Goal: Information Seeking & Learning: Learn about a topic

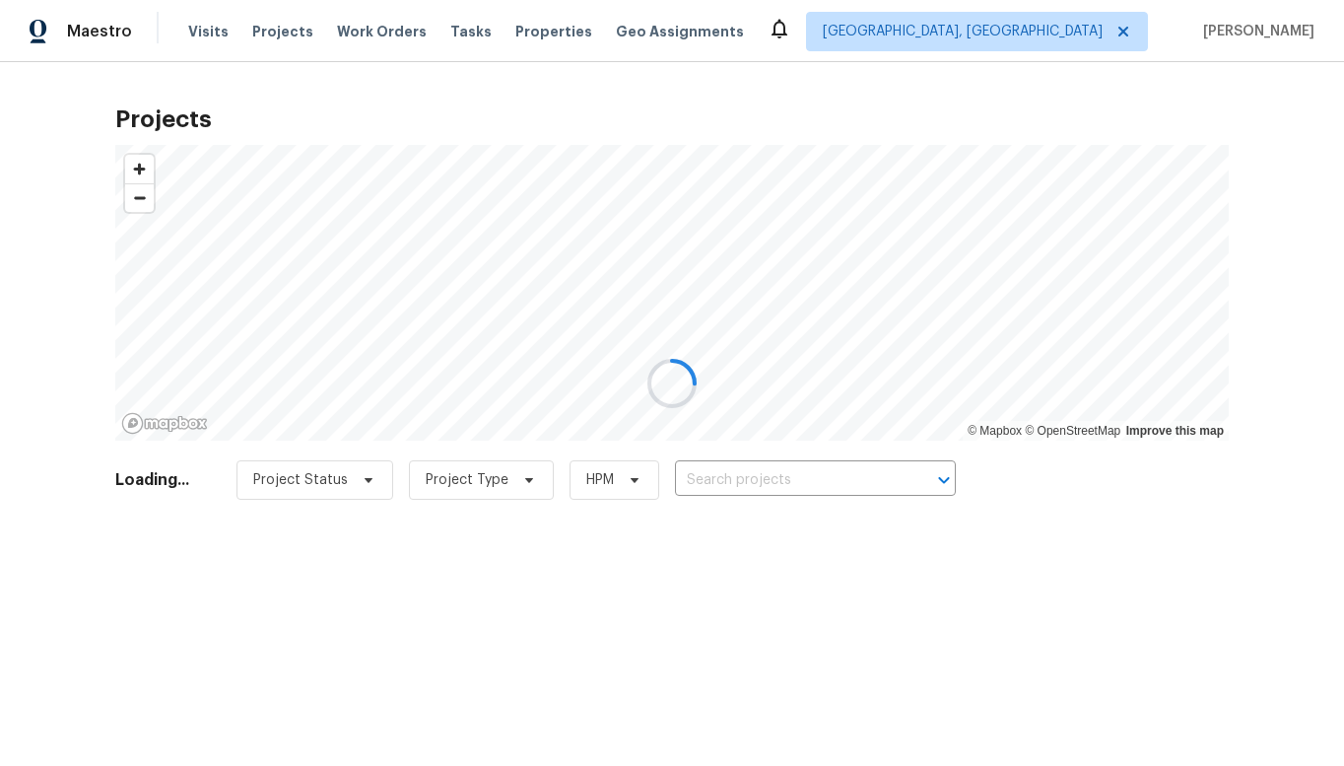
click at [1150, 31] on div at bounding box center [672, 383] width 1344 height 766
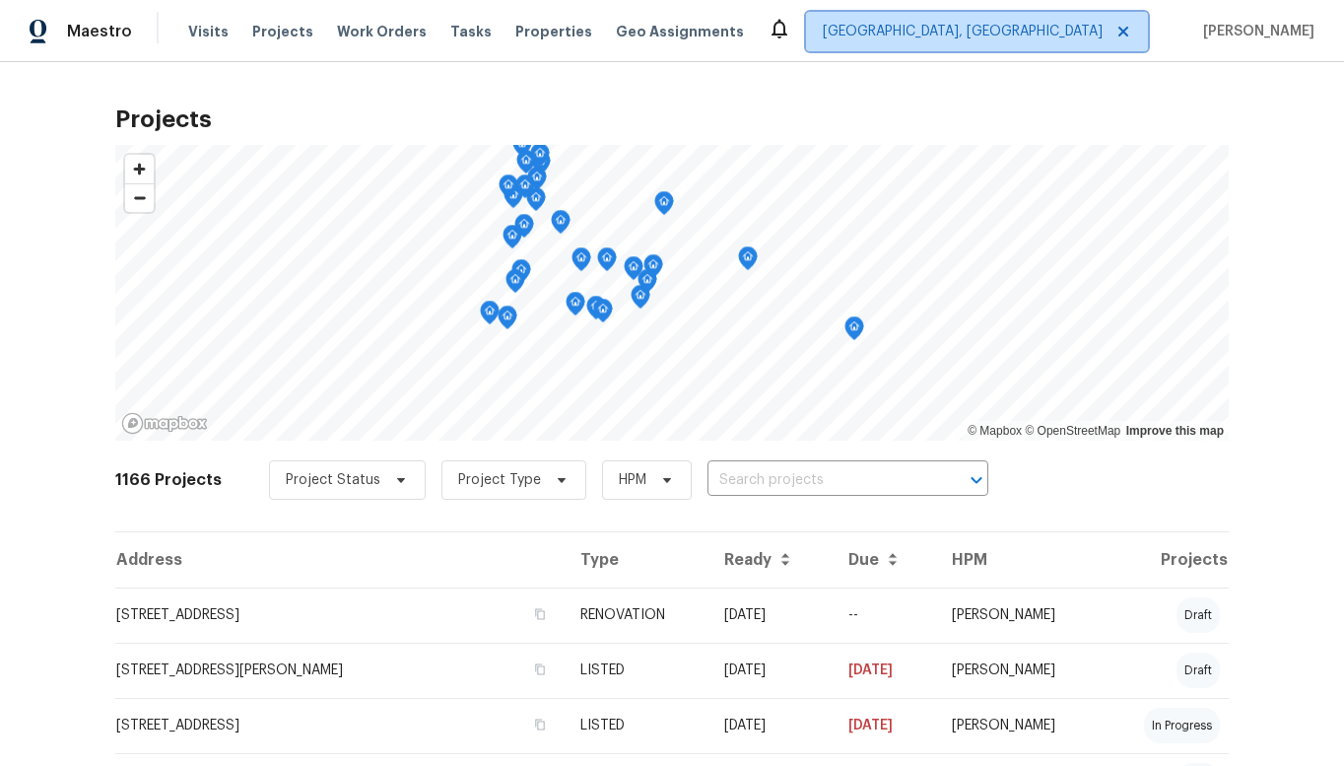
click at [1131, 34] on icon at bounding box center [1123, 32] width 16 height 16
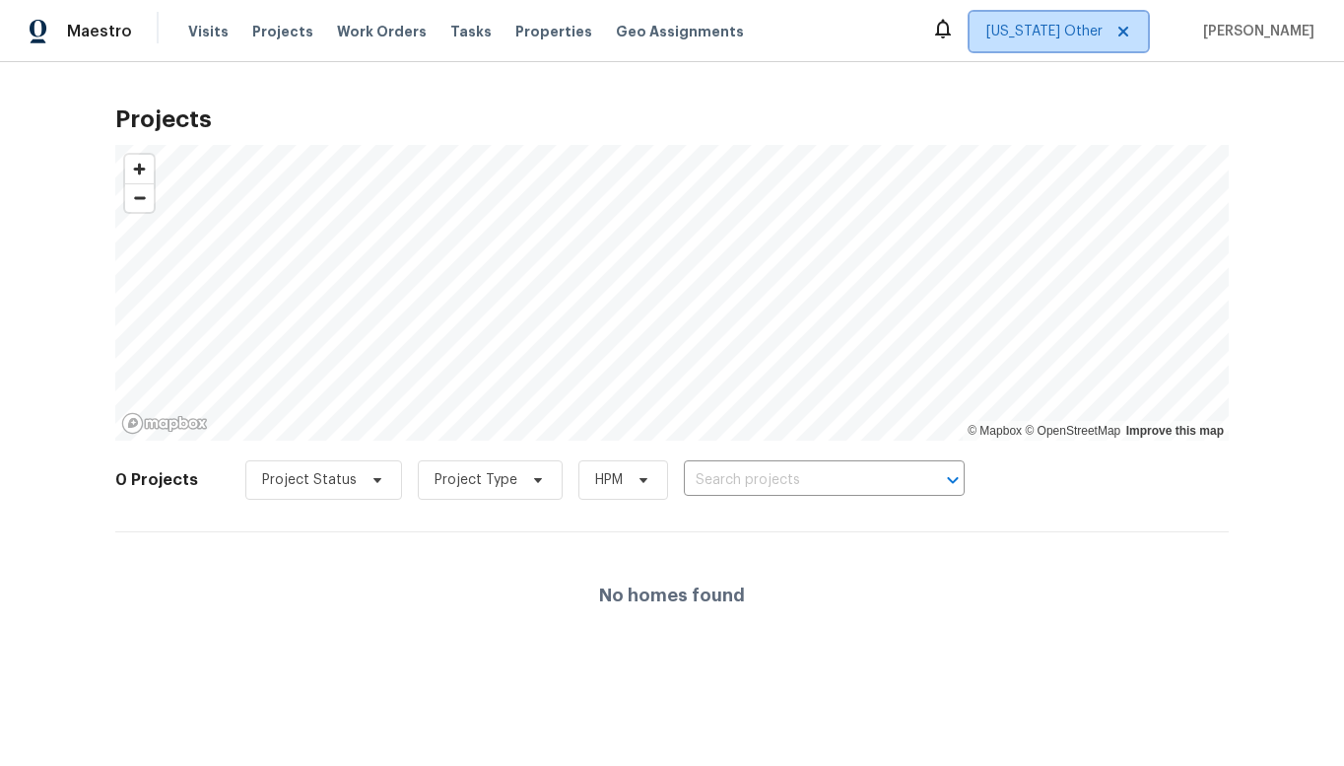
click at [1131, 34] on icon at bounding box center [1123, 32] width 16 height 16
click at [1101, 35] on span "Alaska Other" at bounding box center [1044, 32] width 116 height 20
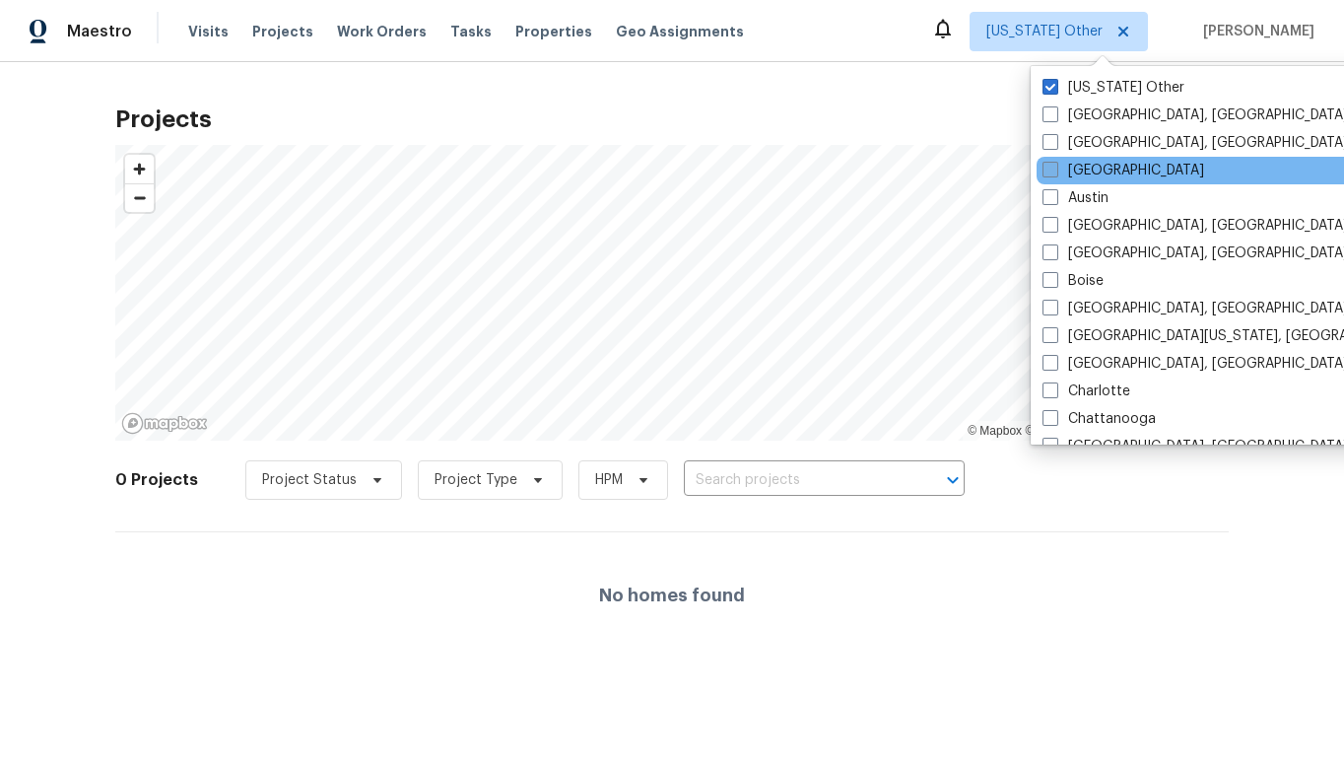
click at [1053, 168] on span at bounding box center [1050, 170] width 16 height 16
click at [1053, 168] on input "[GEOGRAPHIC_DATA]" at bounding box center [1048, 167] width 13 height 13
checkbox input "true"
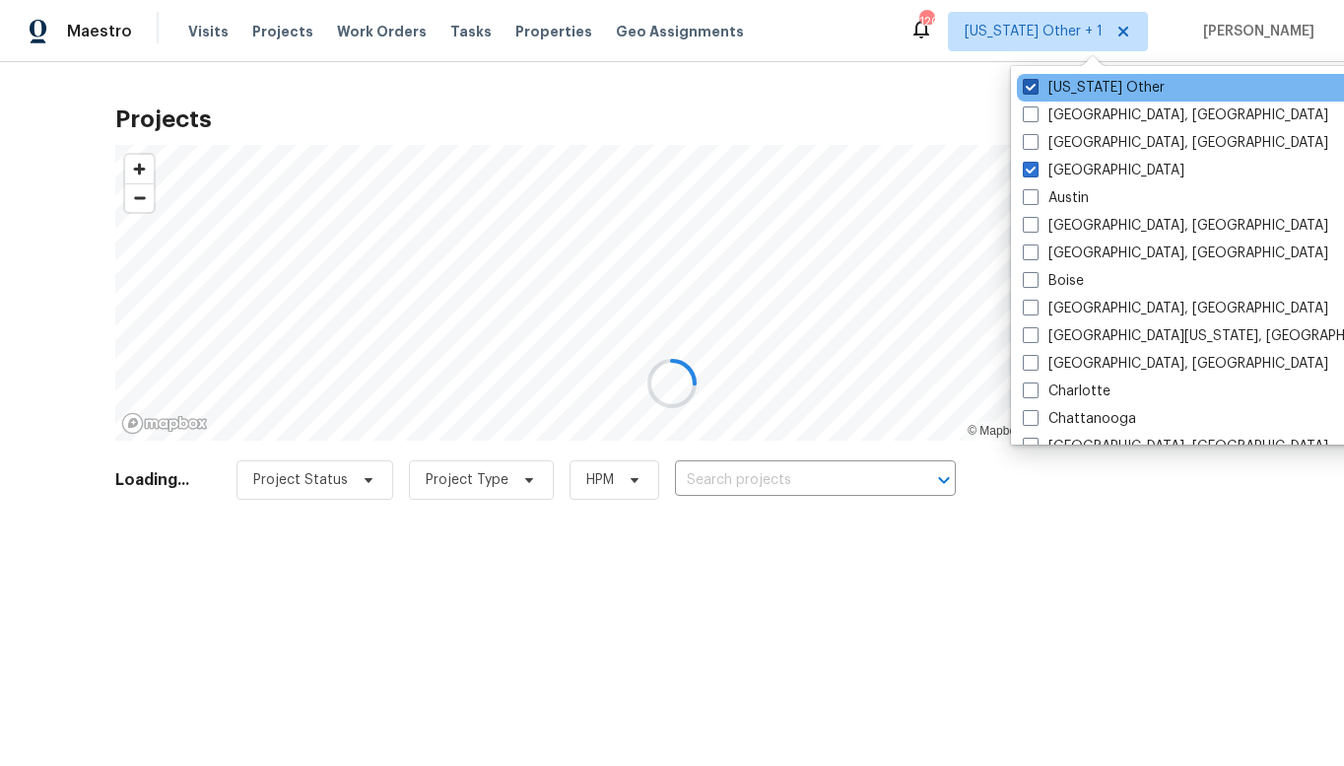
click at [1034, 86] on span at bounding box center [1031, 87] width 16 height 16
click at [1034, 86] on input "Alaska Other" at bounding box center [1029, 84] width 13 height 13
checkbox input "false"
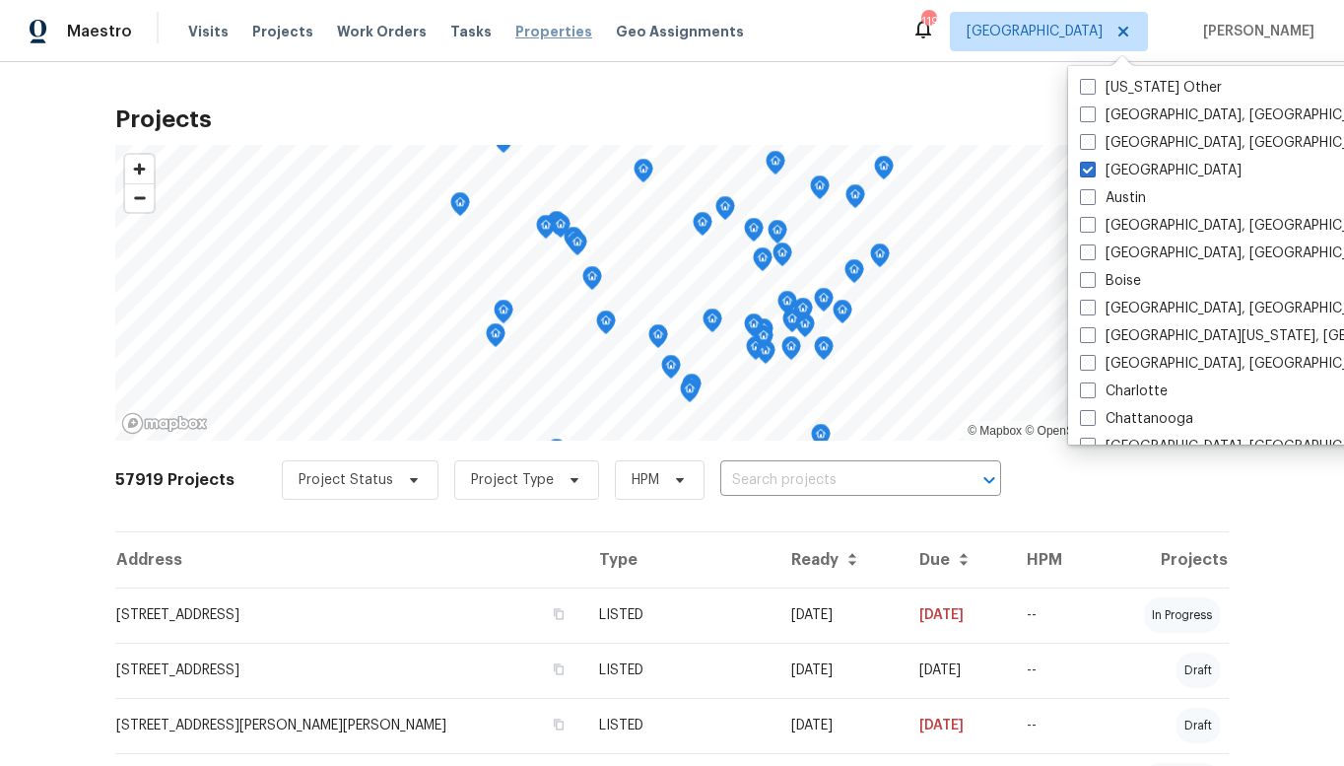
click at [518, 35] on span "Properties" at bounding box center [553, 32] width 77 height 20
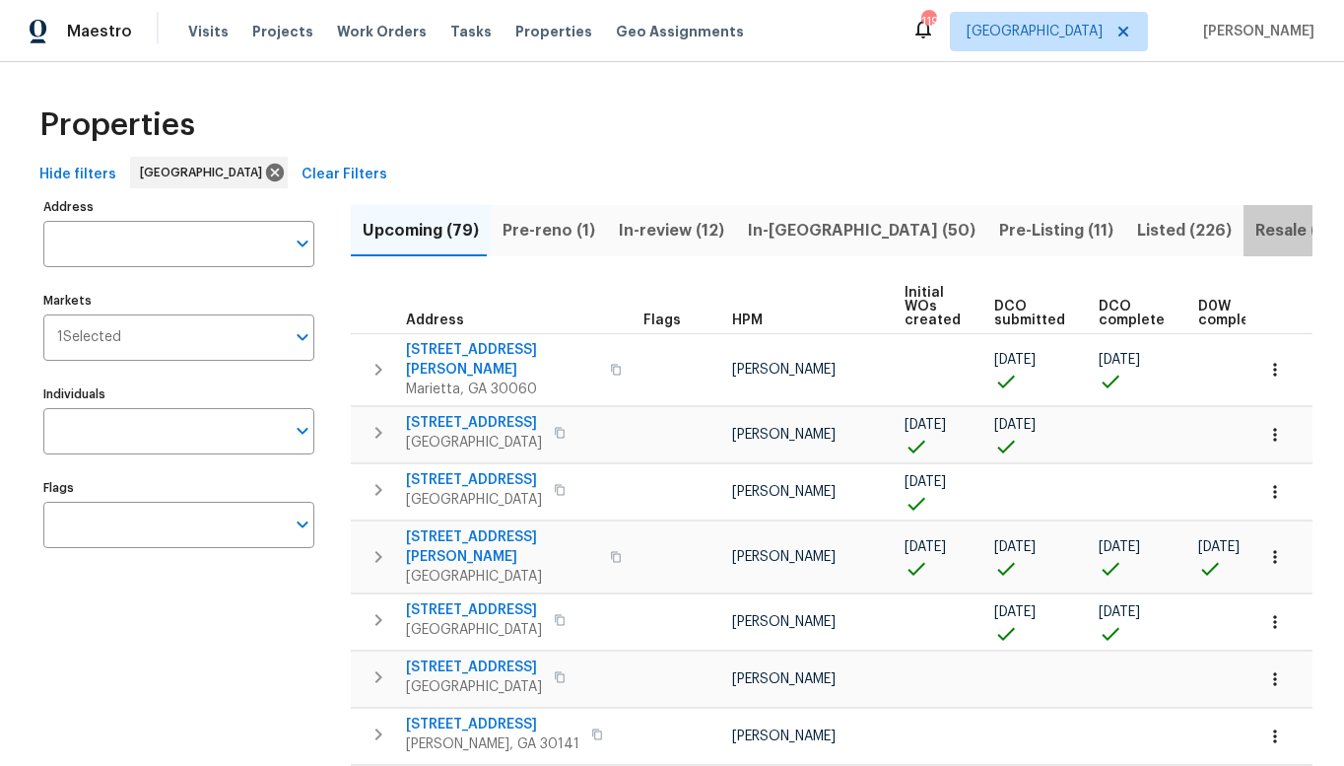
click at [1255, 231] on span "Resale (89)" at bounding box center [1299, 231] width 89 height 28
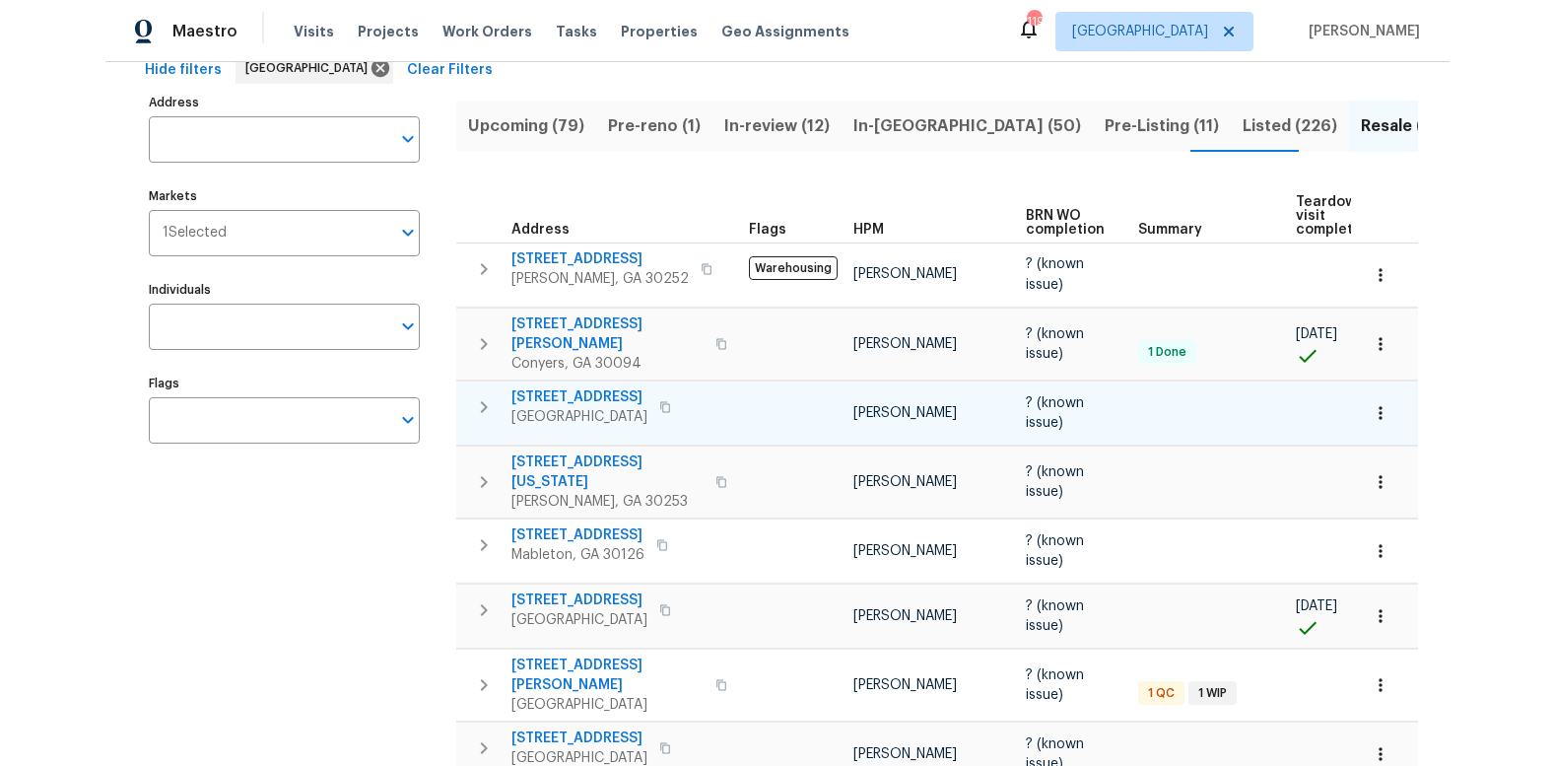
scroll to position [106, 0]
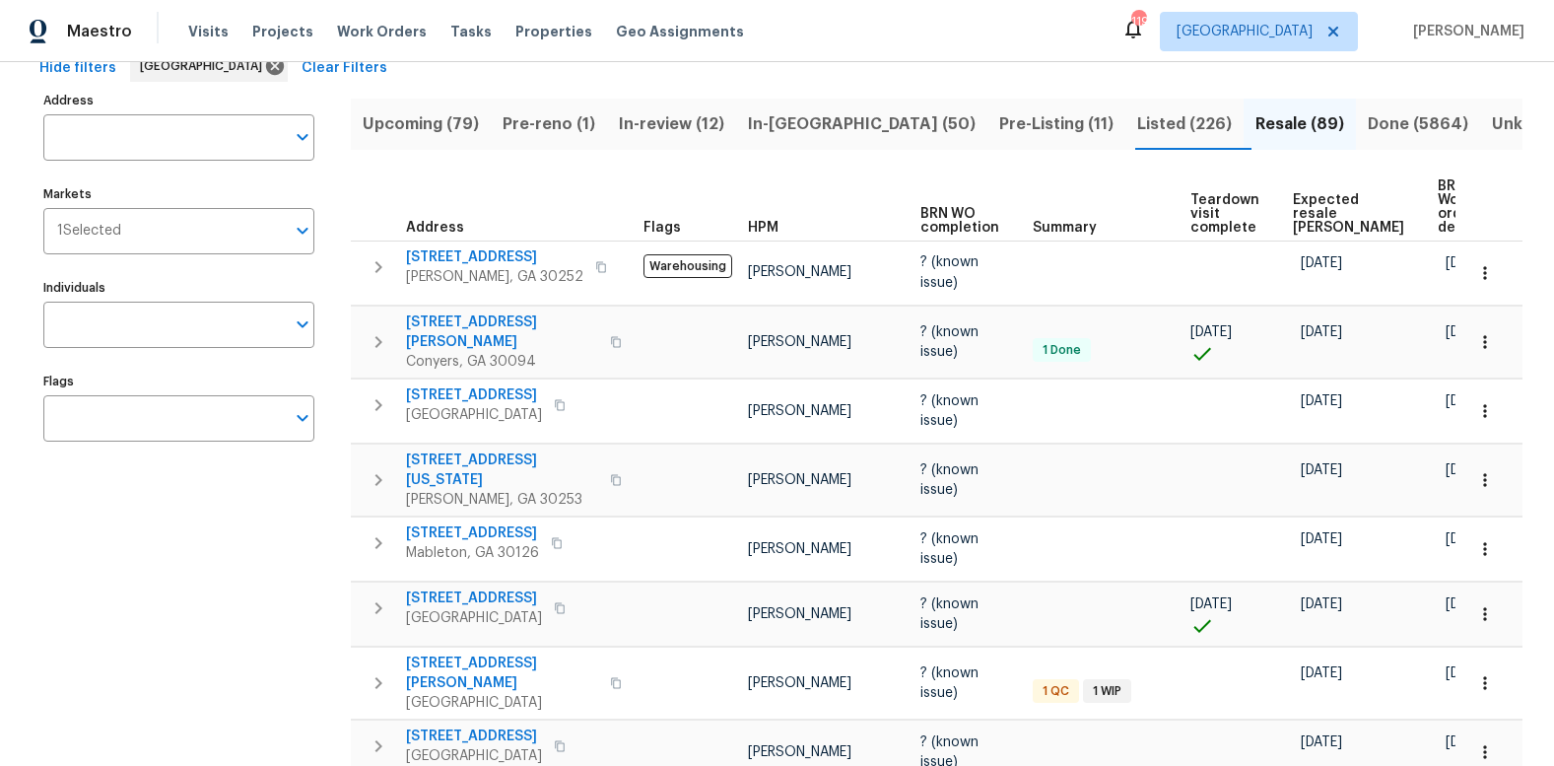
click at [1326, 207] on span "Expected resale COE" at bounding box center [1348, 213] width 111 height 41
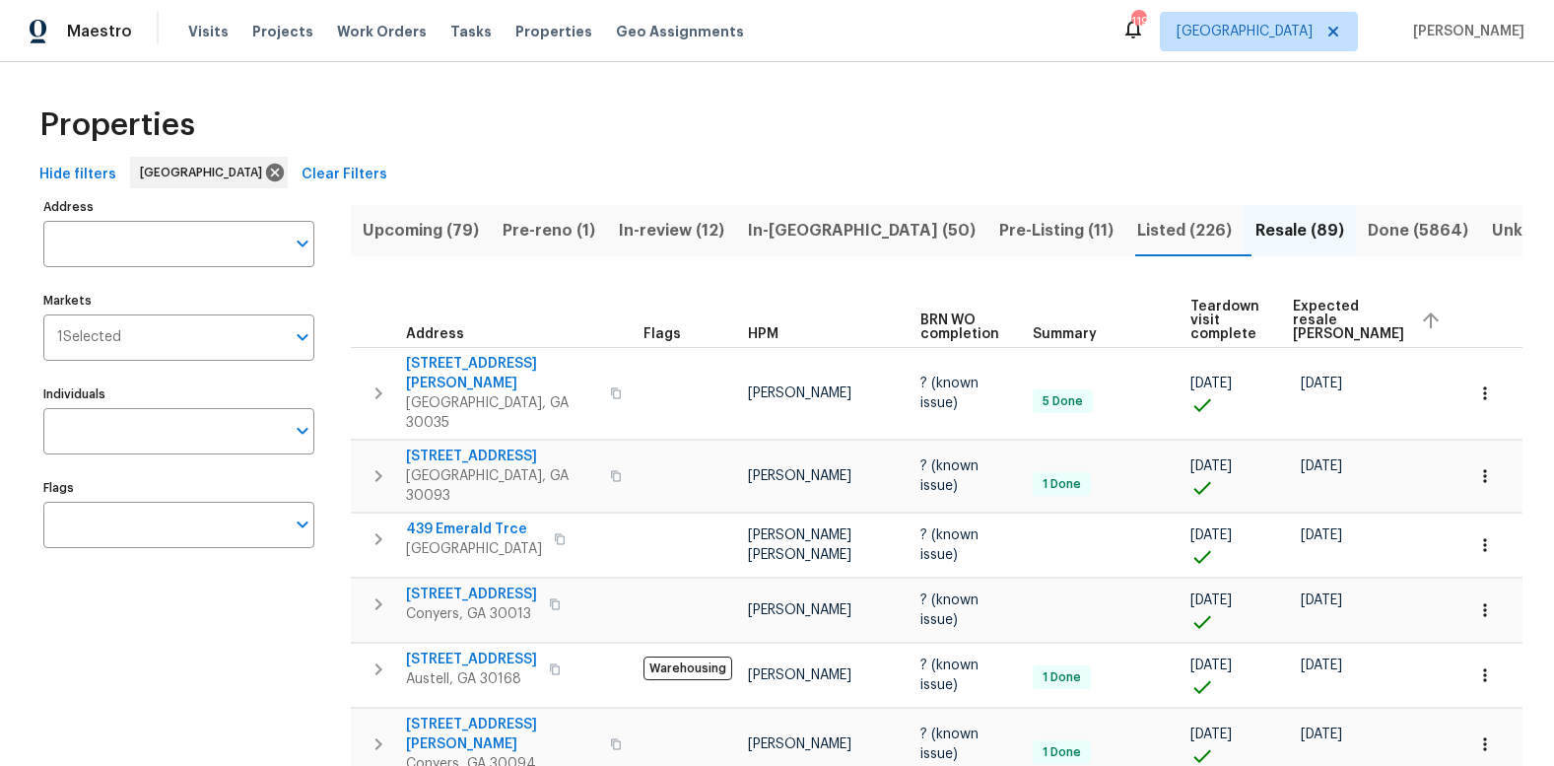
click at [1343, 318] on icon "button" at bounding box center [1431, 320] width 16 height 16
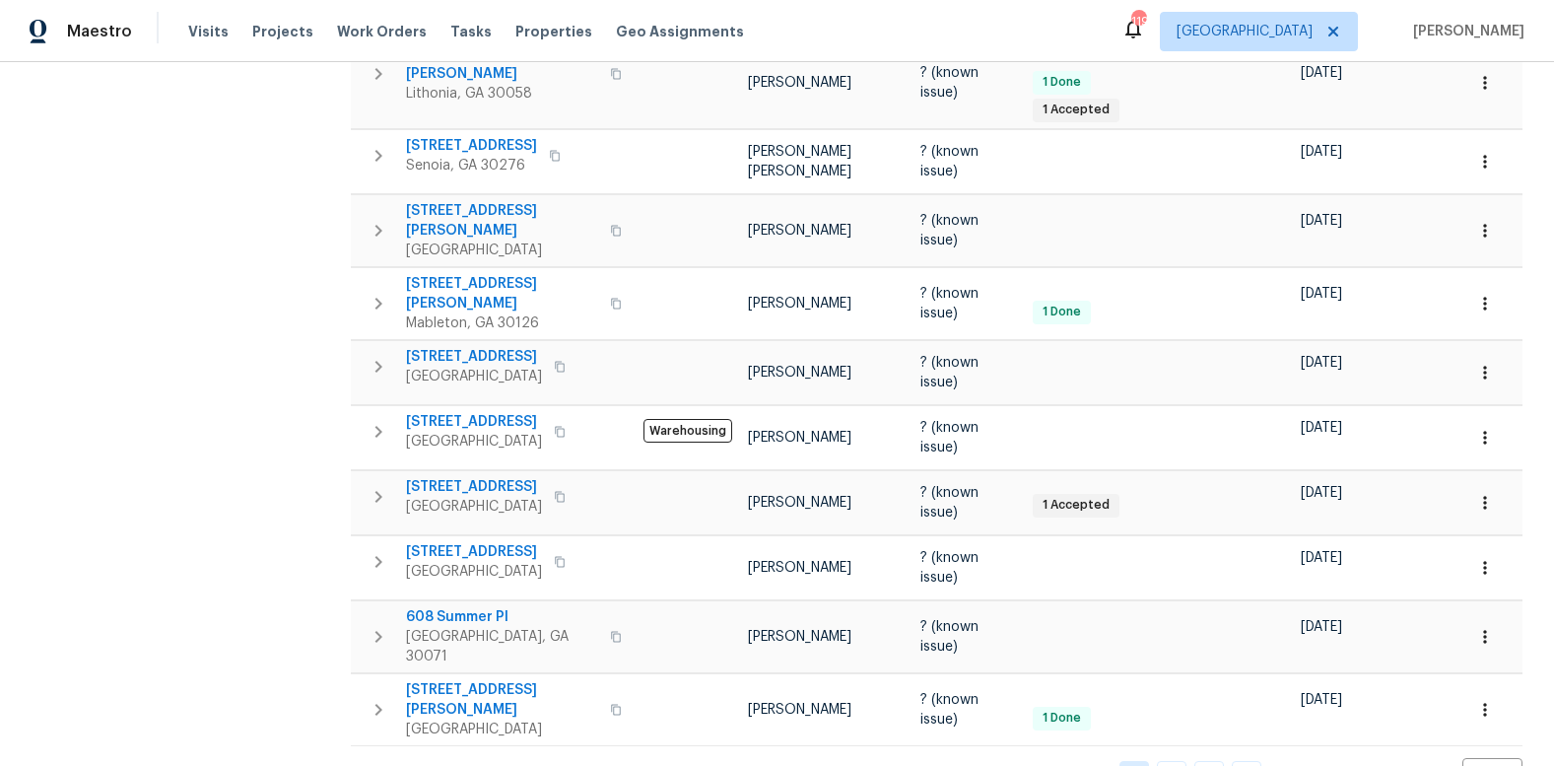
scroll to position [1340, 0]
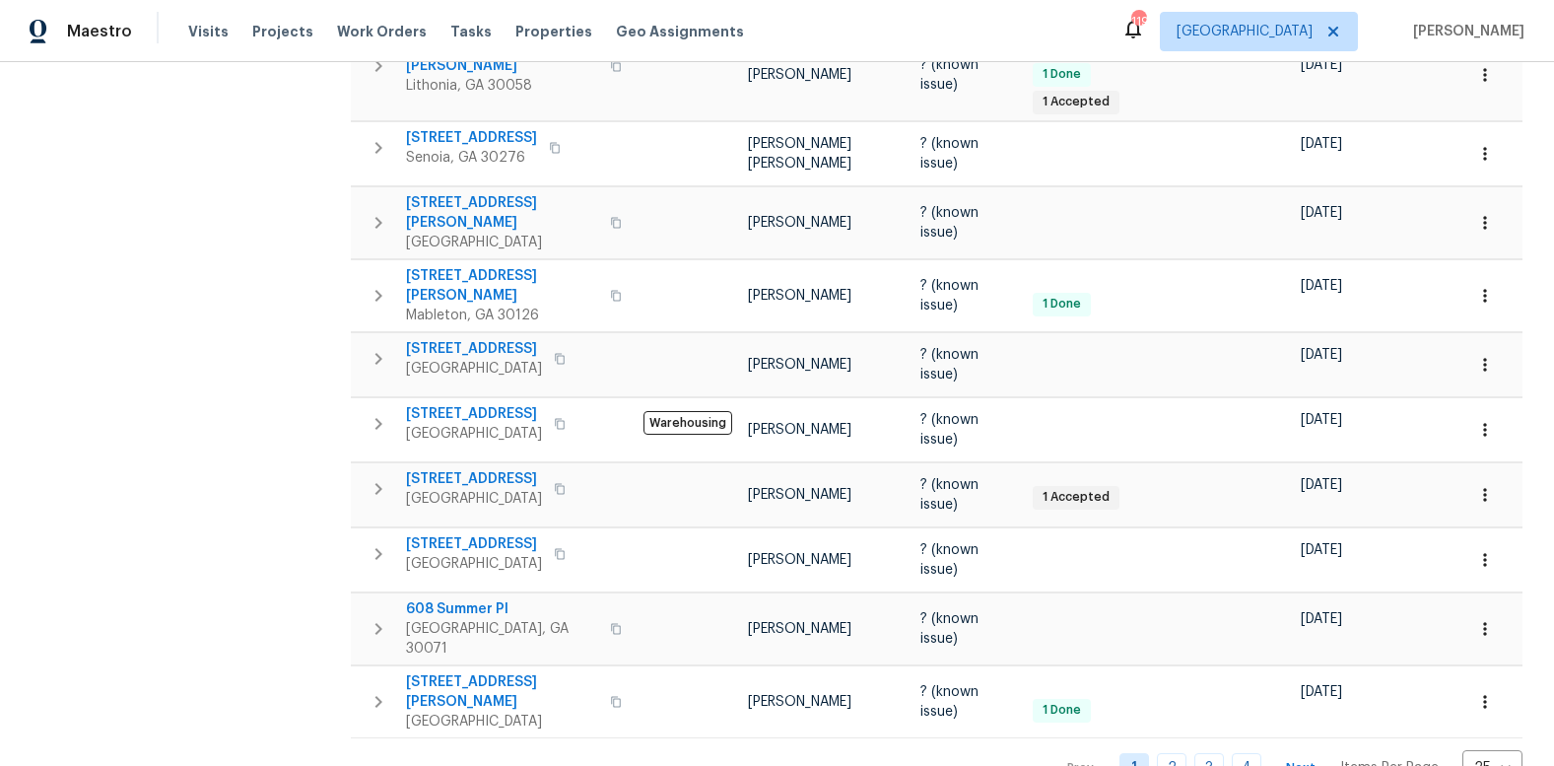
click at [1159, 753] on link "2" at bounding box center [1172, 768] width 30 height 31
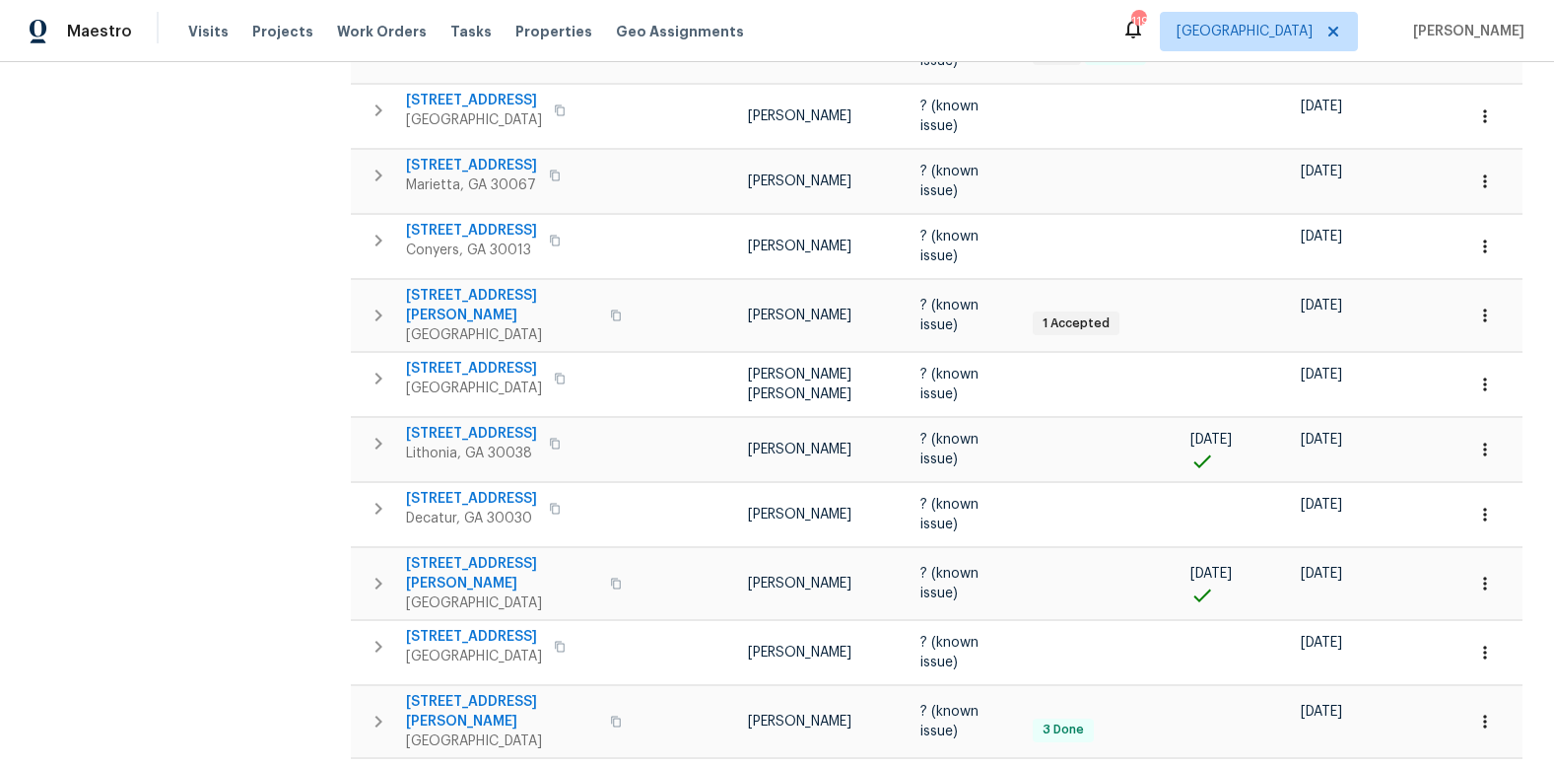
scroll to position [560, 0]
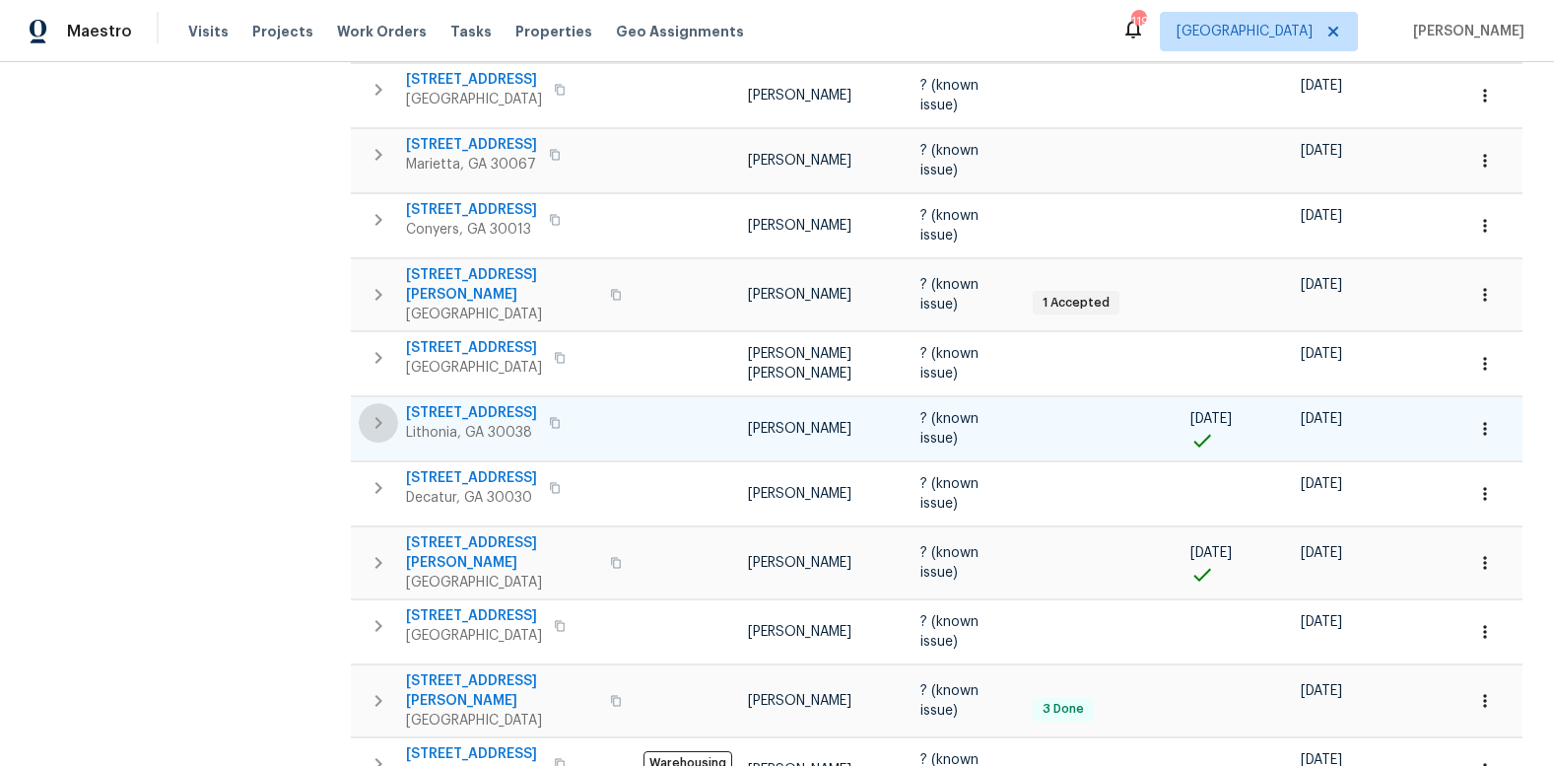
click at [384, 411] on icon "button" at bounding box center [379, 423] width 24 height 24
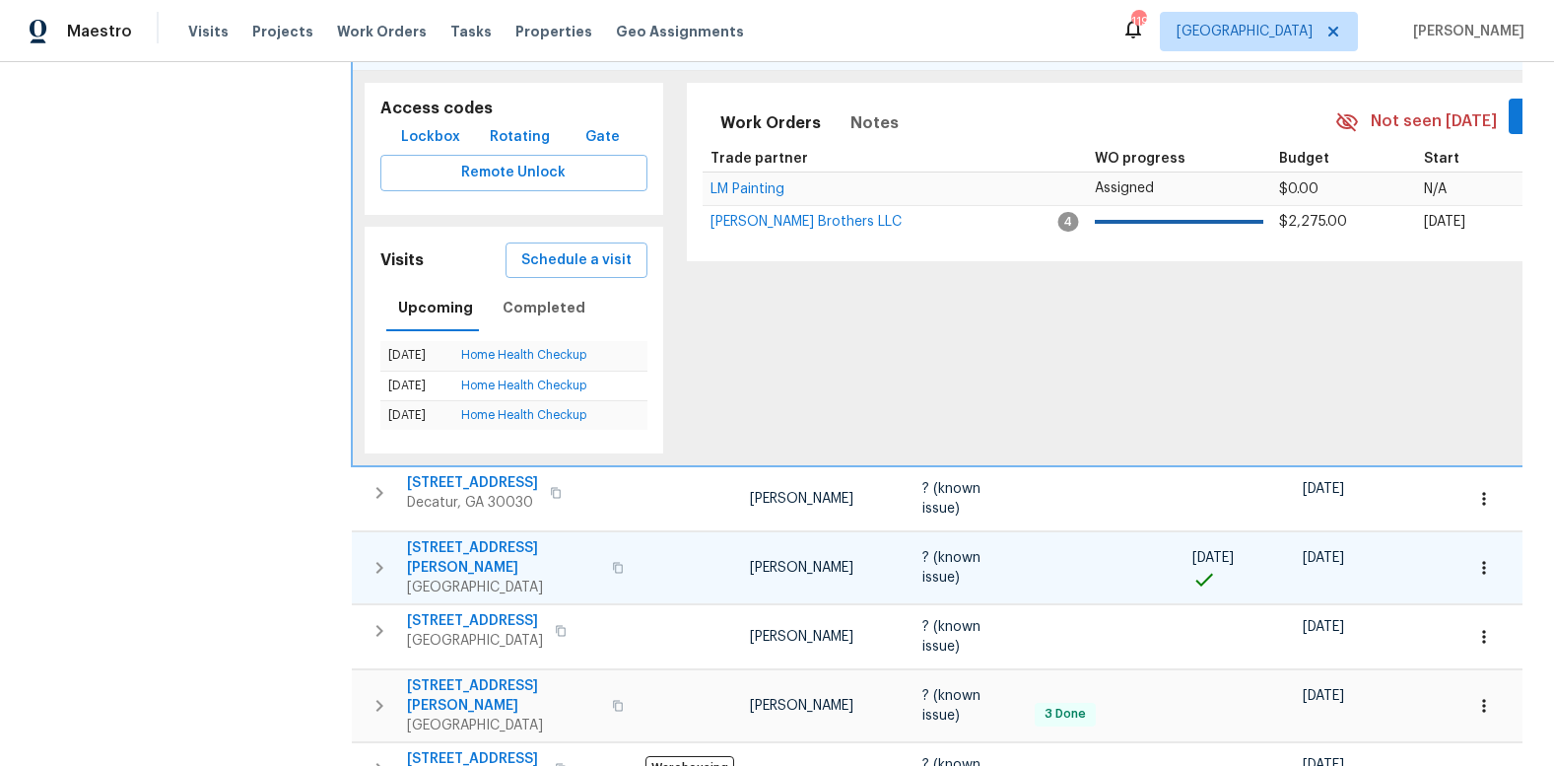
scroll to position [964, 0]
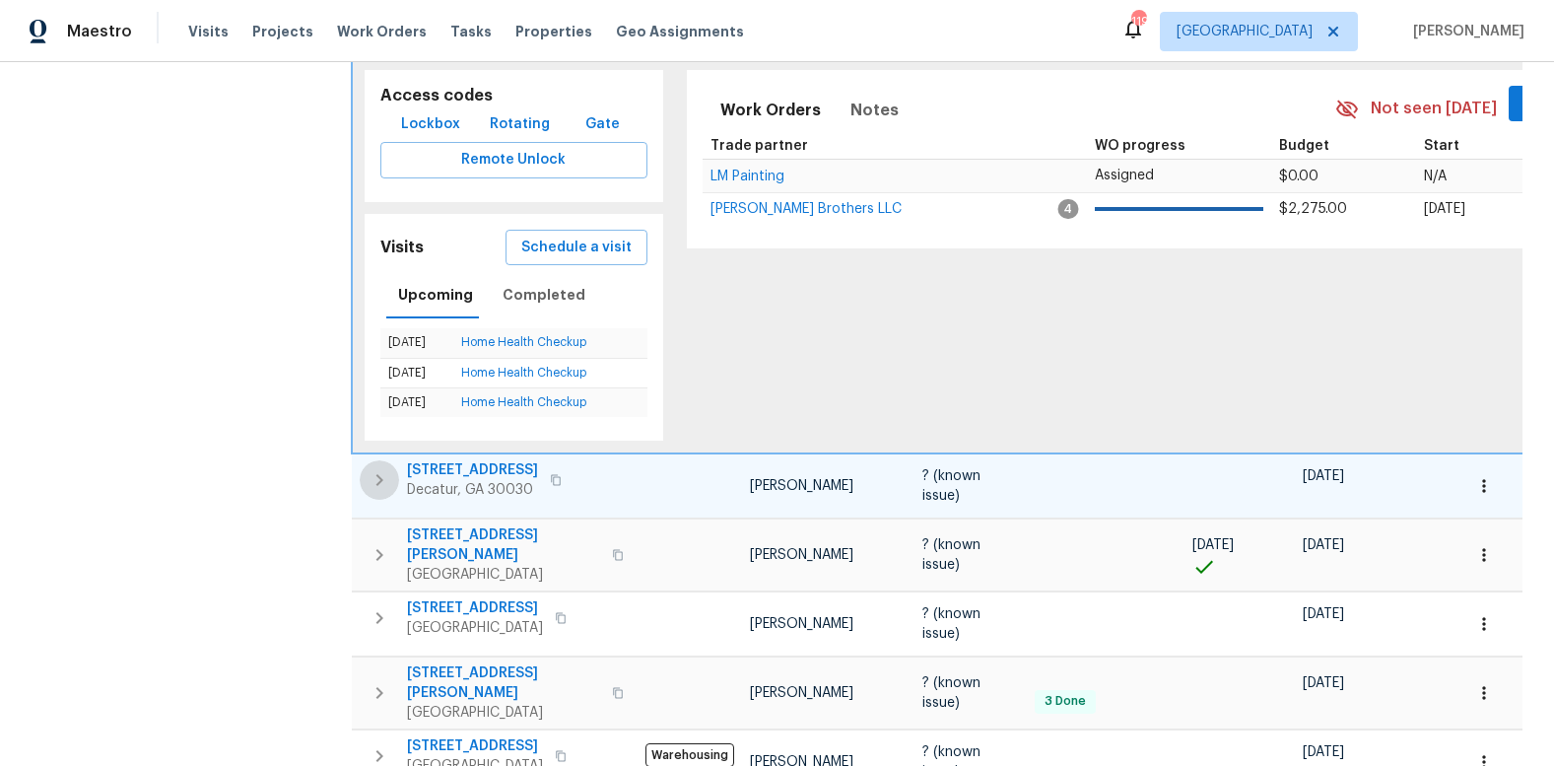
click at [383, 468] on icon "button" at bounding box center [379, 480] width 24 height 24
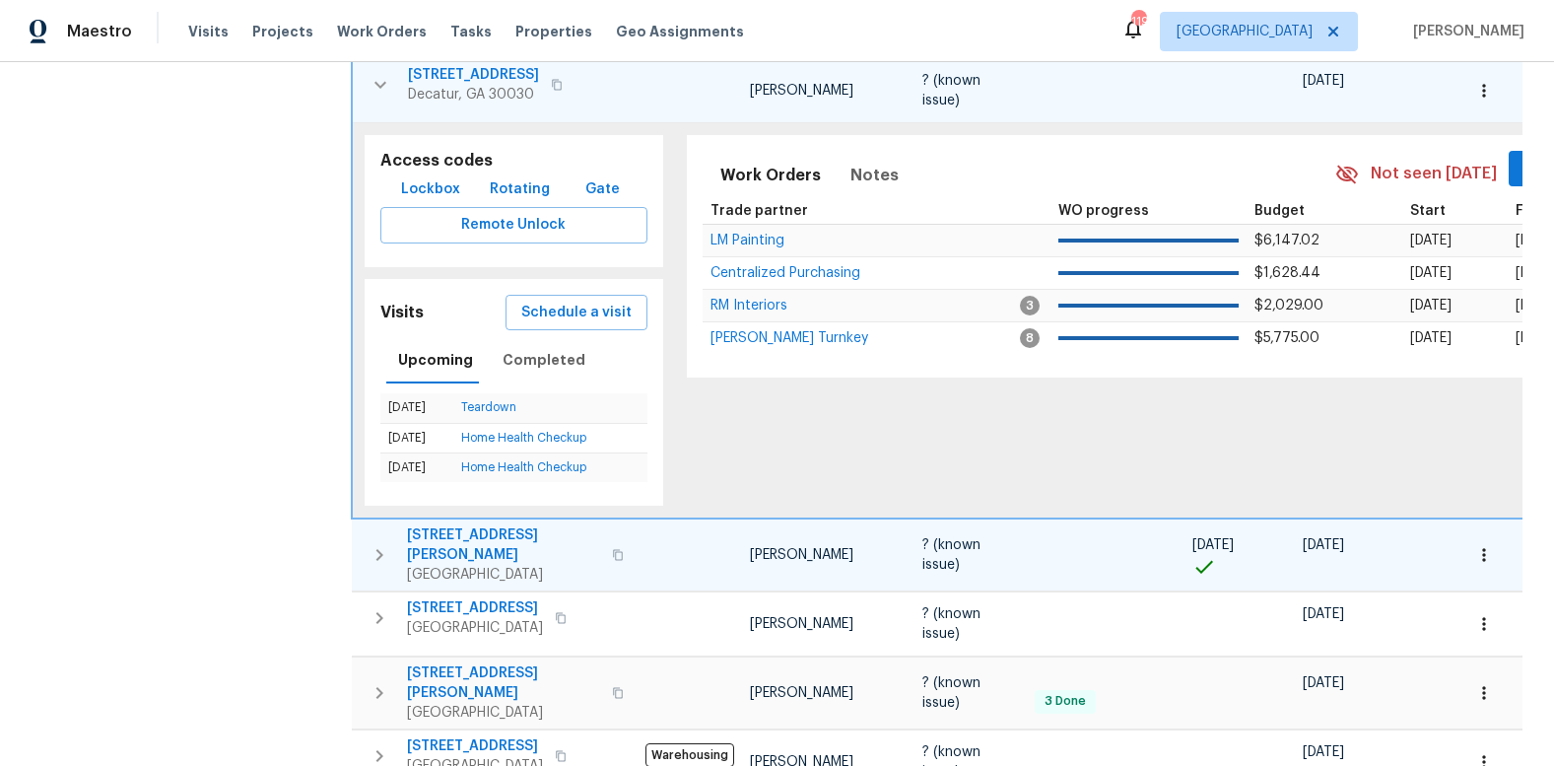
click at [377, 543] on icon "button" at bounding box center [379, 555] width 24 height 24
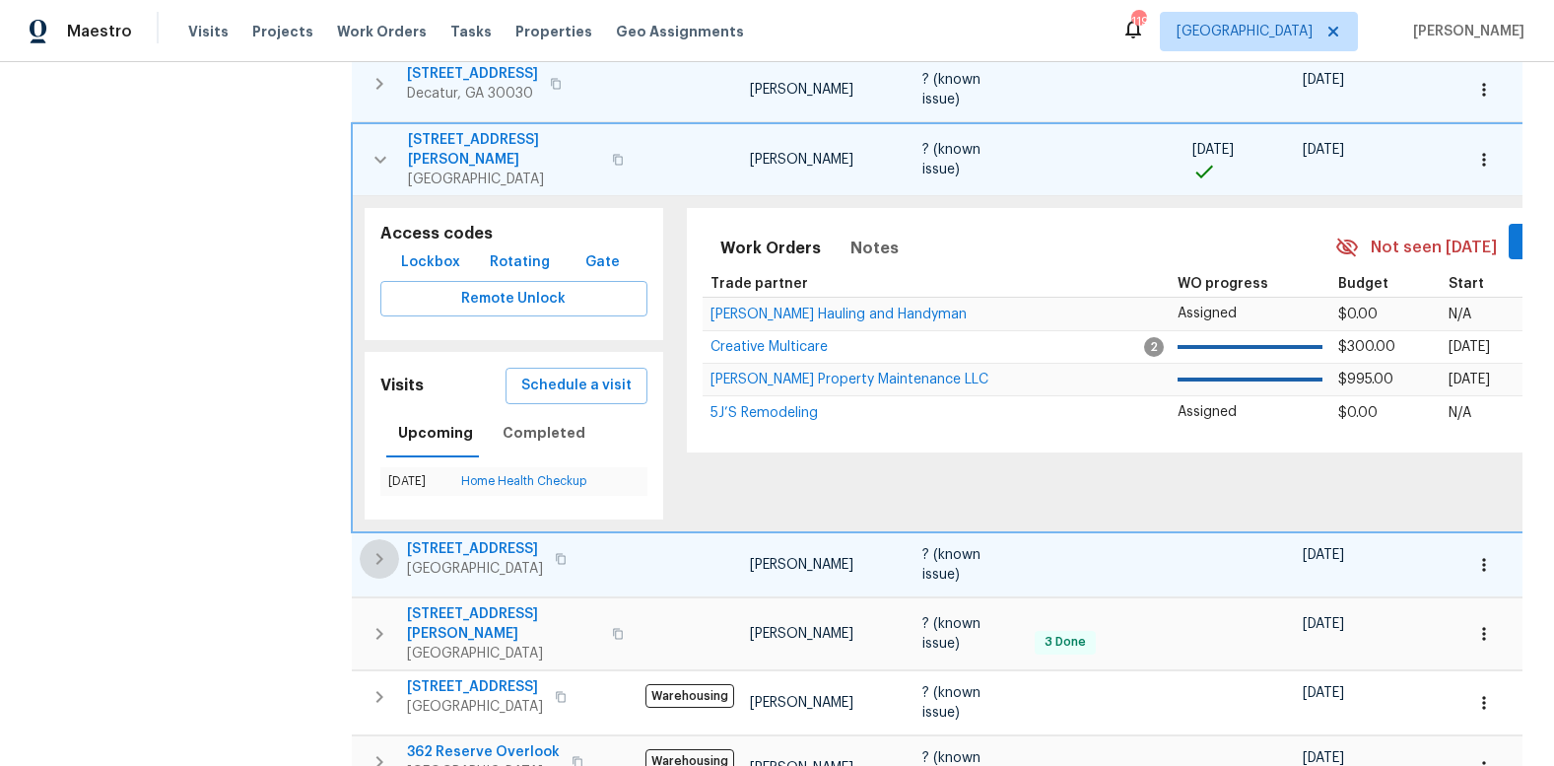
click at [380, 547] on icon "button" at bounding box center [379, 559] width 24 height 24
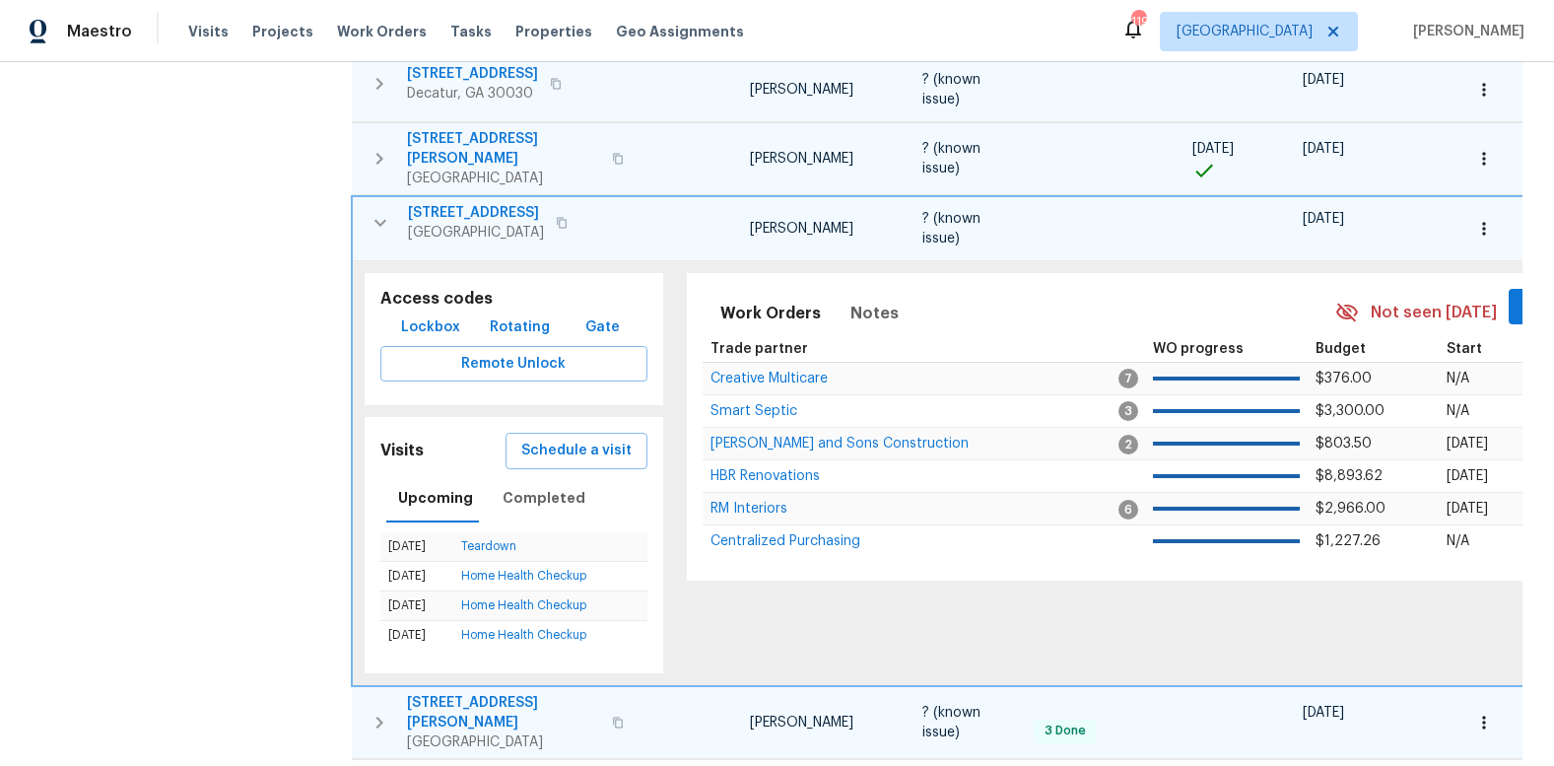
click at [380, 716] on icon "button" at bounding box center [379, 722] width 7 height 12
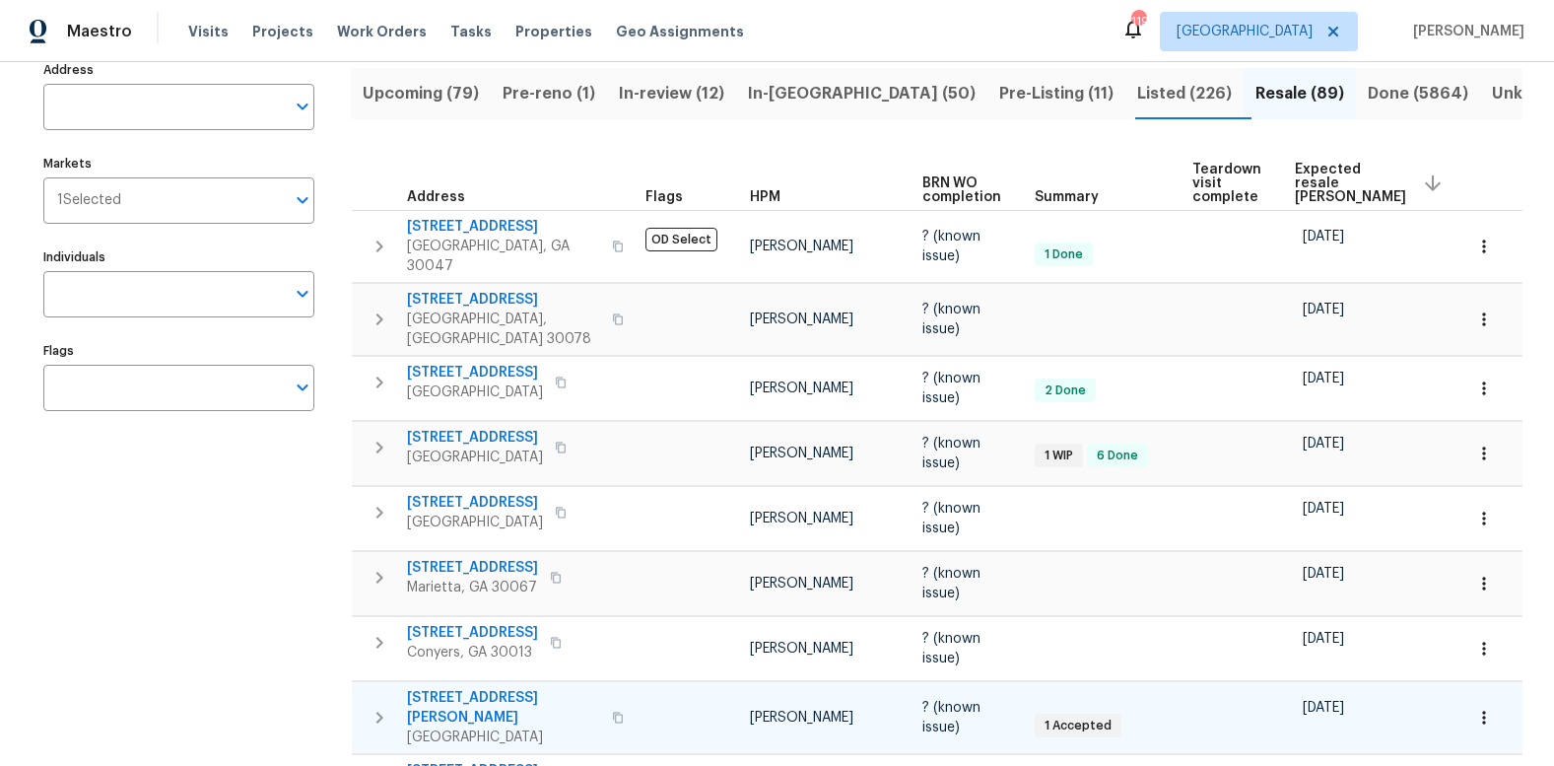
scroll to position [0, 0]
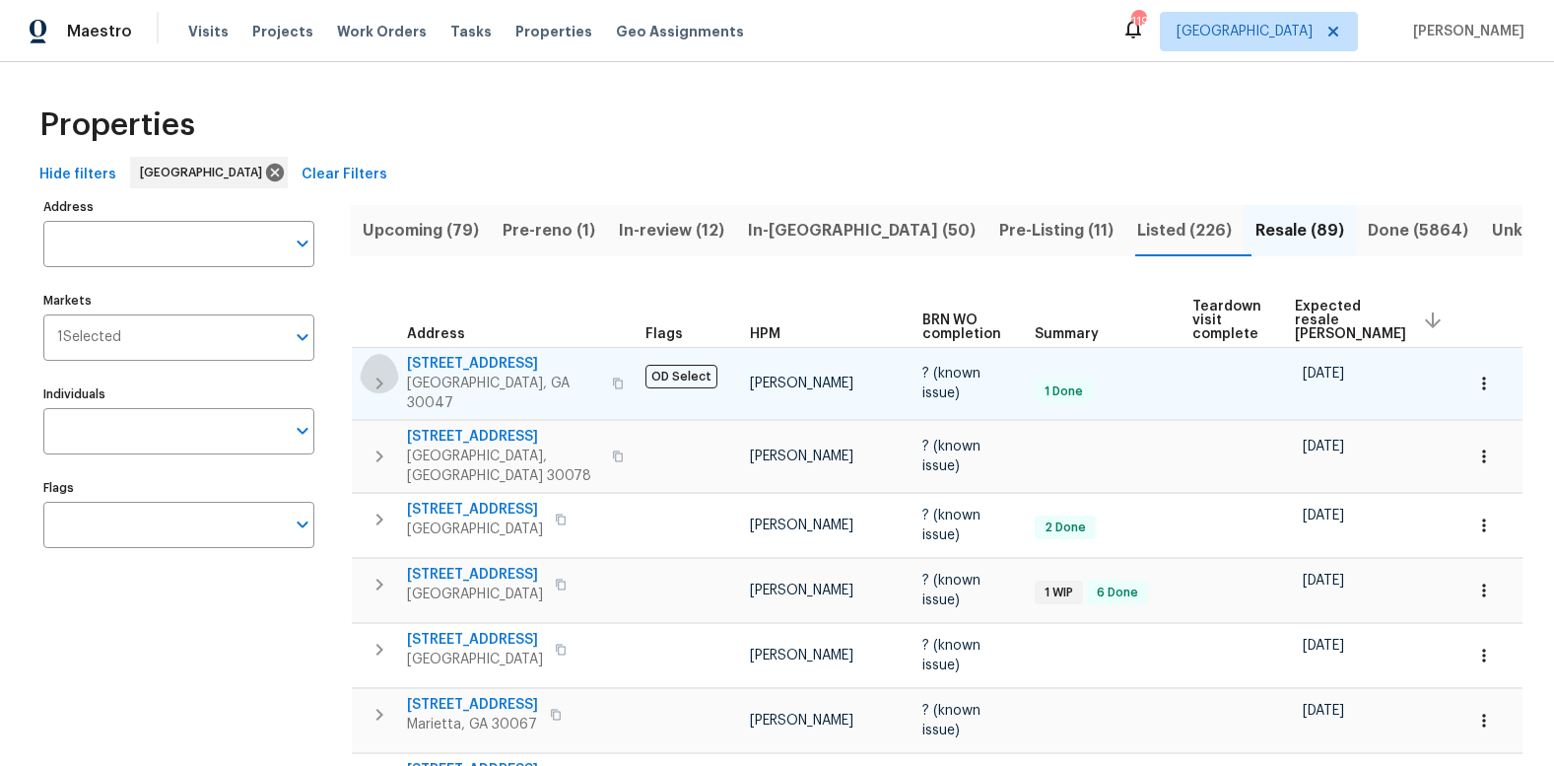
click at [384, 373] on icon "button" at bounding box center [379, 383] width 24 height 24
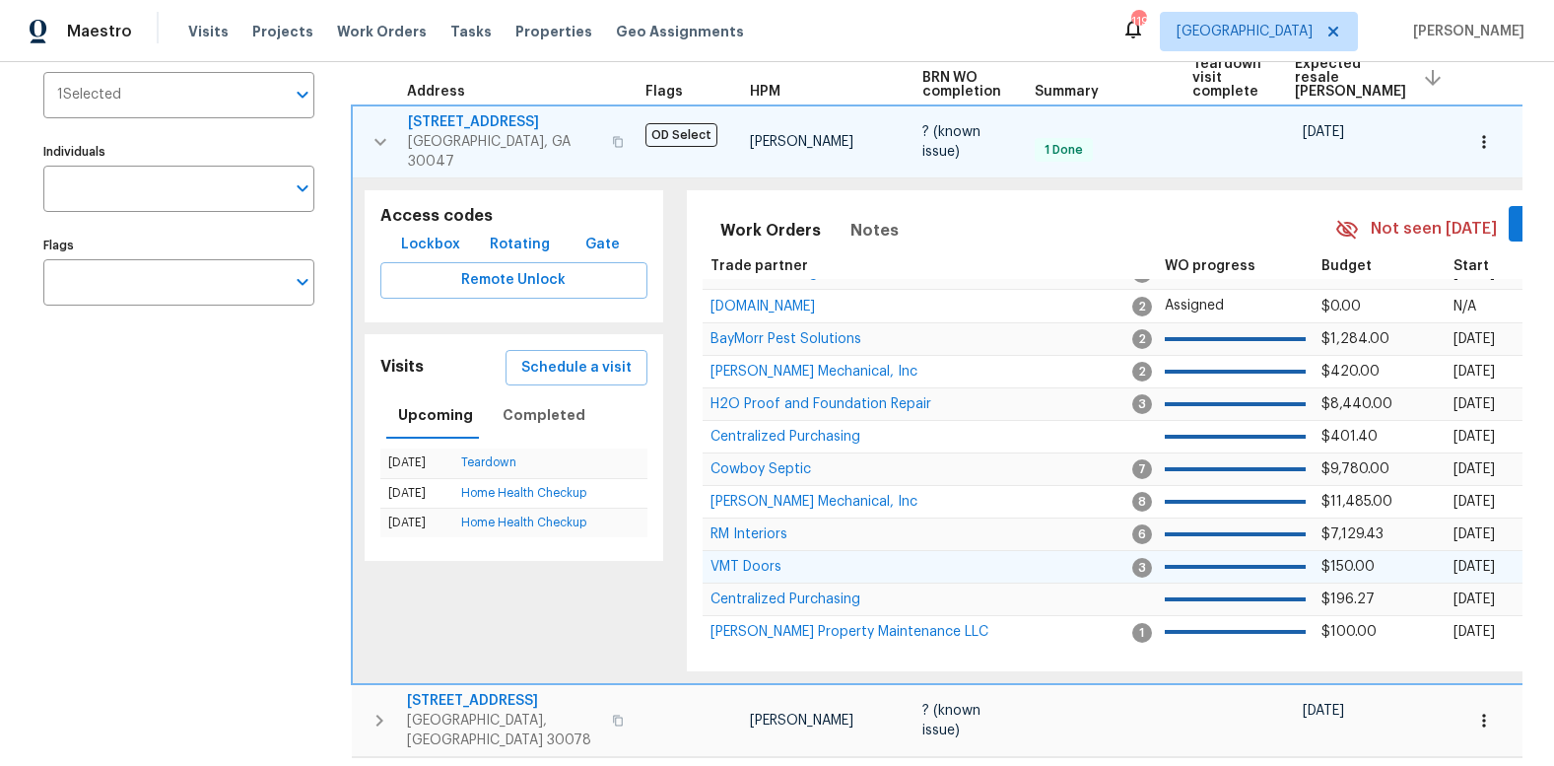
scroll to position [243, 0]
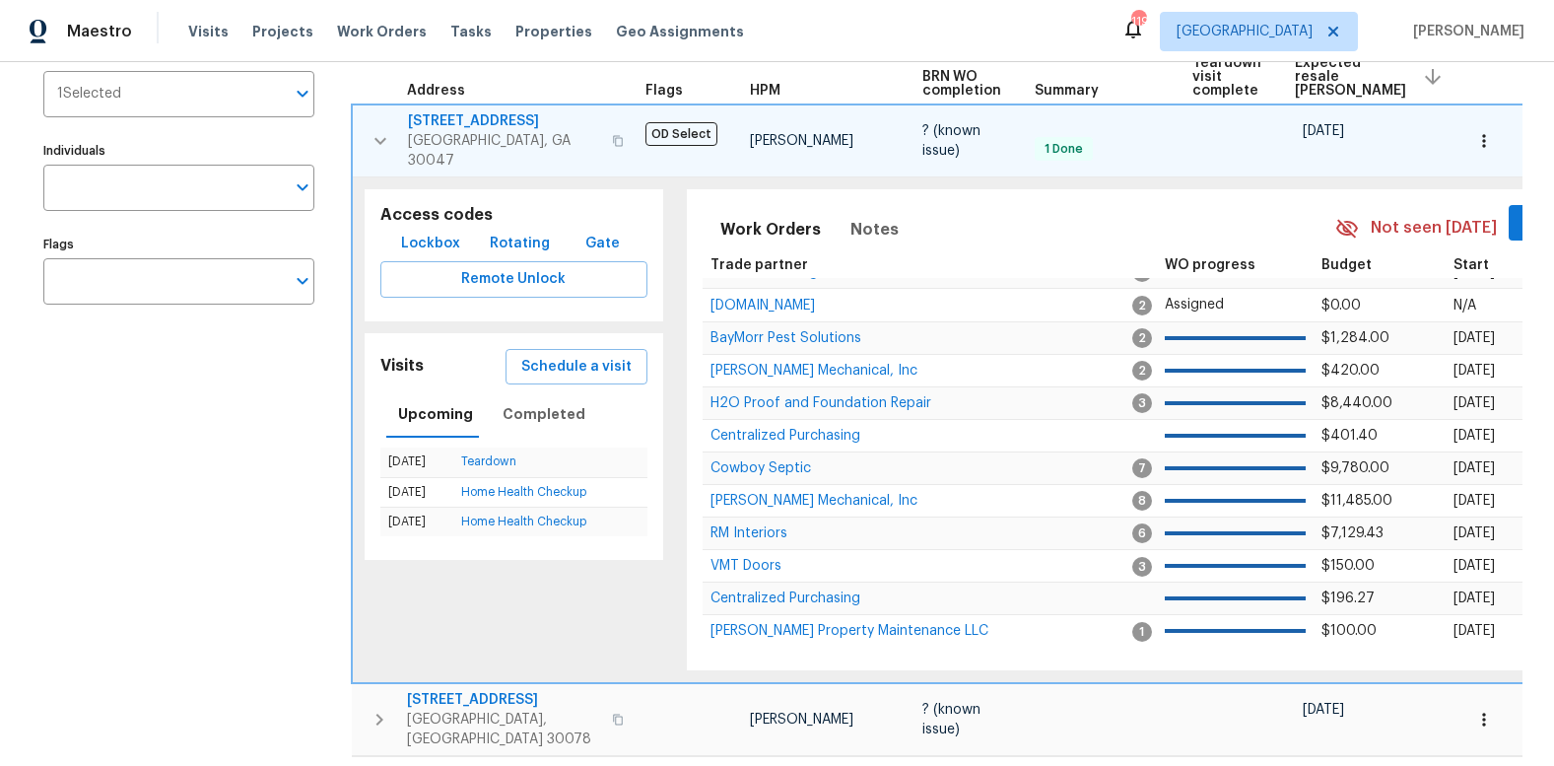
click at [483, 119] on span "935 Brookwood Run Dr SW" at bounding box center [504, 121] width 192 height 20
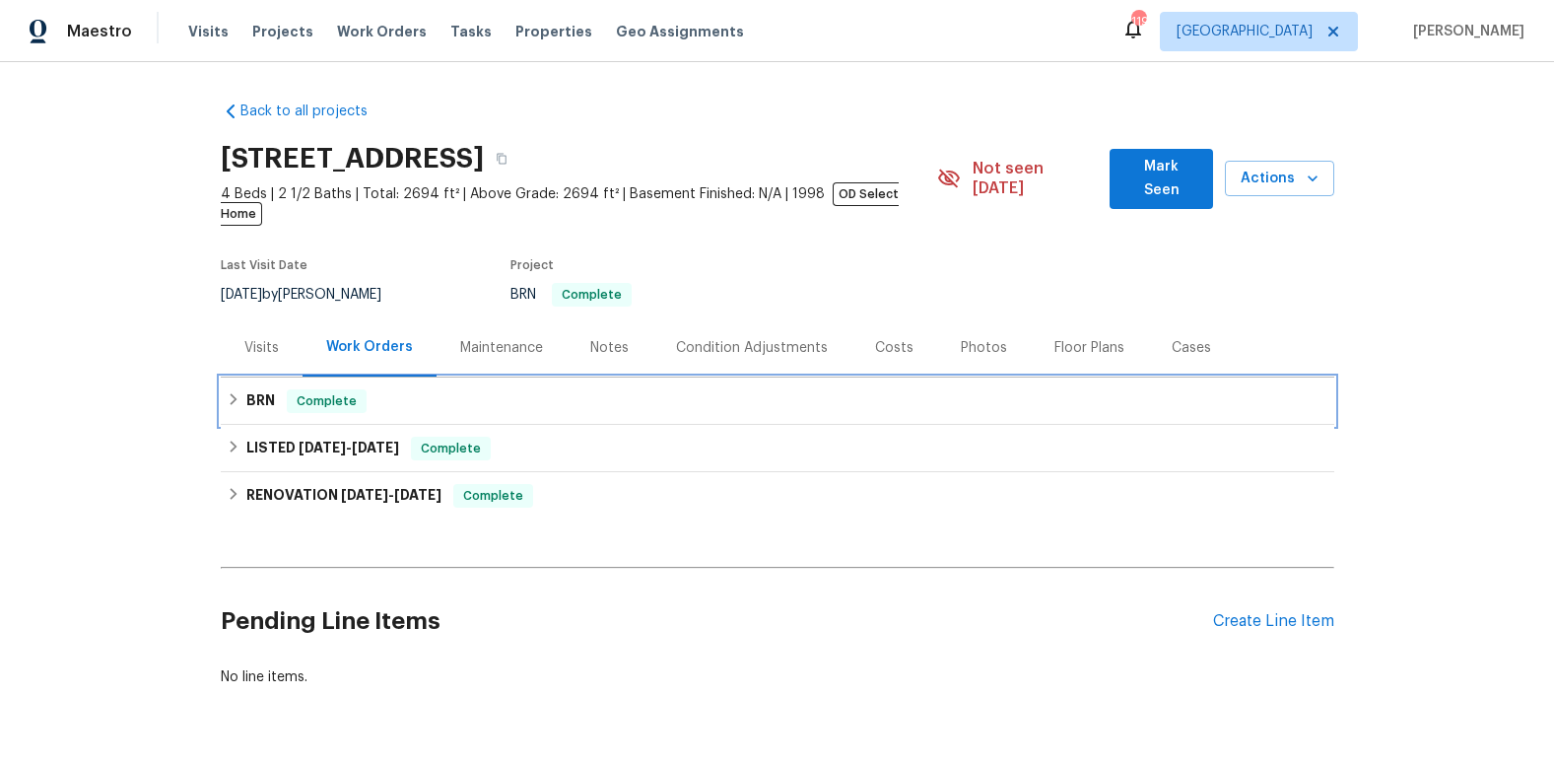
click at [230, 393] on icon at bounding box center [233, 399] width 7 height 12
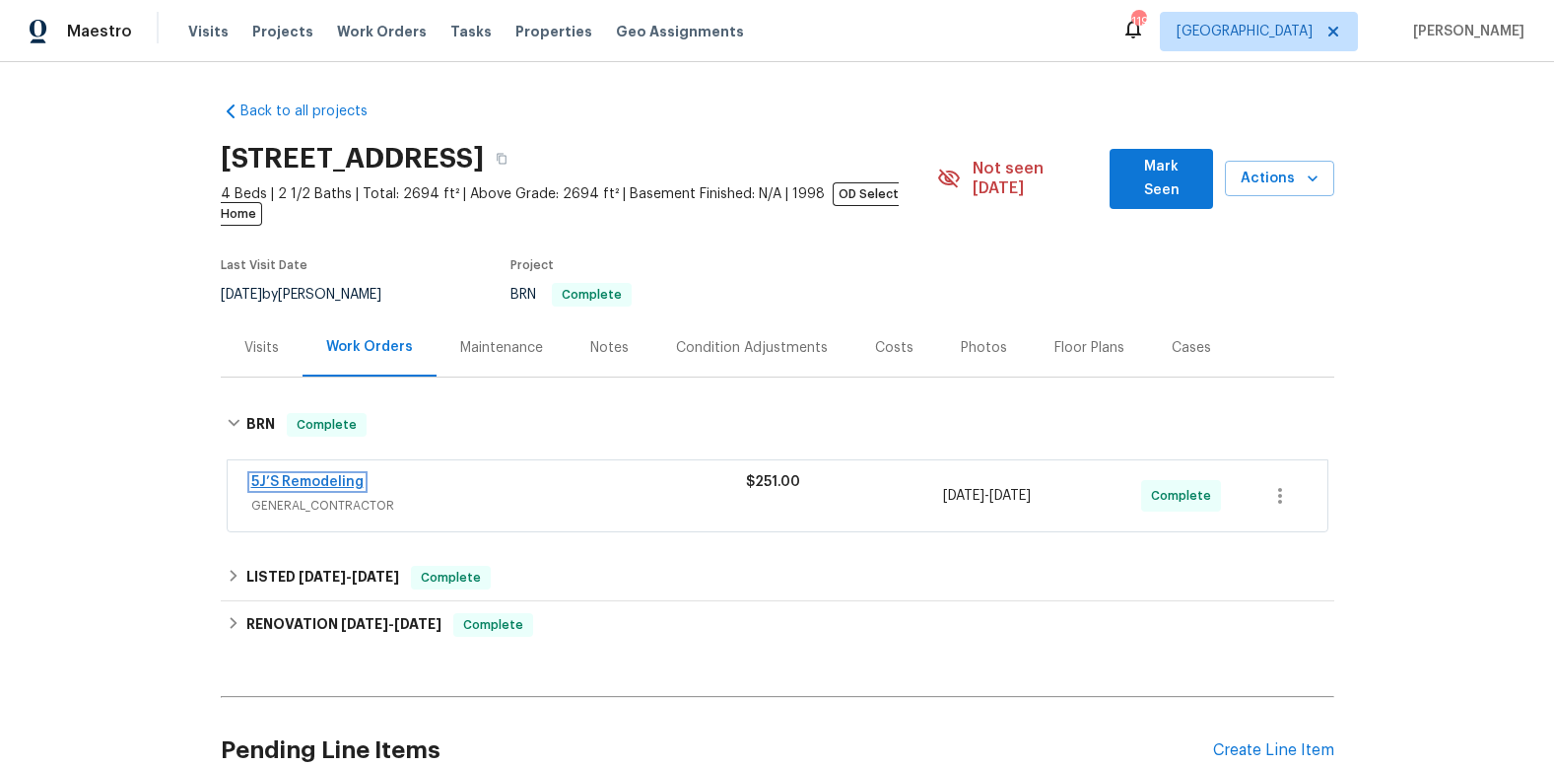
click at [335, 475] on link "5J’S Remodeling" at bounding box center [307, 482] width 112 height 14
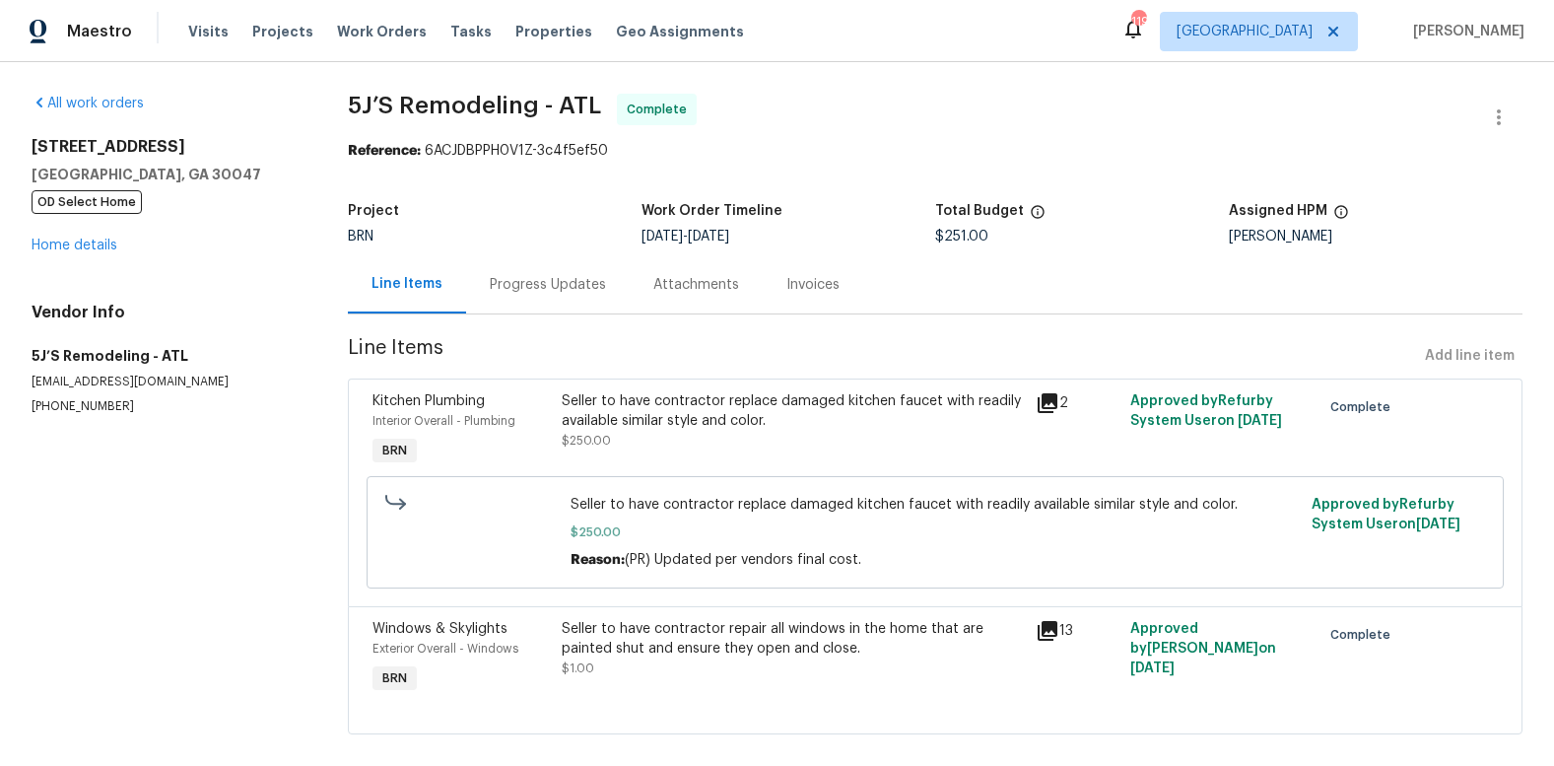
click at [585, 284] on div "Progress Updates" at bounding box center [548, 285] width 116 height 20
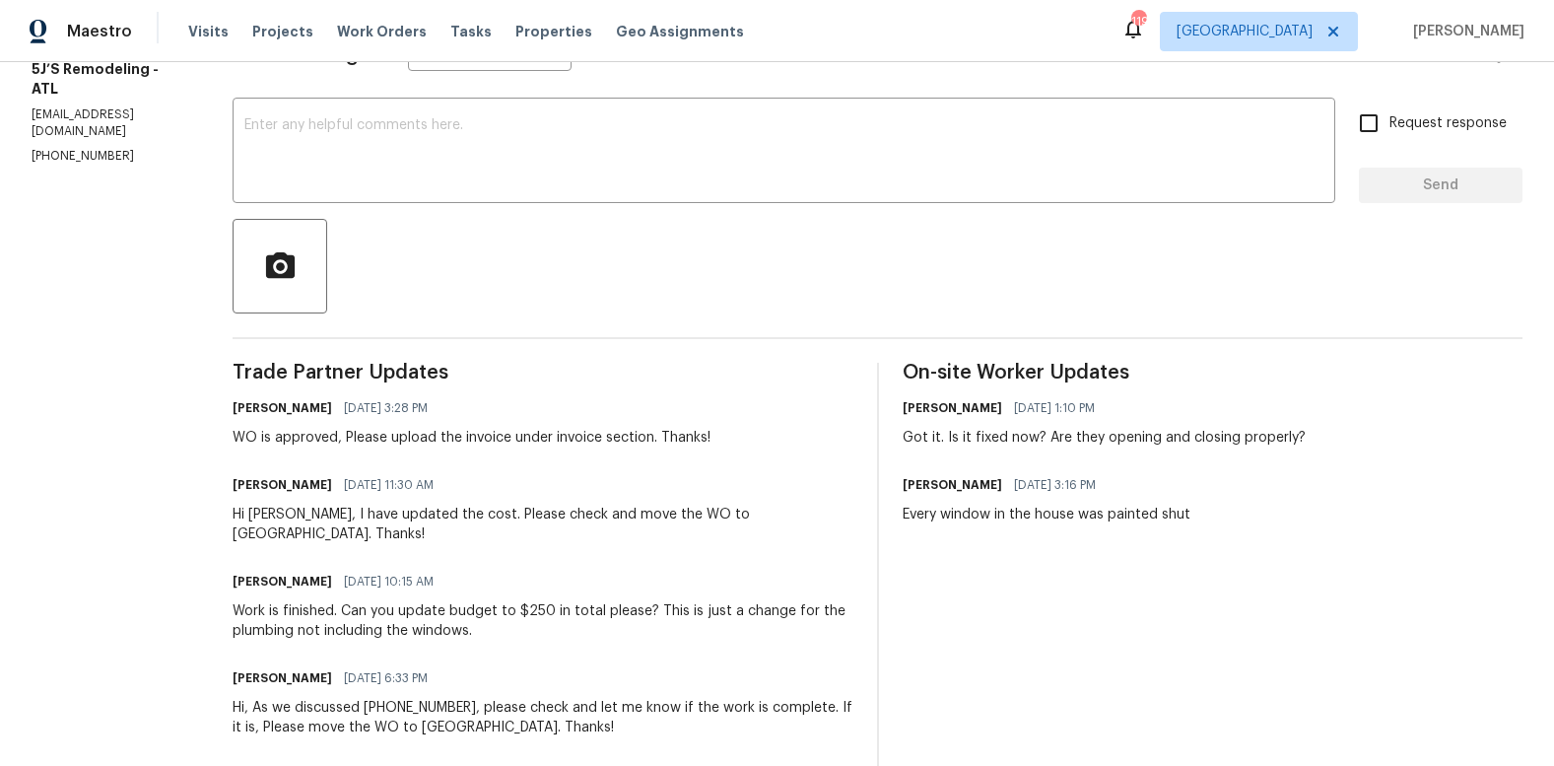
scroll to position [340, 0]
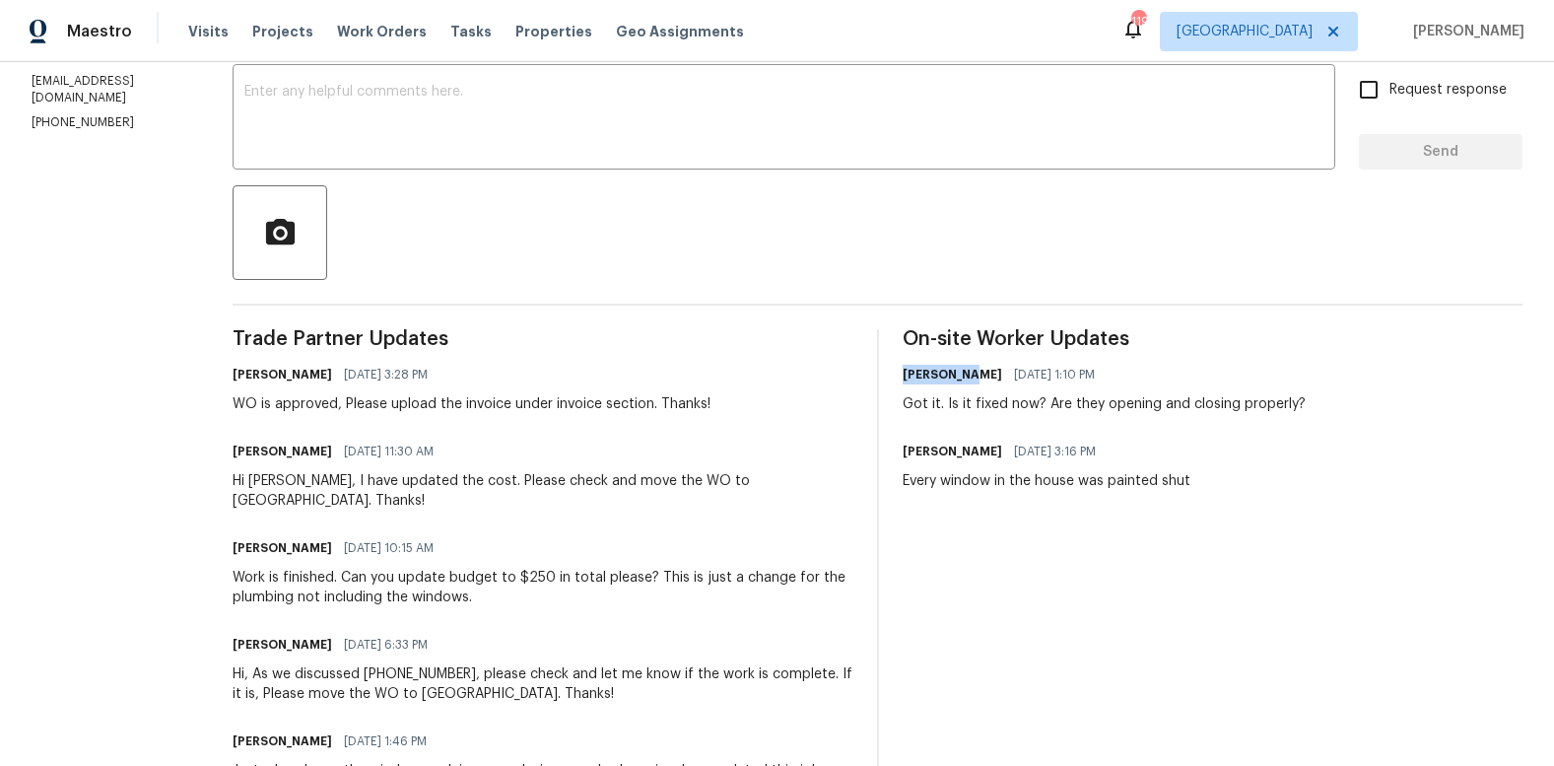
drag, startPoint x: 956, startPoint y: 375, endPoint x: 896, endPoint y: 375, distance: 60.1
click at [902, 375] on h6 "Padmapriya R" at bounding box center [952, 375] width 100 height 20
copy h6 "Padmapriya"
click at [209, 29] on span "Visits" at bounding box center [208, 32] width 40 height 20
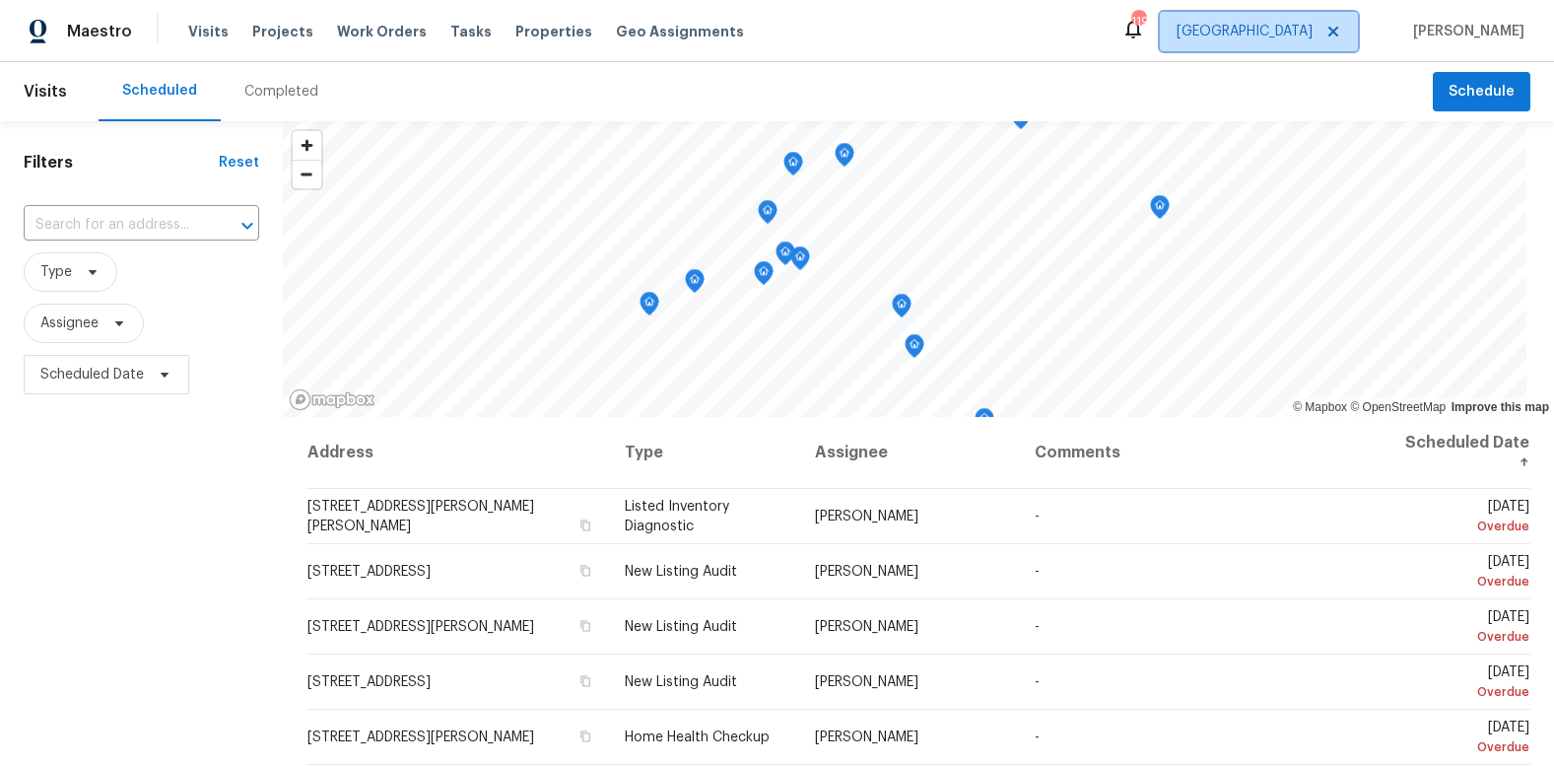
click at [1340, 25] on span "[GEOGRAPHIC_DATA]" at bounding box center [1259, 31] width 198 height 39
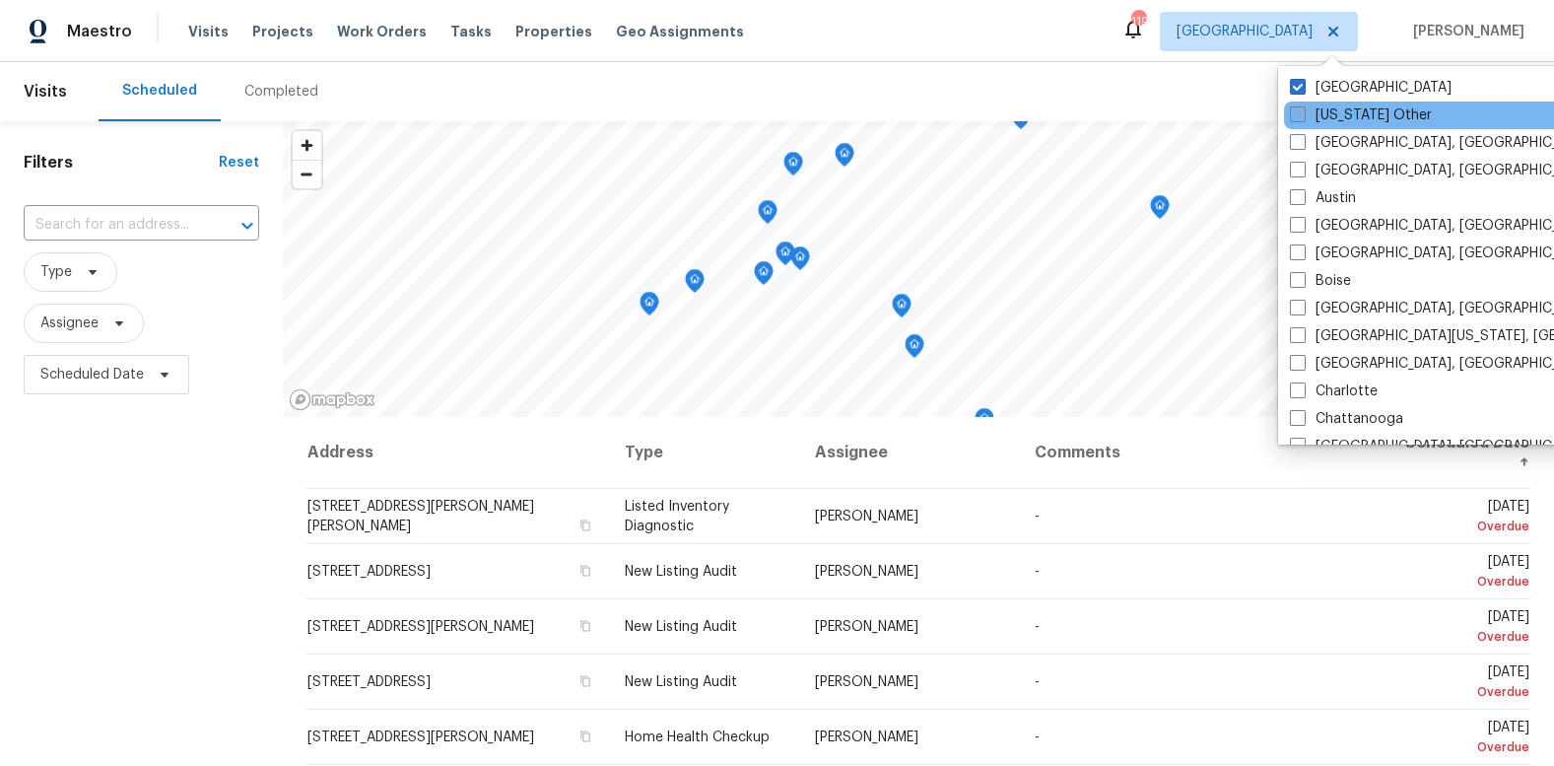
click at [1304, 114] on span at bounding box center [1298, 114] width 16 height 16
click at [1302, 114] on input "Alaska Other" at bounding box center [1296, 111] width 13 height 13
checkbox input "true"
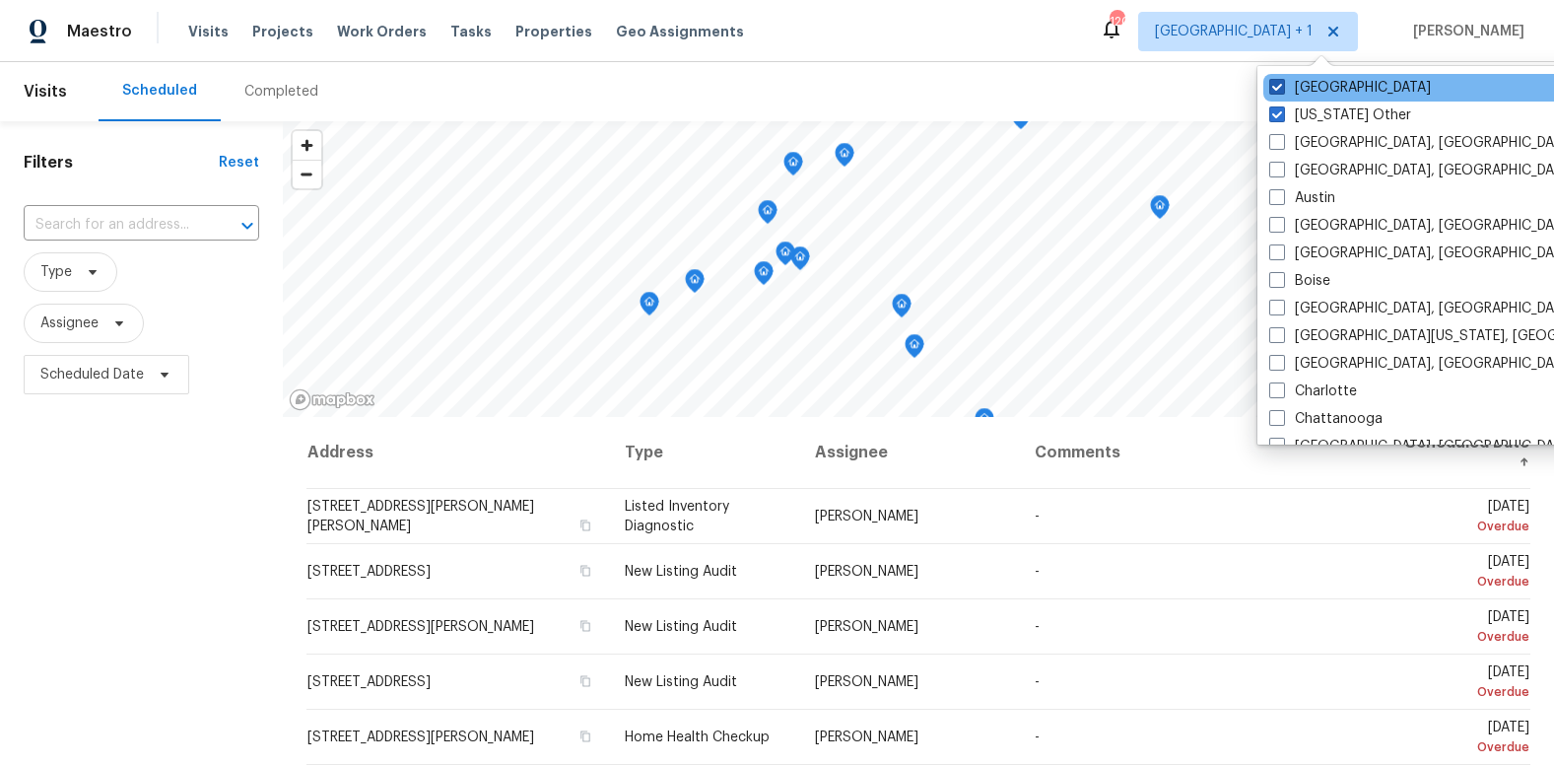
click at [1278, 89] on span at bounding box center [1277, 87] width 16 height 16
click at [1278, 89] on input "[GEOGRAPHIC_DATA]" at bounding box center [1275, 84] width 13 height 13
checkbox input "false"
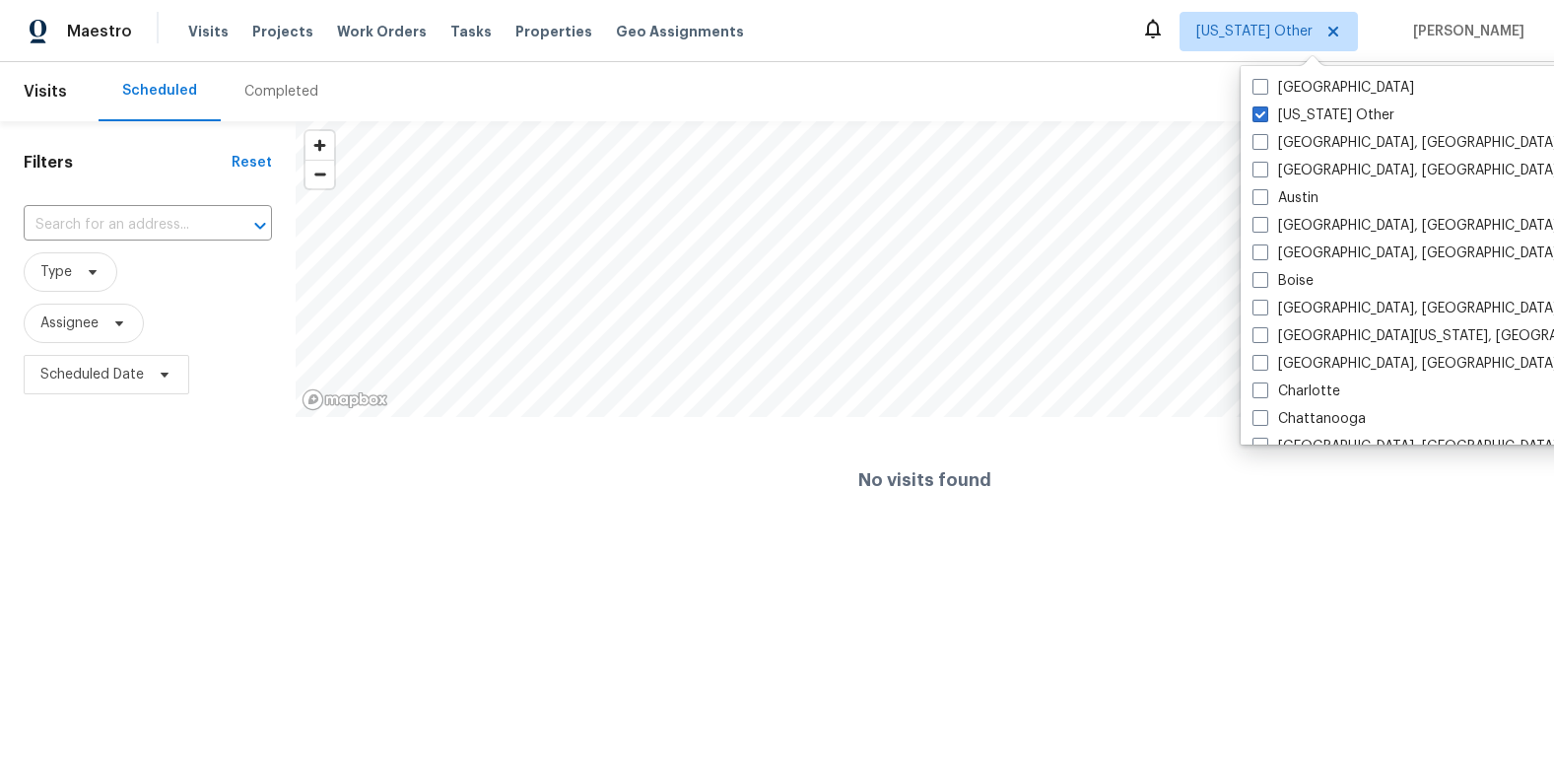
click at [1108, 84] on div "Scheduled Completed" at bounding box center [766, 91] width 1334 height 59
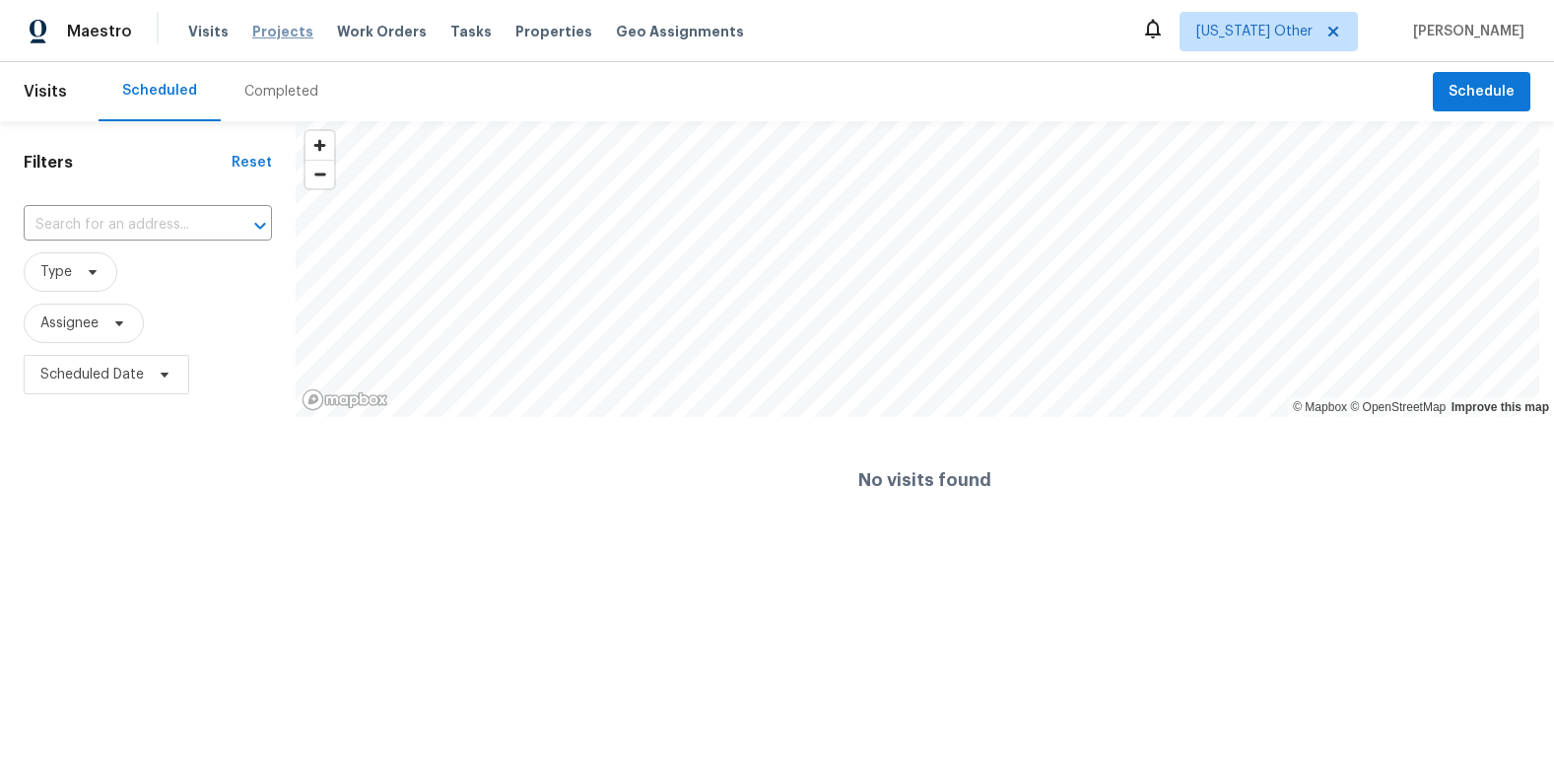
click at [279, 28] on span "Projects" at bounding box center [282, 32] width 61 height 20
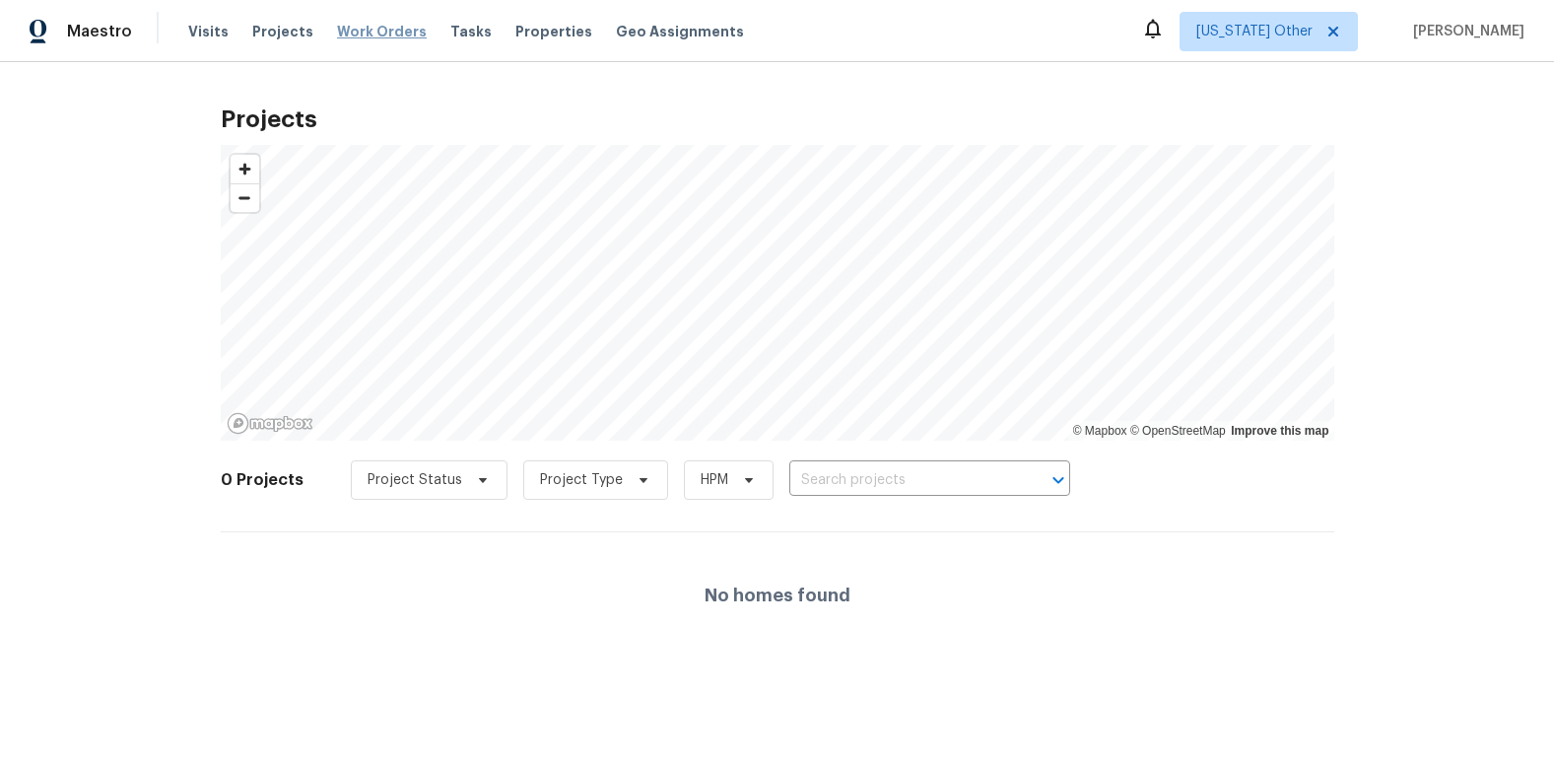
click at [371, 30] on span "Work Orders" at bounding box center [382, 32] width 90 height 20
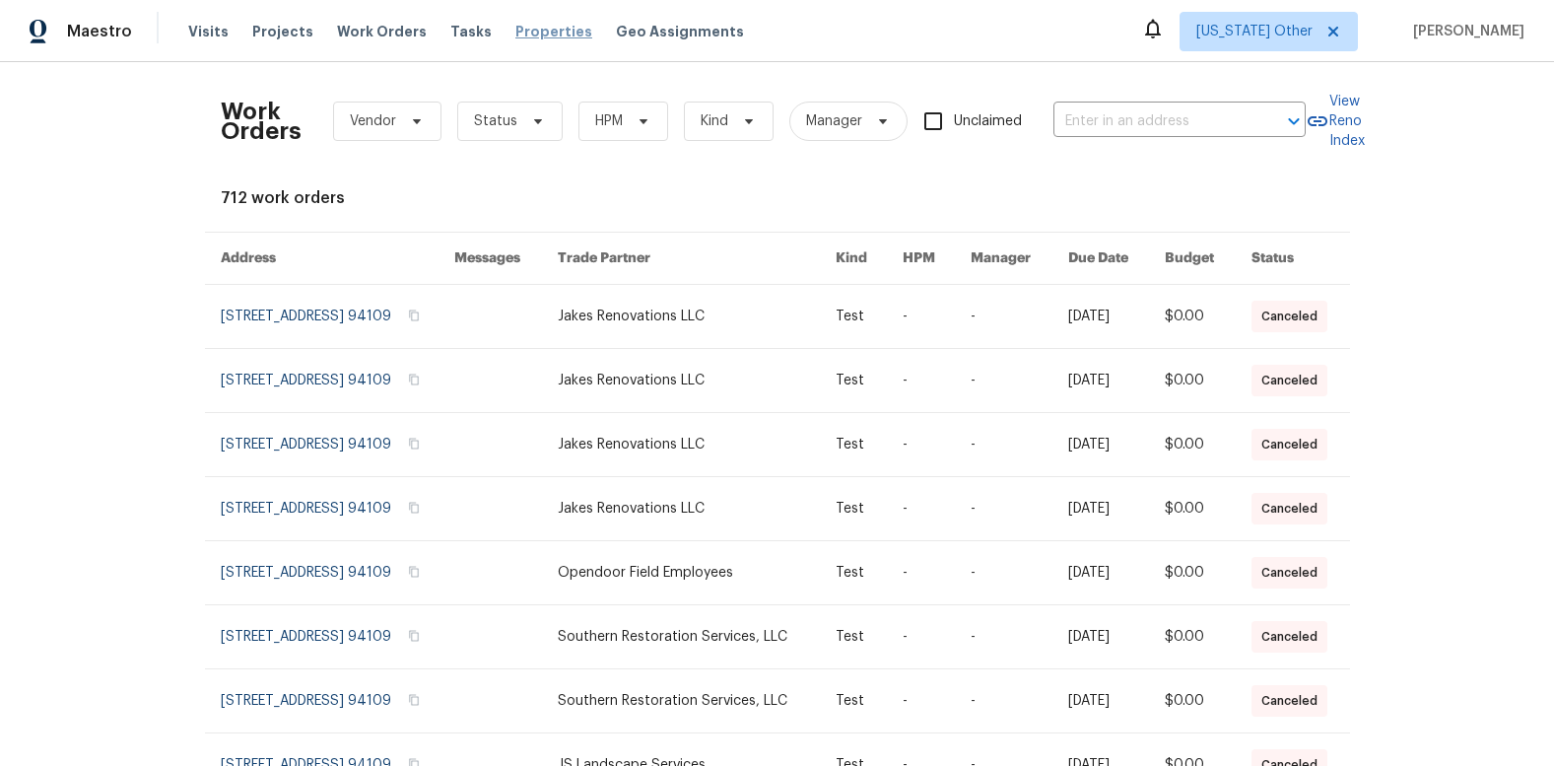
click at [541, 33] on span "Properties" at bounding box center [553, 32] width 77 height 20
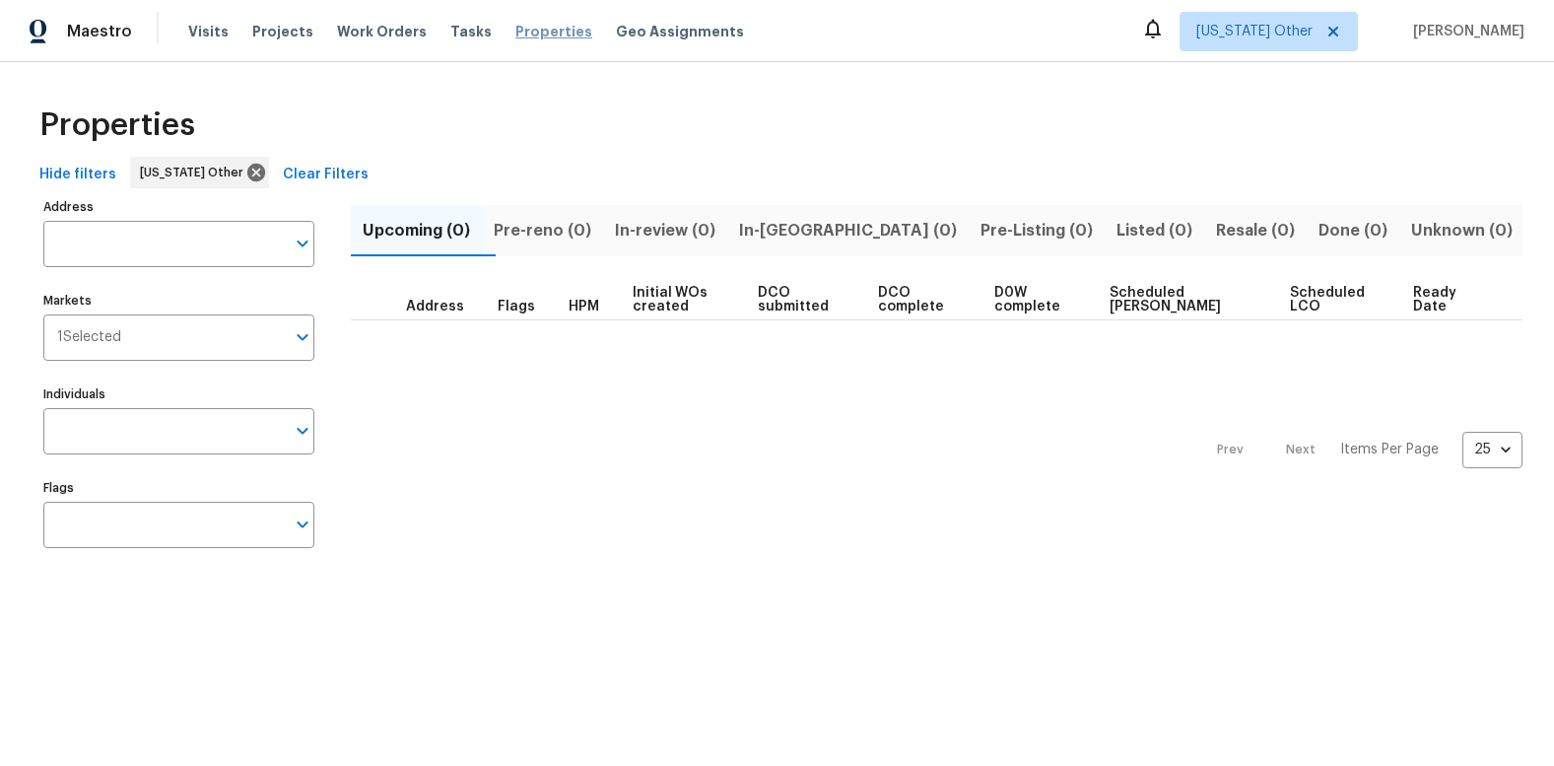
click at [534, 33] on span "Properties" at bounding box center [553, 32] width 77 height 20
click at [394, 32] on span "Work Orders" at bounding box center [382, 32] width 90 height 20
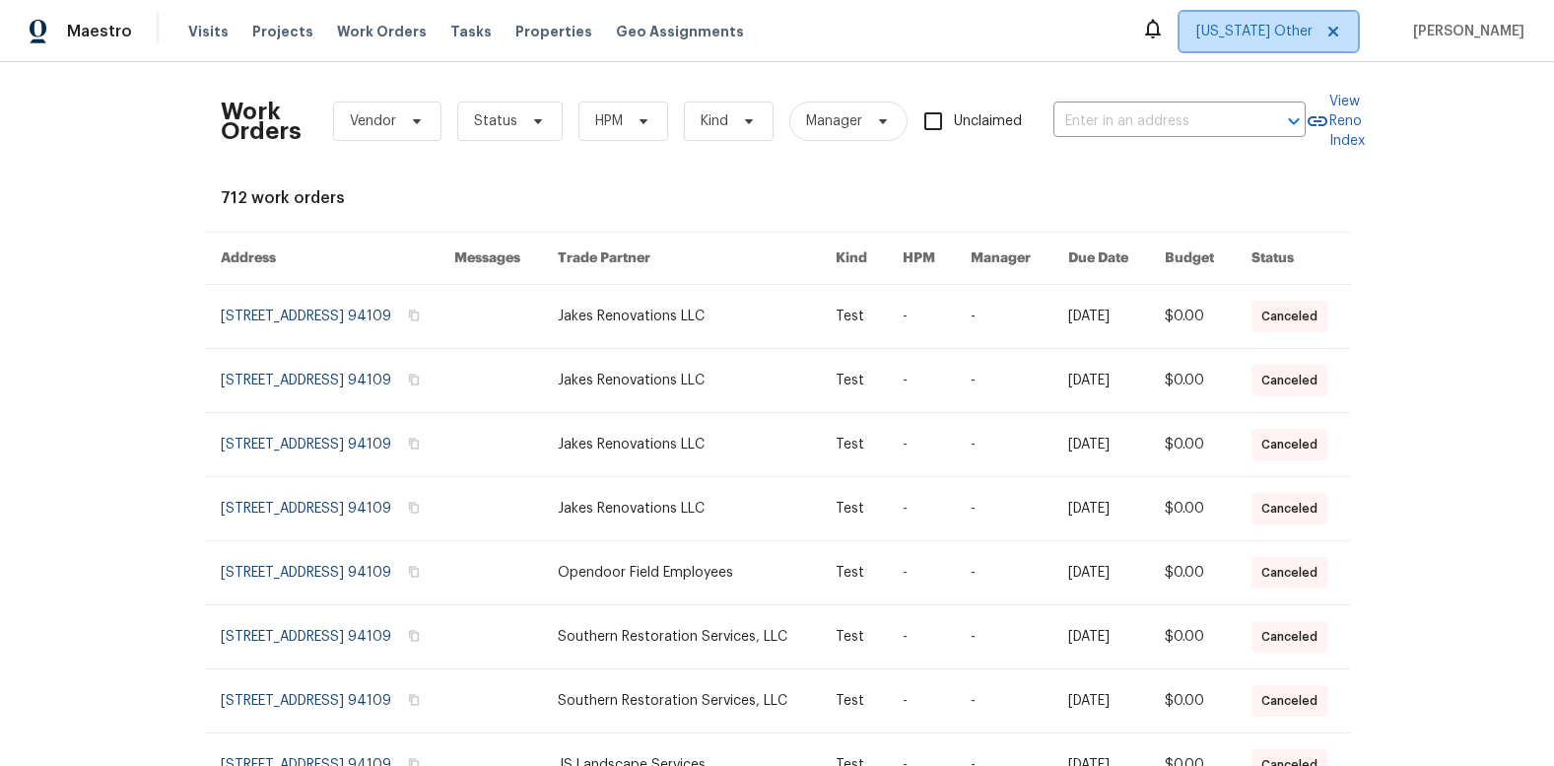
click at [1312, 35] on span "Alaska Other" at bounding box center [1254, 32] width 116 height 20
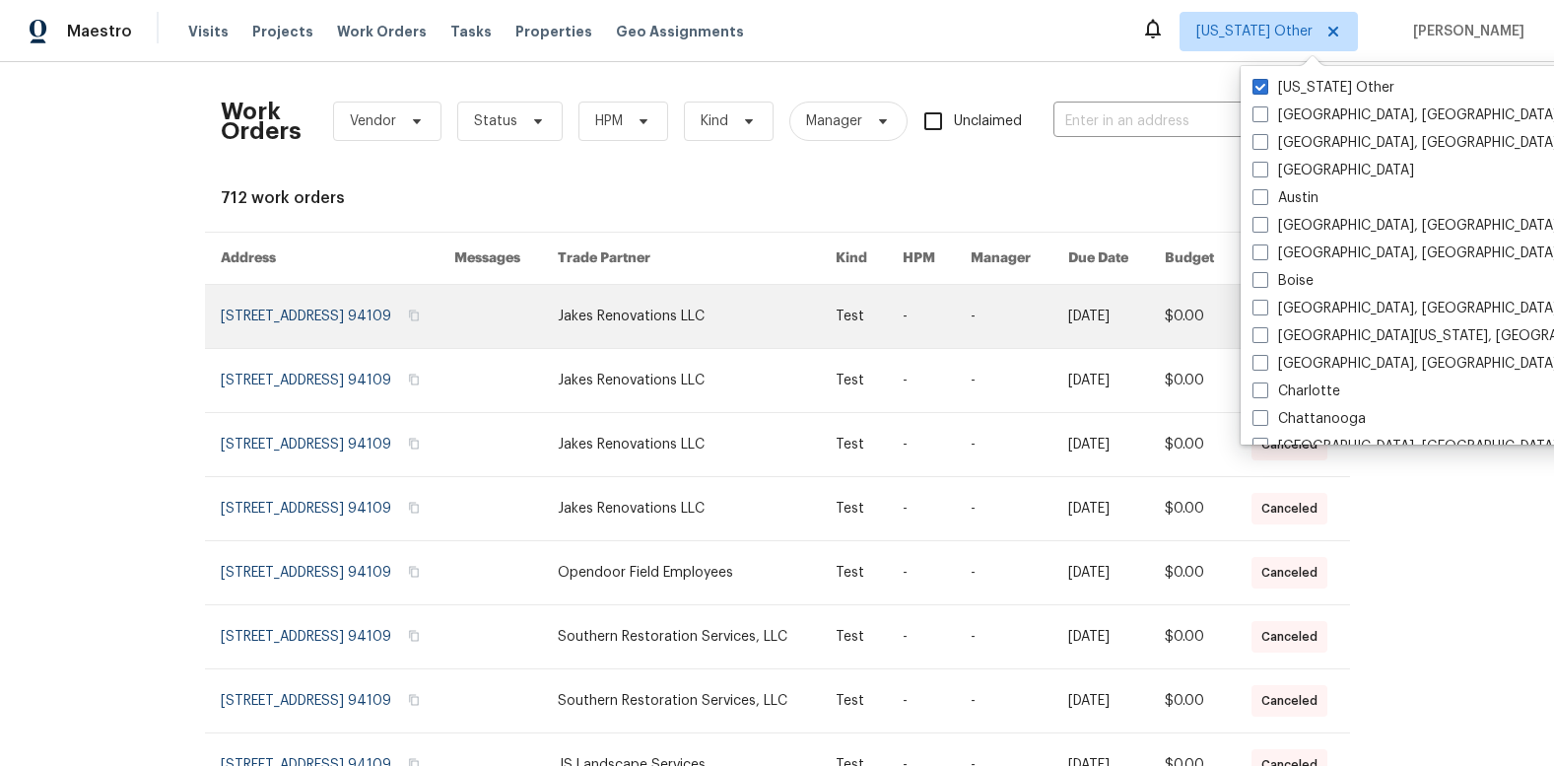
click at [345, 330] on link at bounding box center [337, 316] width 233 height 63
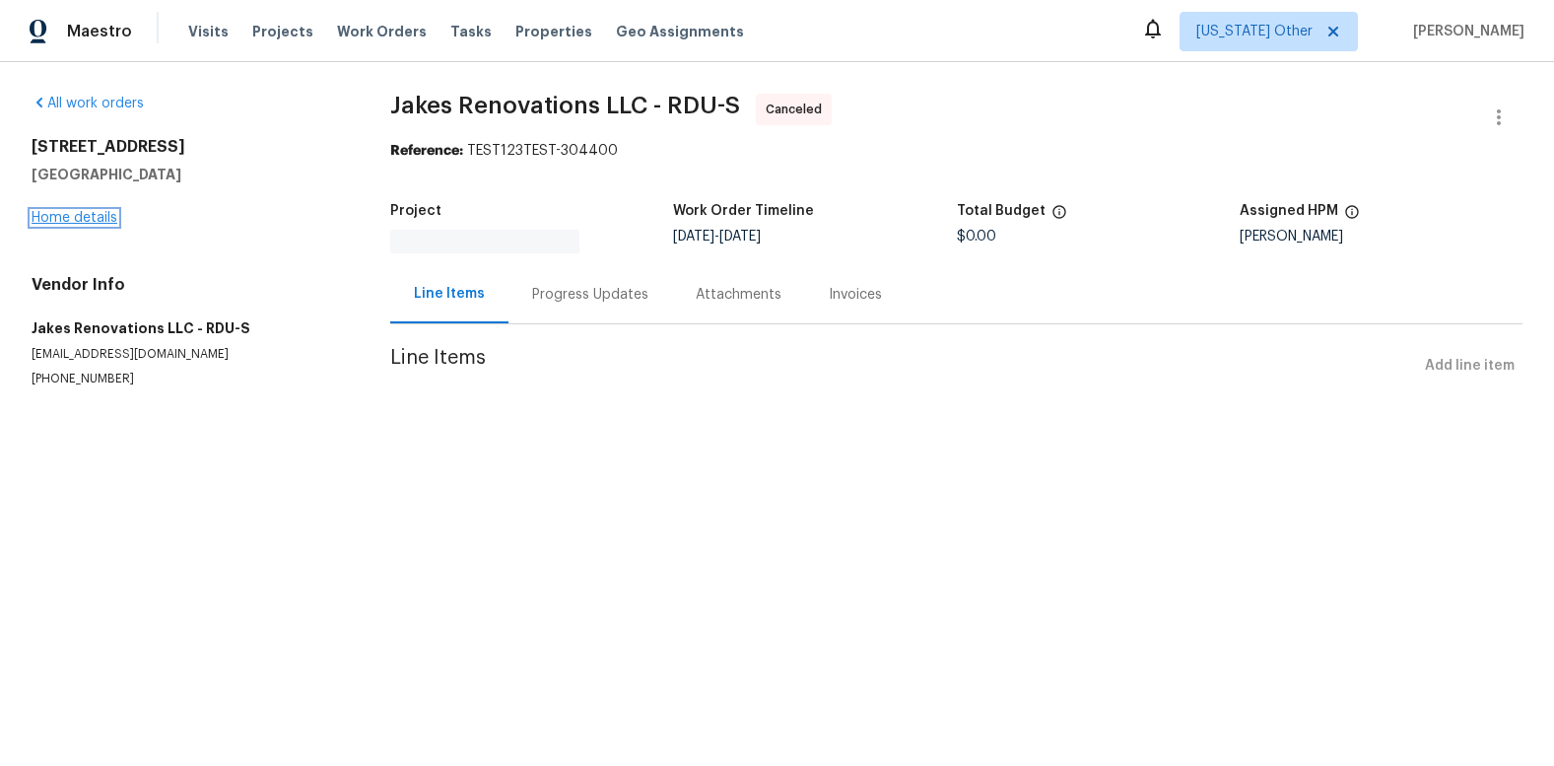
click at [97, 221] on link "Home details" at bounding box center [75, 218] width 86 height 14
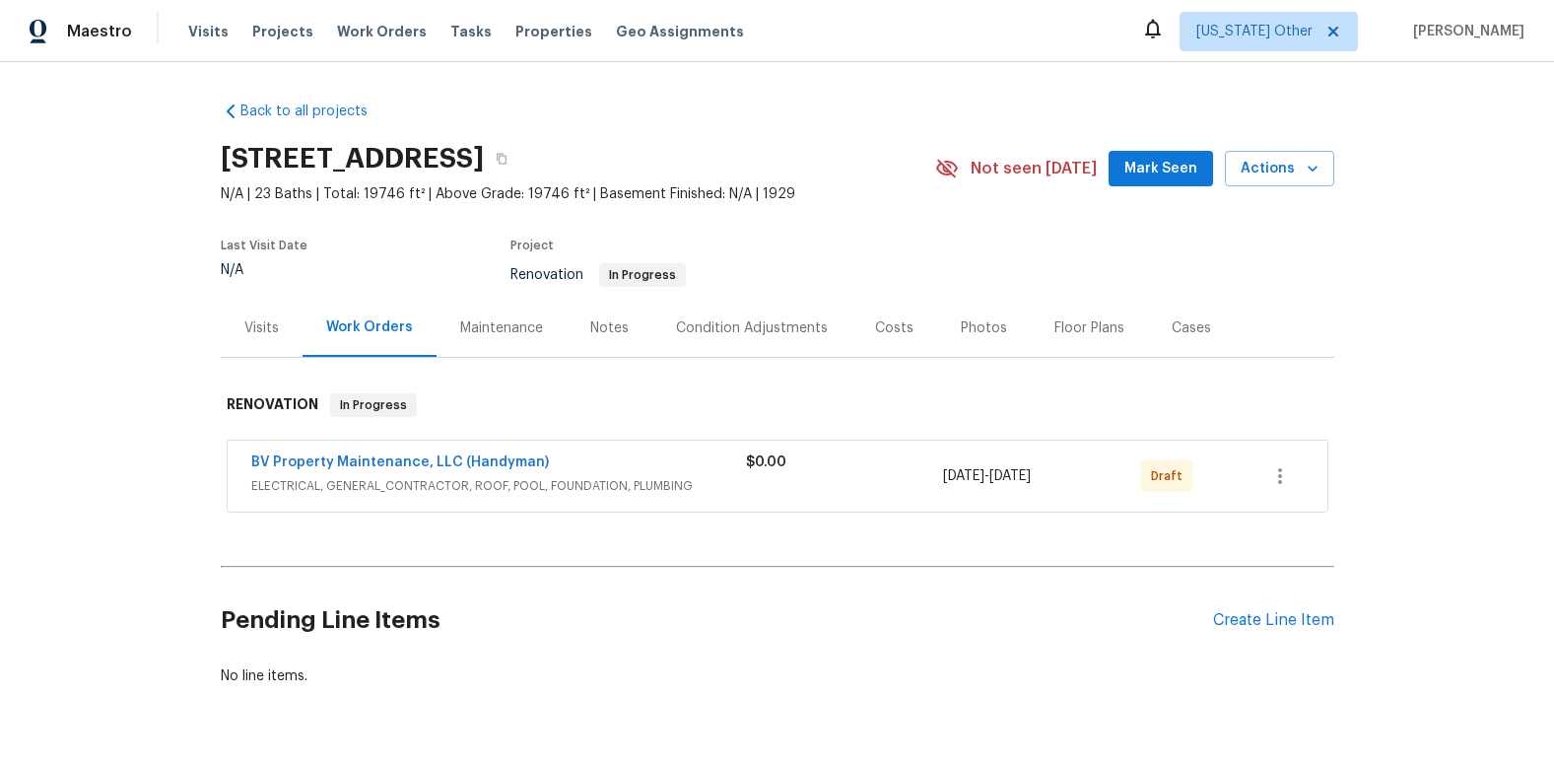
click at [257, 328] on div "Visits" at bounding box center [261, 328] width 34 height 20
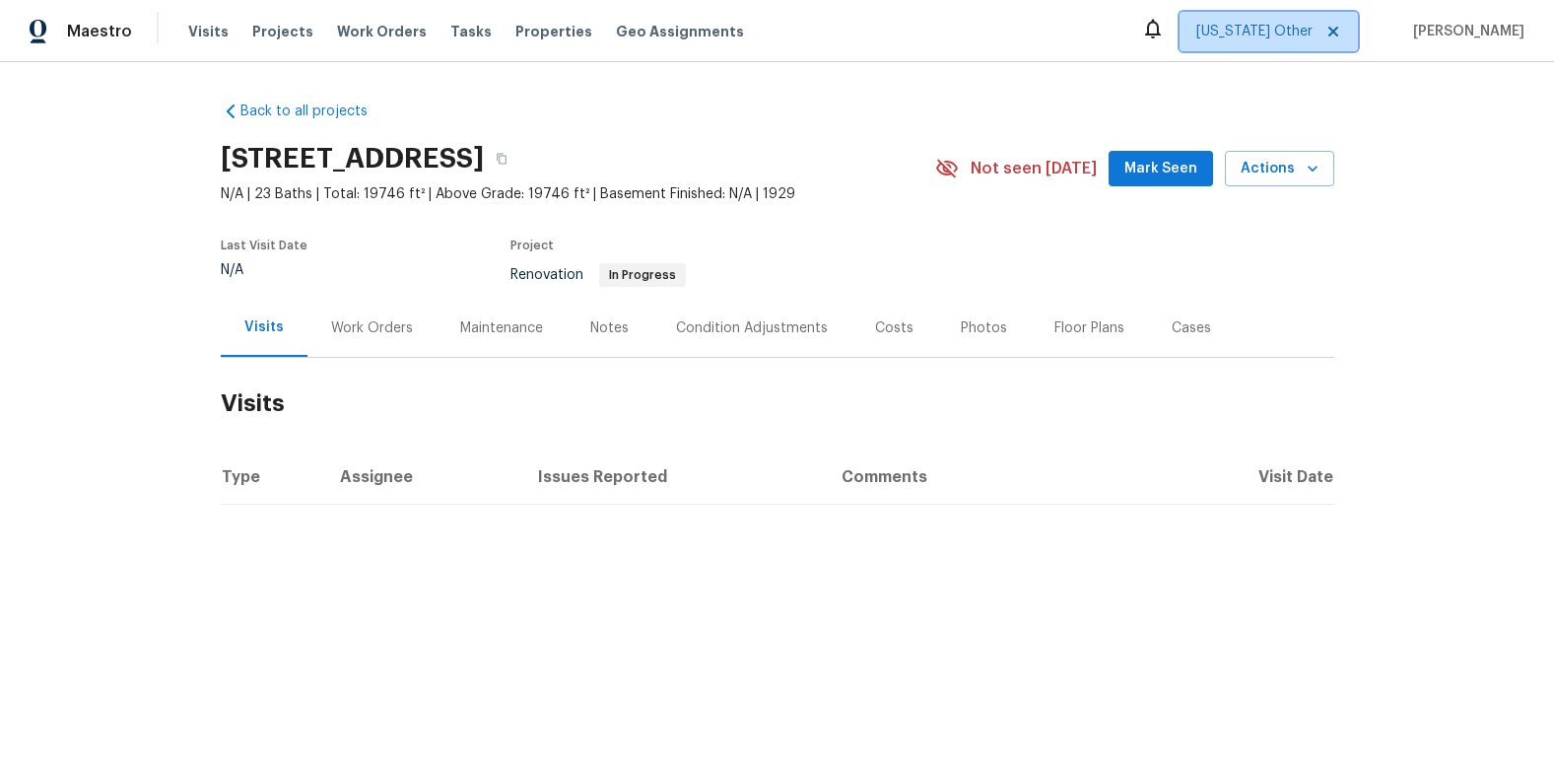
click at [1342, 30] on span "Alaska Other" at bounding box center [1268, 31] width 178 height 39
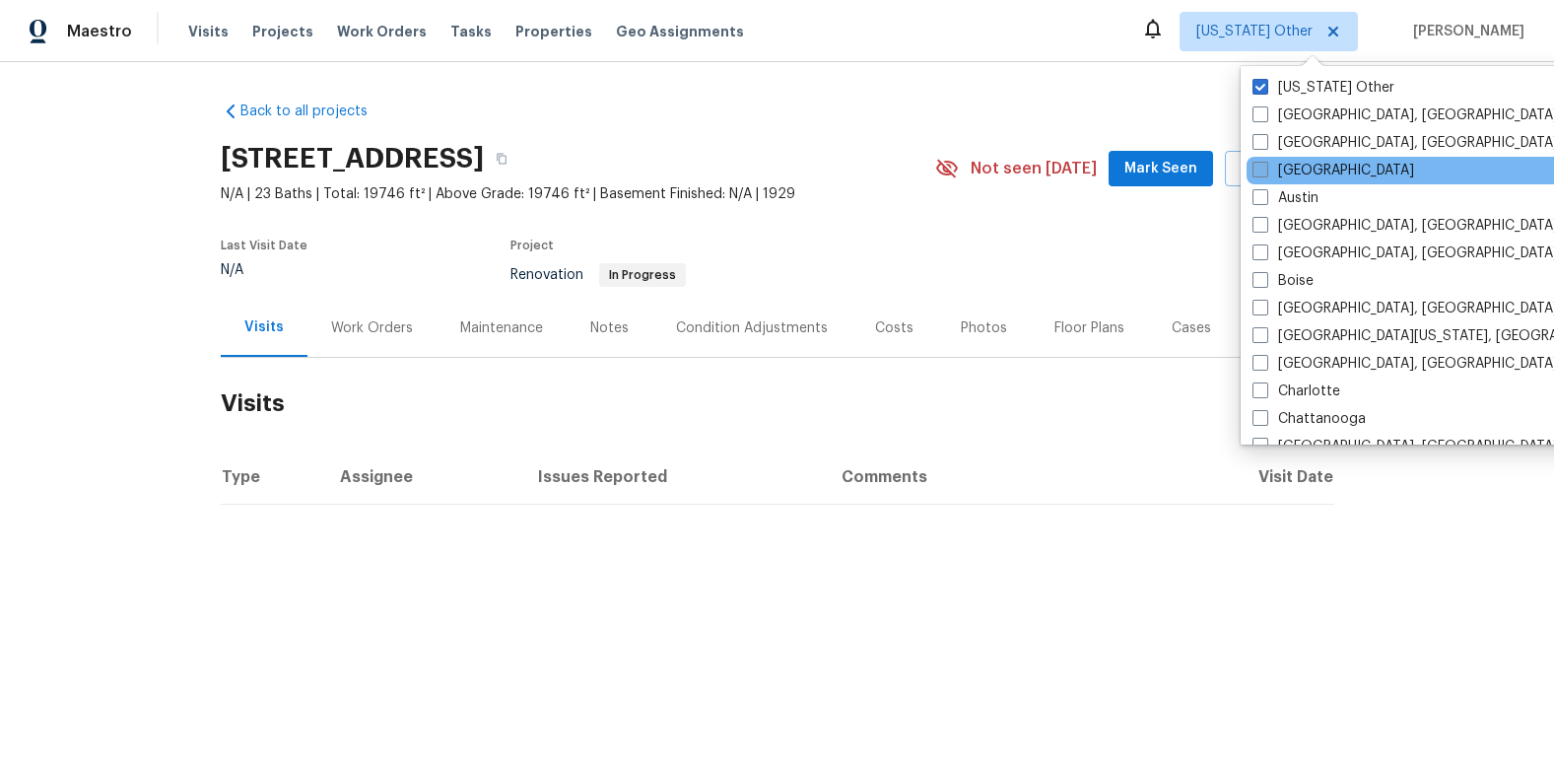
click at [1262, 167] on span at bounding box center [1260, 170] width 16 height 16
click at [1262, 167] on input "[GEOGRAPHIC_DATA]" at bounding box center [1258, 167] width 13 height 13
checkbox input "true"
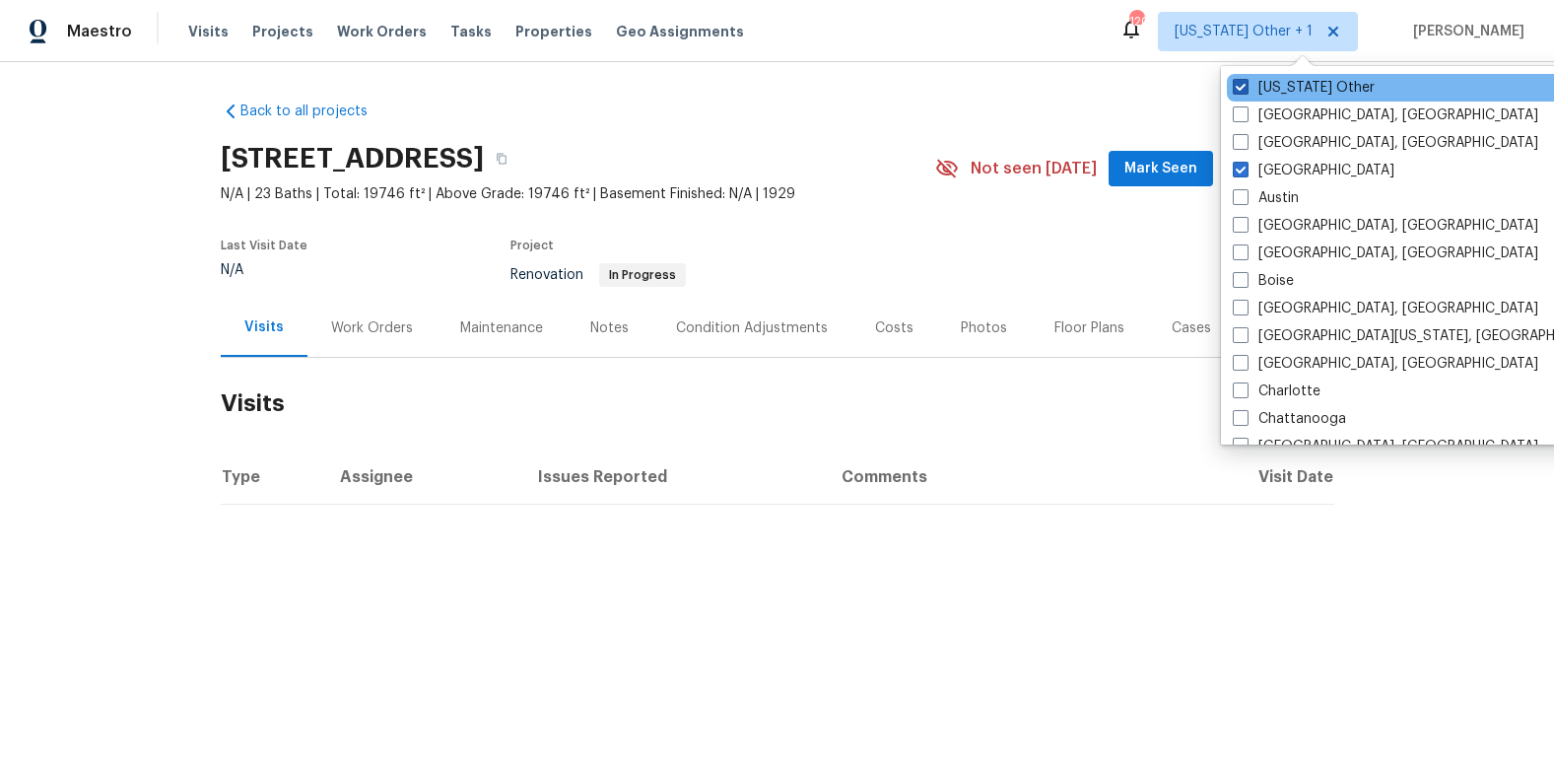
click at [1238, 87] on span at bounding box center [1241, 87] width 16 height 16
click at [1238, 87] on input "Alaska Other" at bounding box center [1239, 84] width 13 height 13
checkbox input "false"
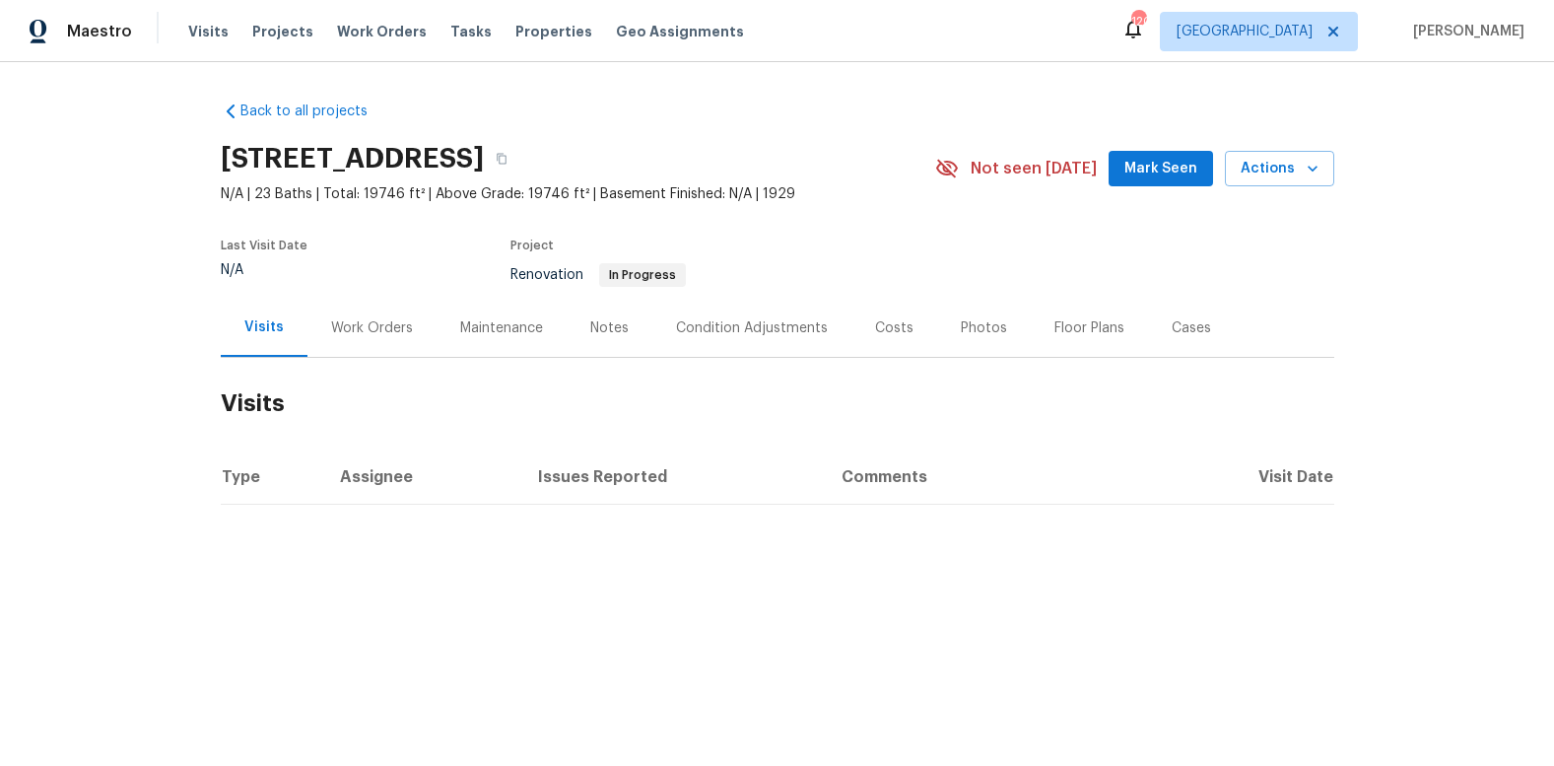
click at [942, 40] on div "Maestro Visits Projects Work Orders Tasks Properties Geo Assignments 120 Atlant…" at bounding box center [777, 31] width 1554 height 62
click at [534, 33] on span "Properties" at bounding box center [553, 32] width 77 height 20
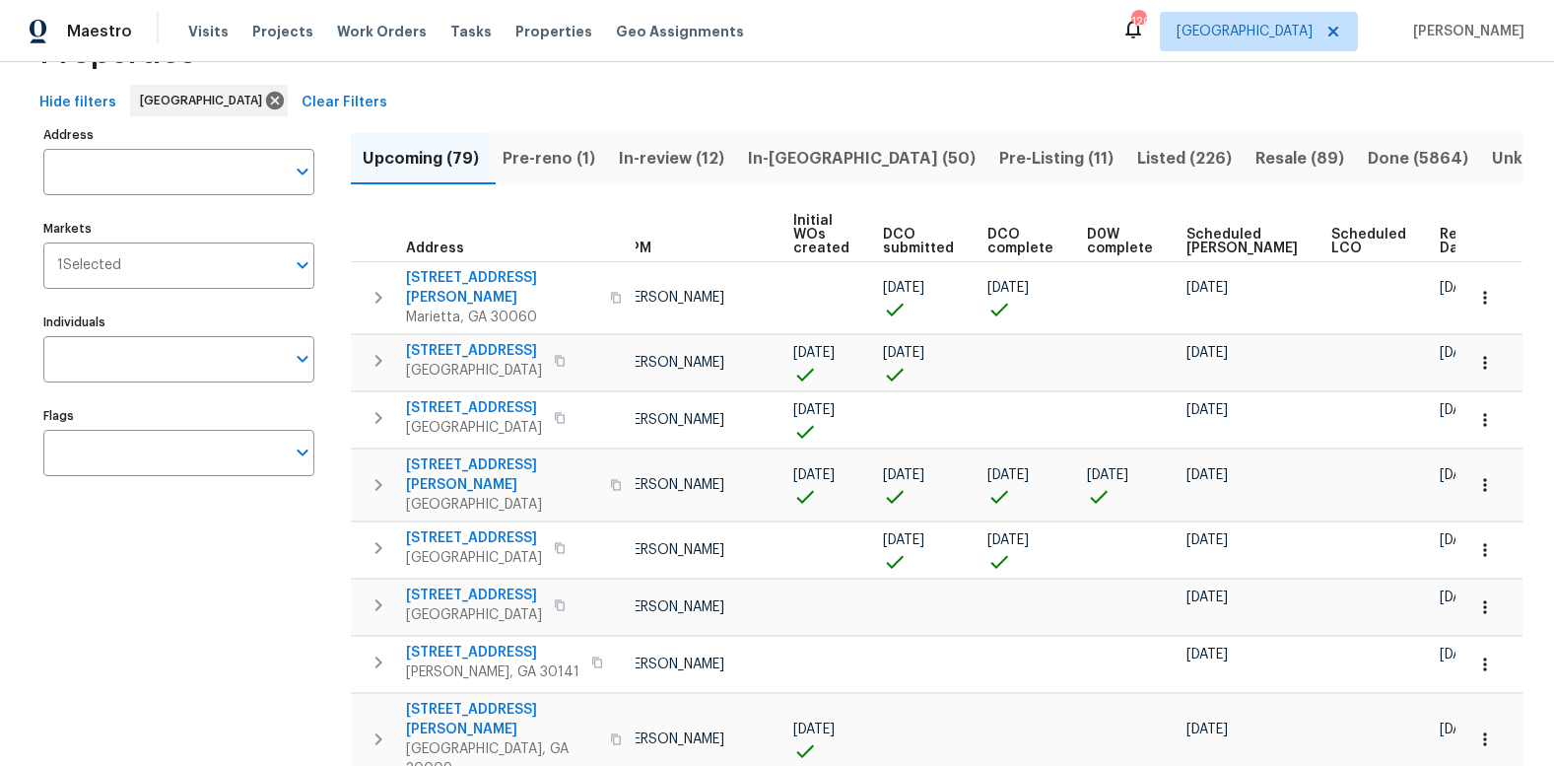
scroll to position [0, 117]
click at [1434, 244] on span "Ready Date" at bounding box center [1455, 242] width 43 height 28
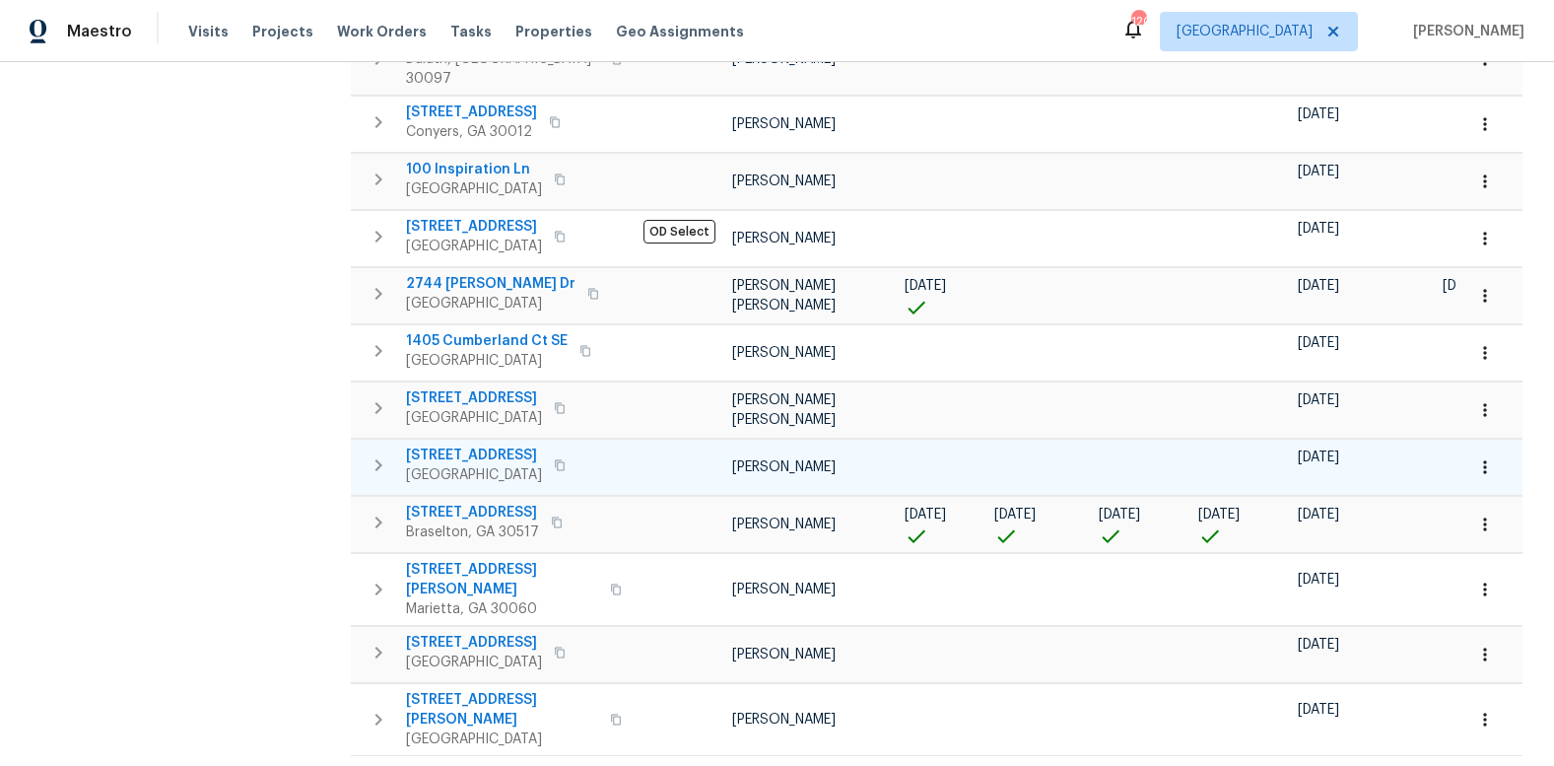
scroll to position [1121, 0]
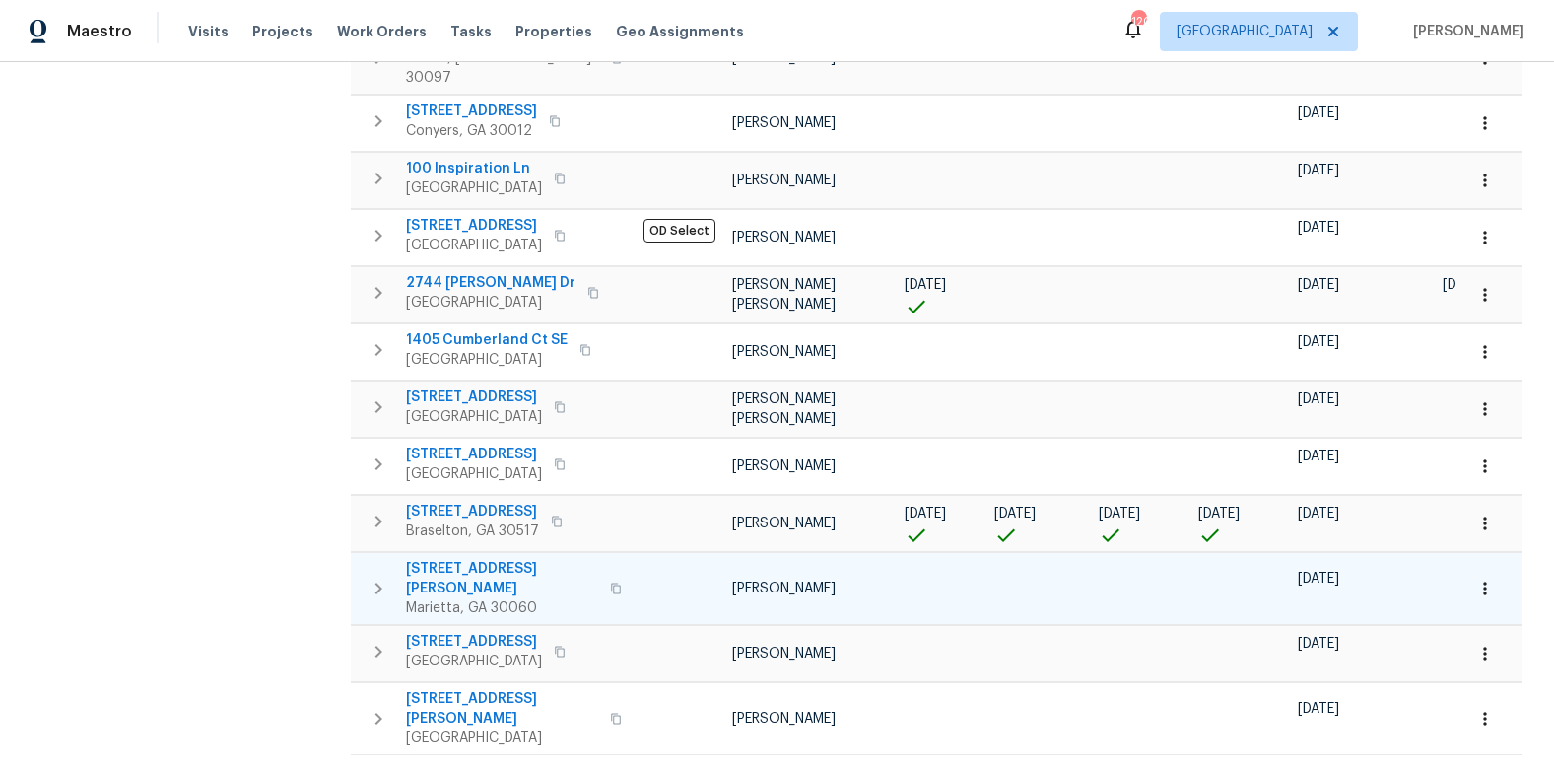
click at [472, 559] on span "3065 Moser Way" at bounding box center [502, 578] width 192 height 39
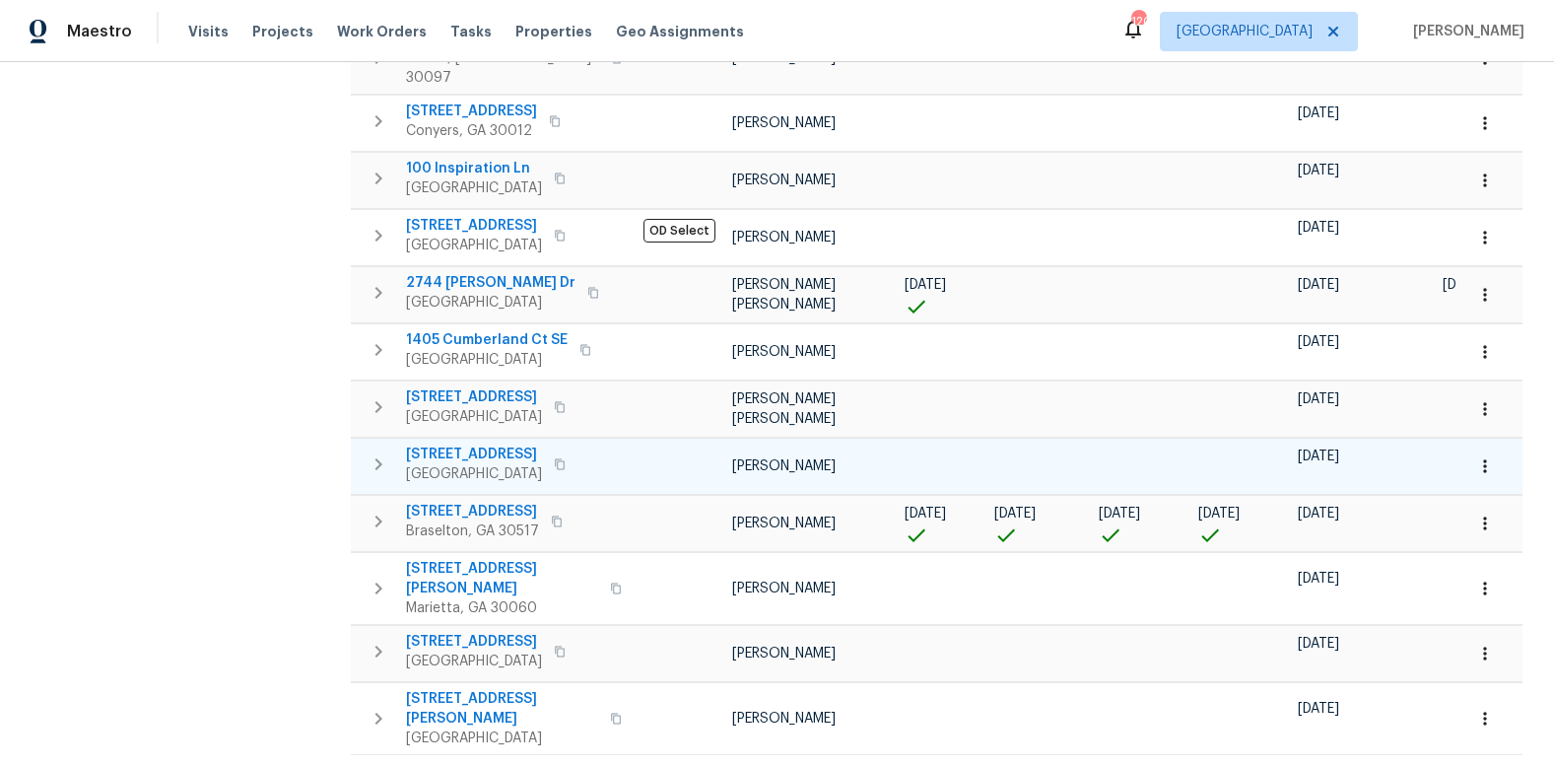
click at [469, 444] on span "17 Woodmill Ct" at bounding box center [474, 454] width 136 height 20
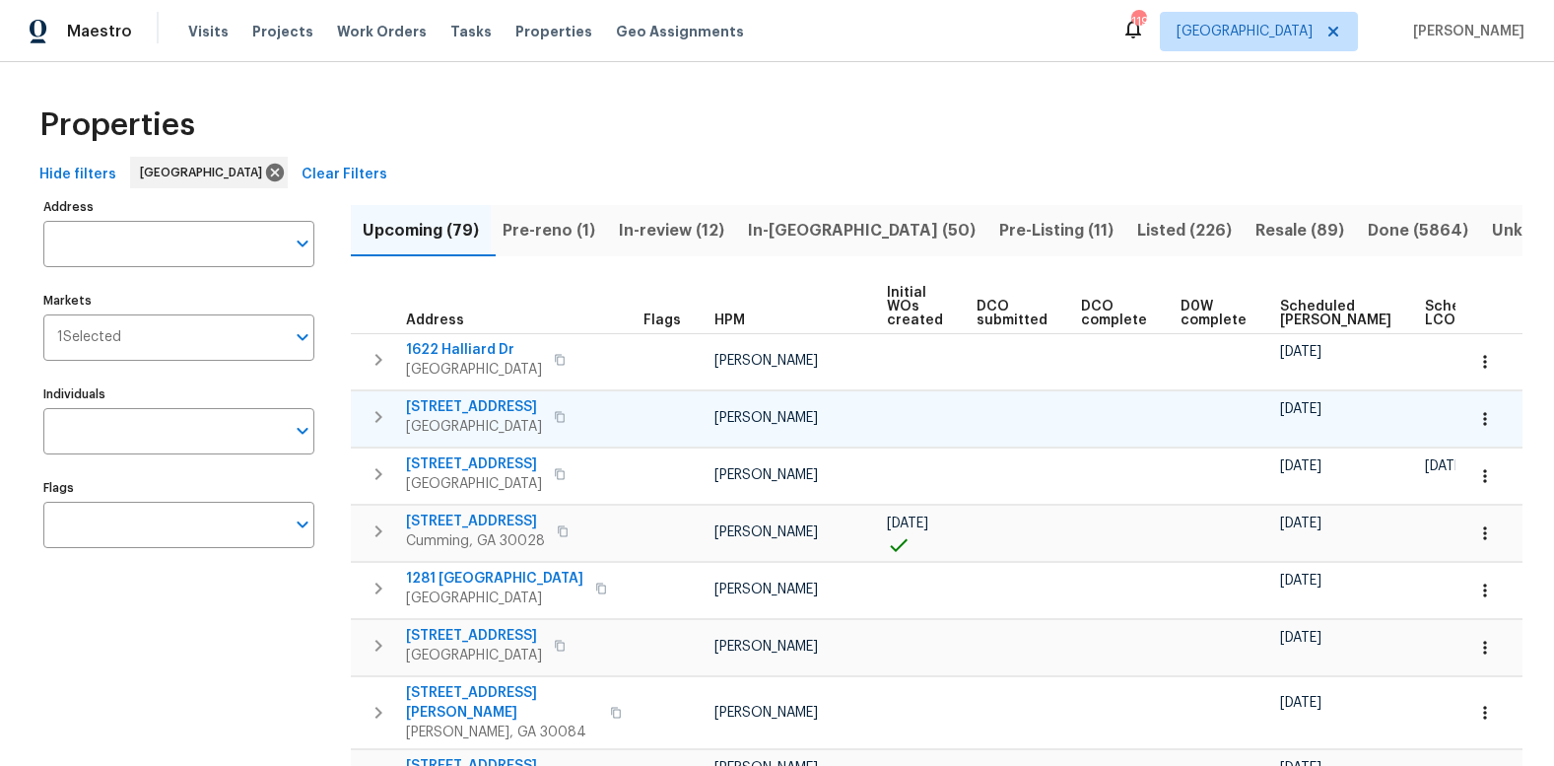
click at [377, 418] on icon "button" at bounding box center [378, 417] width 7 height 12
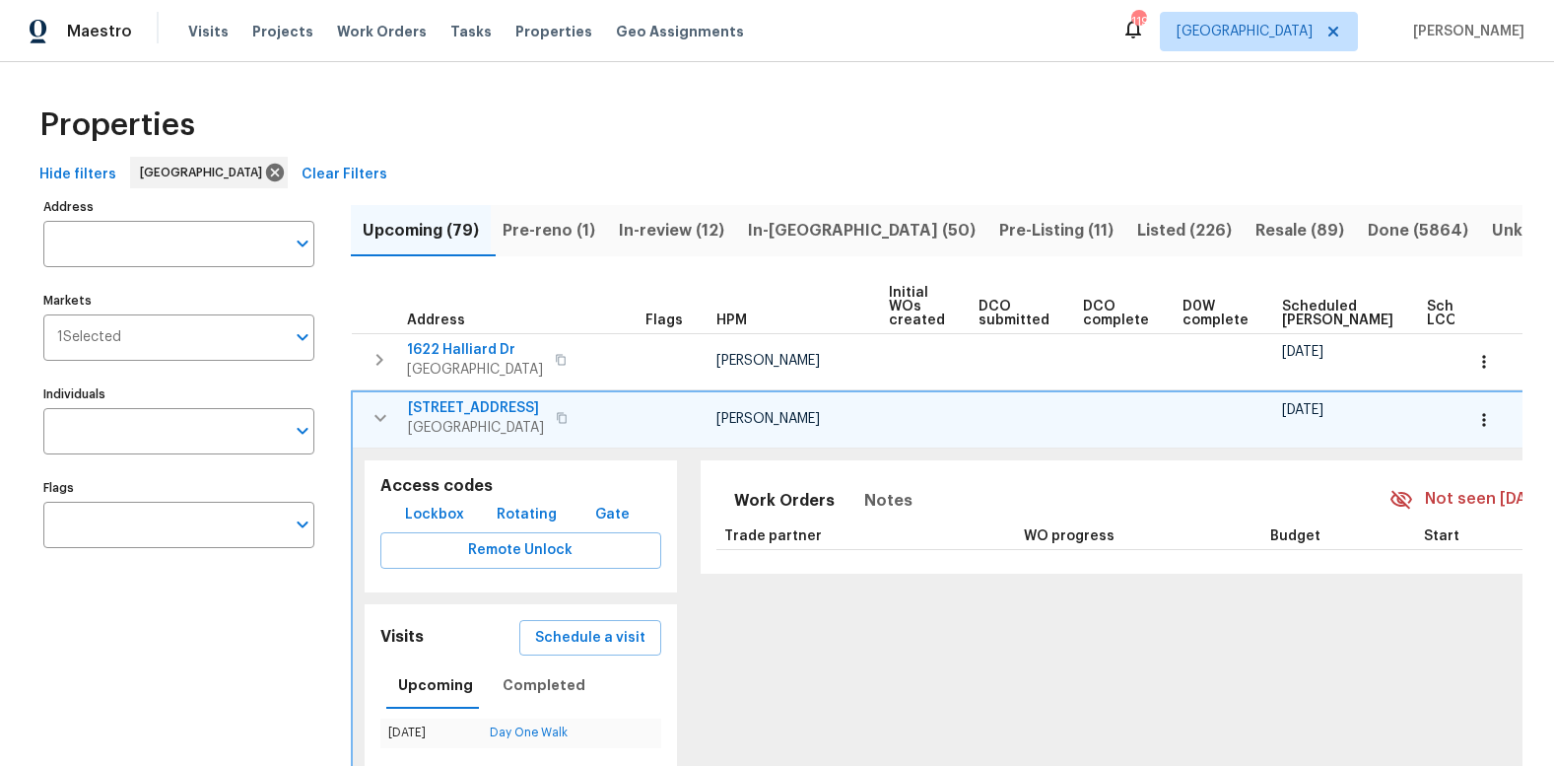
click at [473, 410] on span "3104 Redwood Ln NW" at bounding box center [476, 408] width 136 height 20
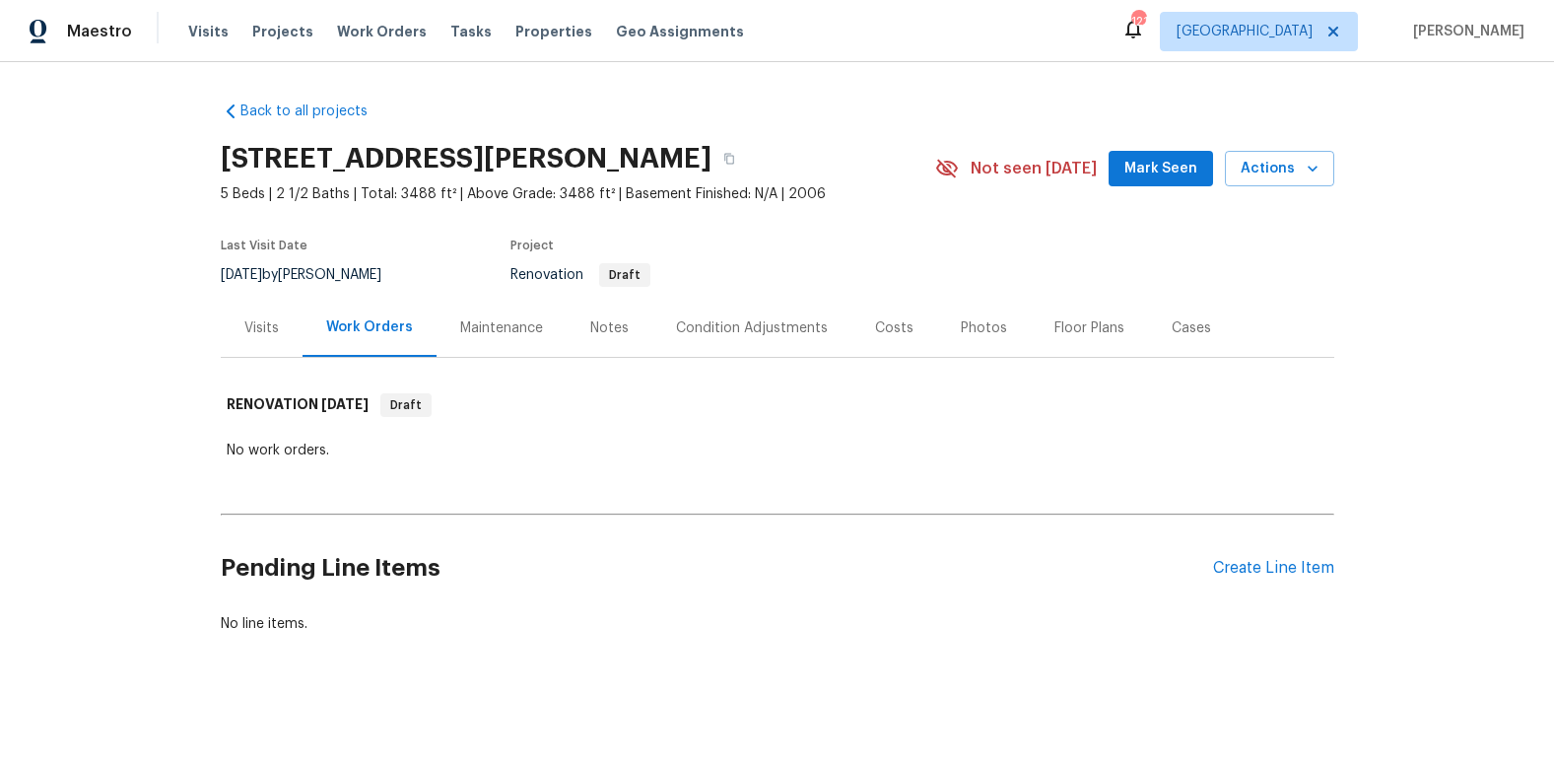
click at [727, 331] on div "Condition Adjustments" at bounding box center [752, 328] width 152 height 20
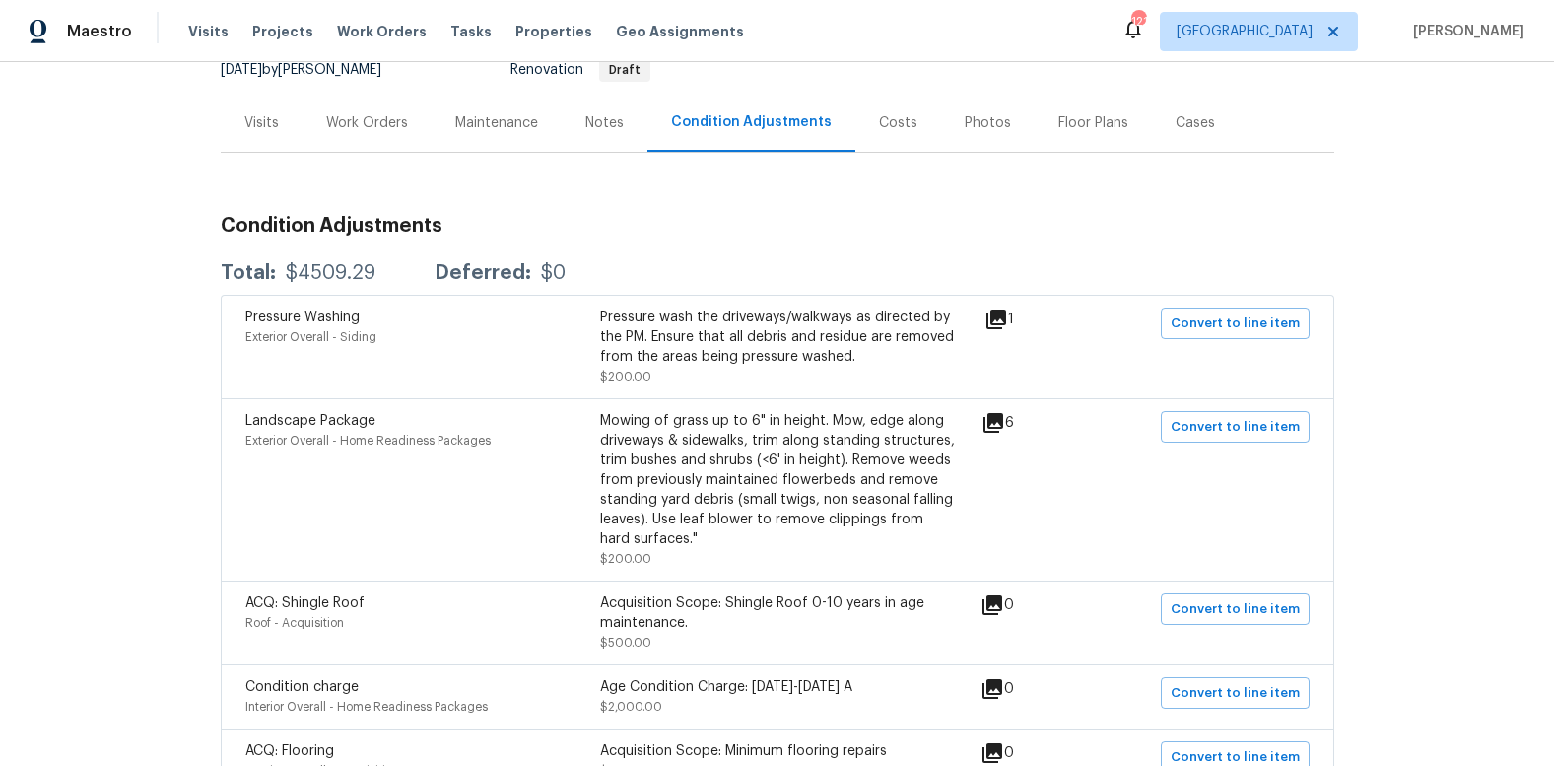
scroll to position [211, 0]
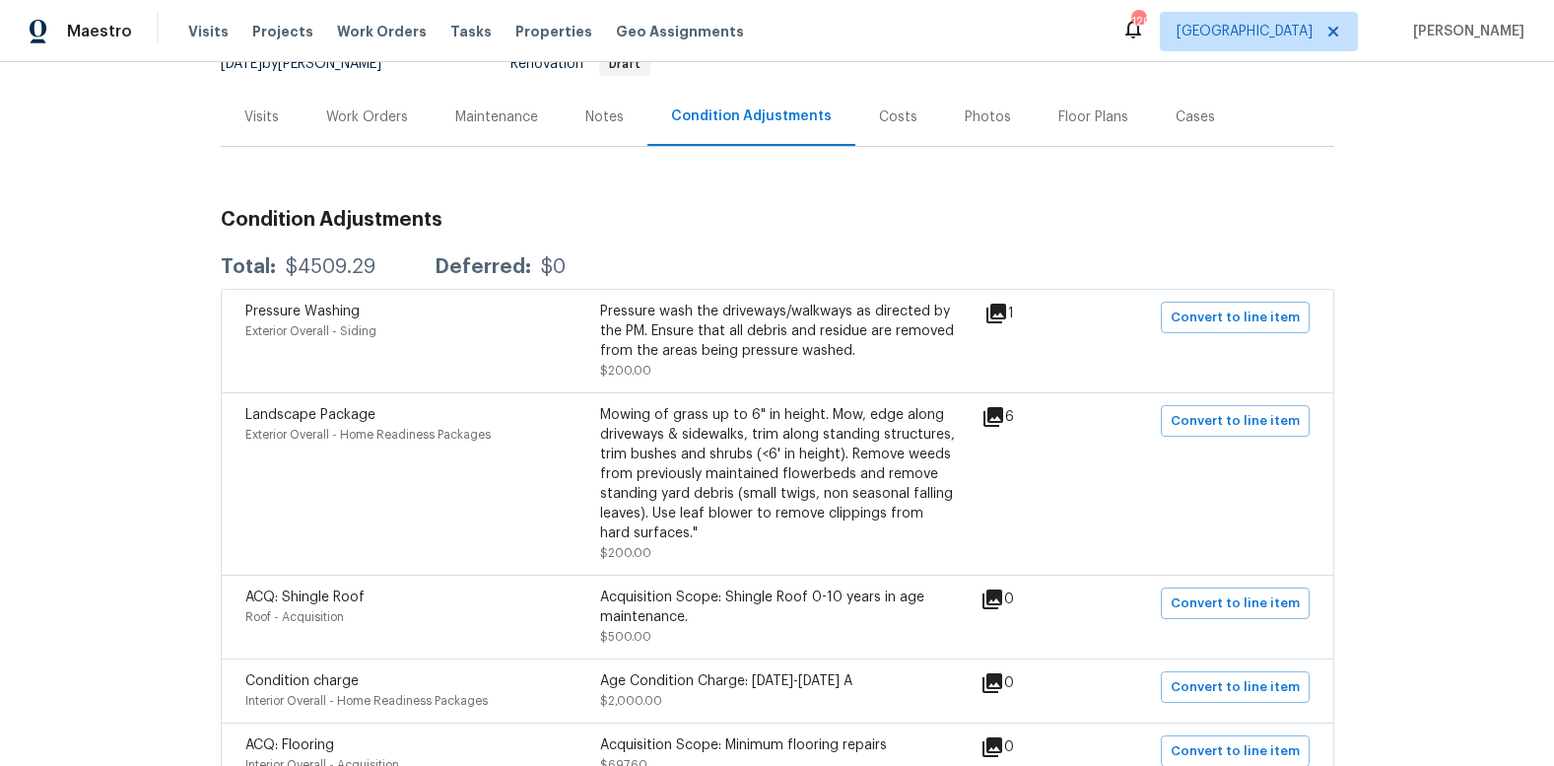
click at [1003, 310] on icon at bounding box center [996, 313] width 20 height 20
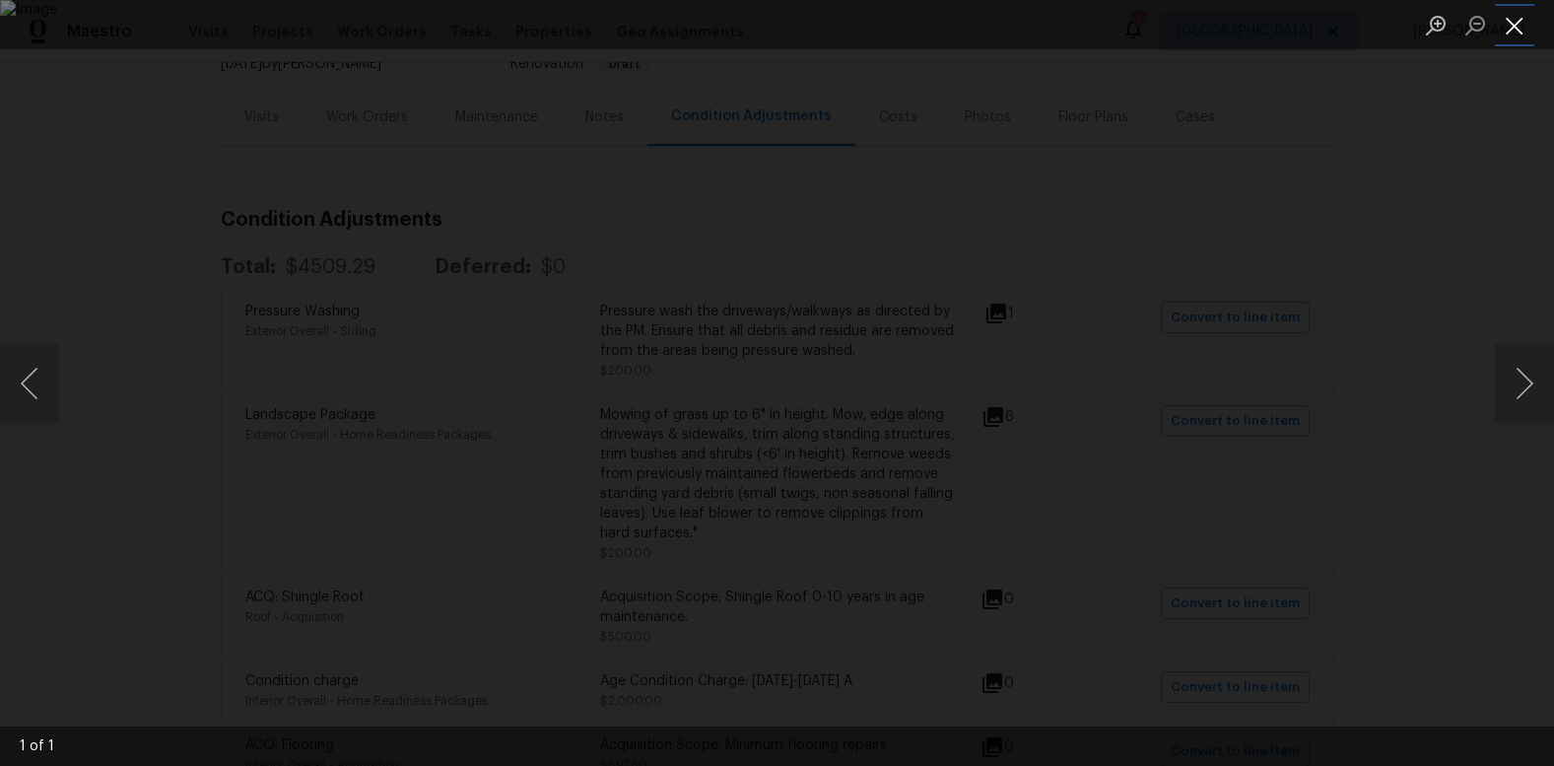
click at [1509, 27] on button "Close lightbox" at bounding box center [1514, 25] width 39 height 34
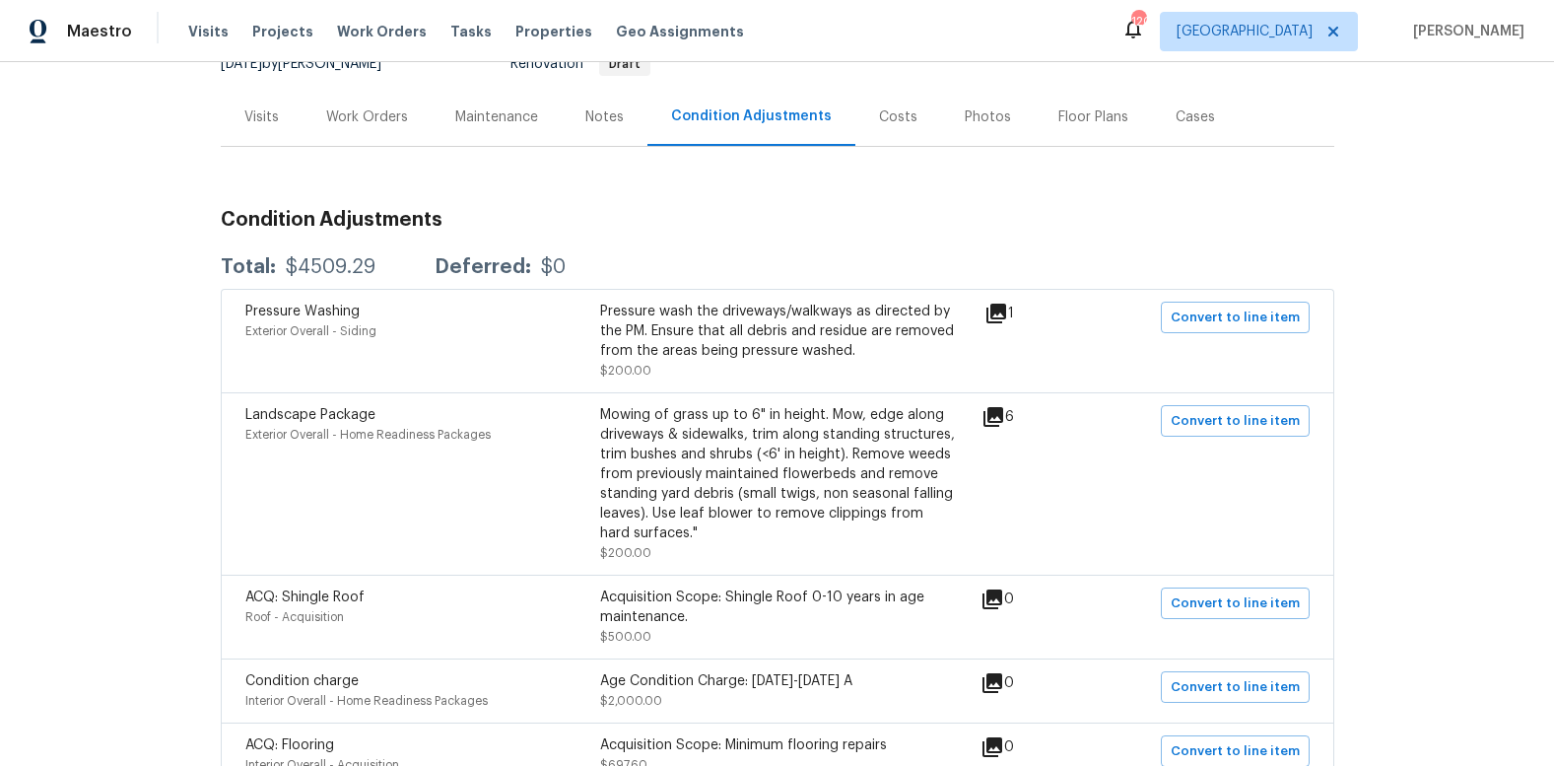
click at [998, 421] on icon at bounding box center [993, 417] width 20 height 20
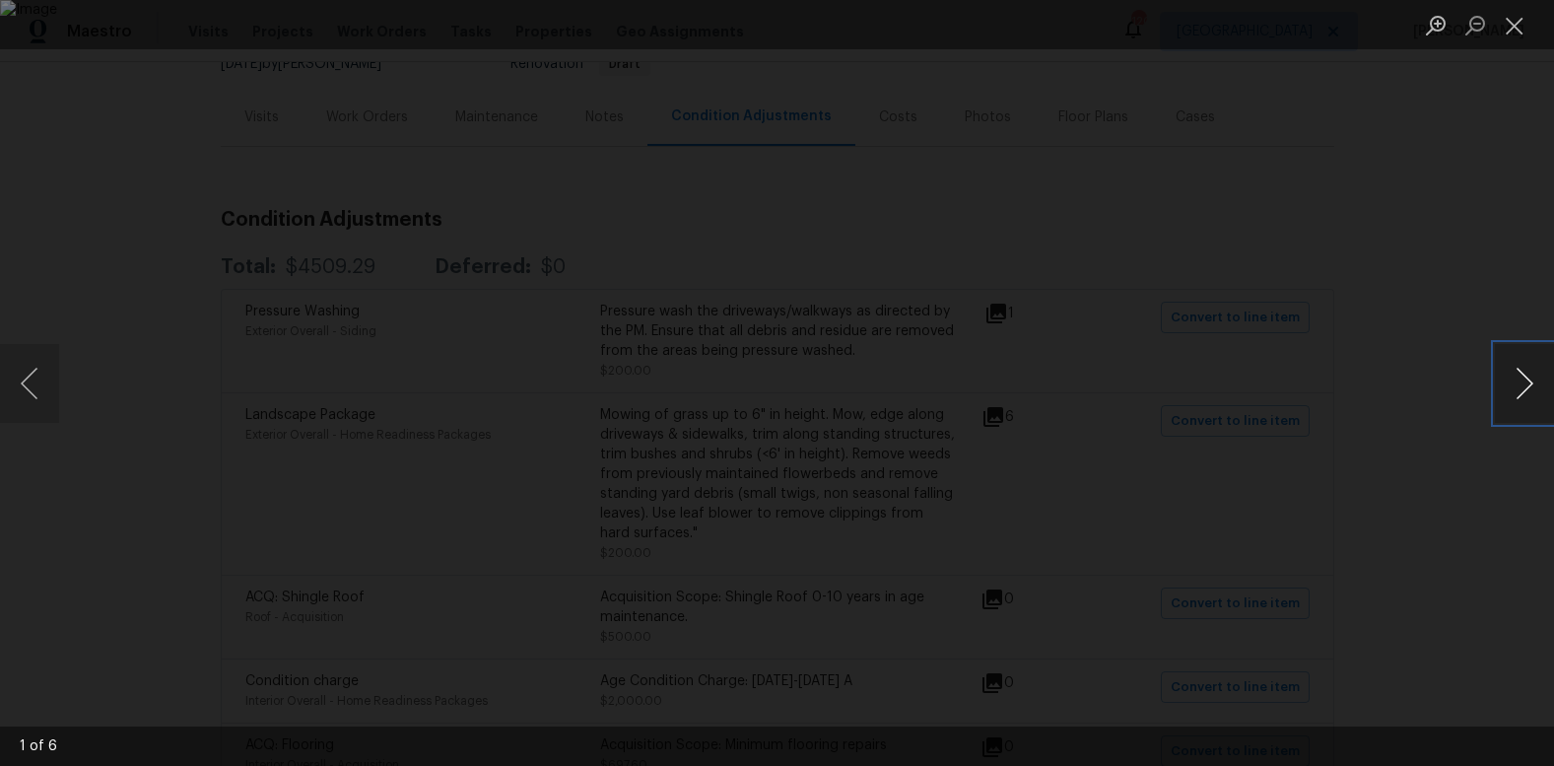
click at [1517, 386] on button "Next image" at bounding box center [1524, 383] width 59 height 79
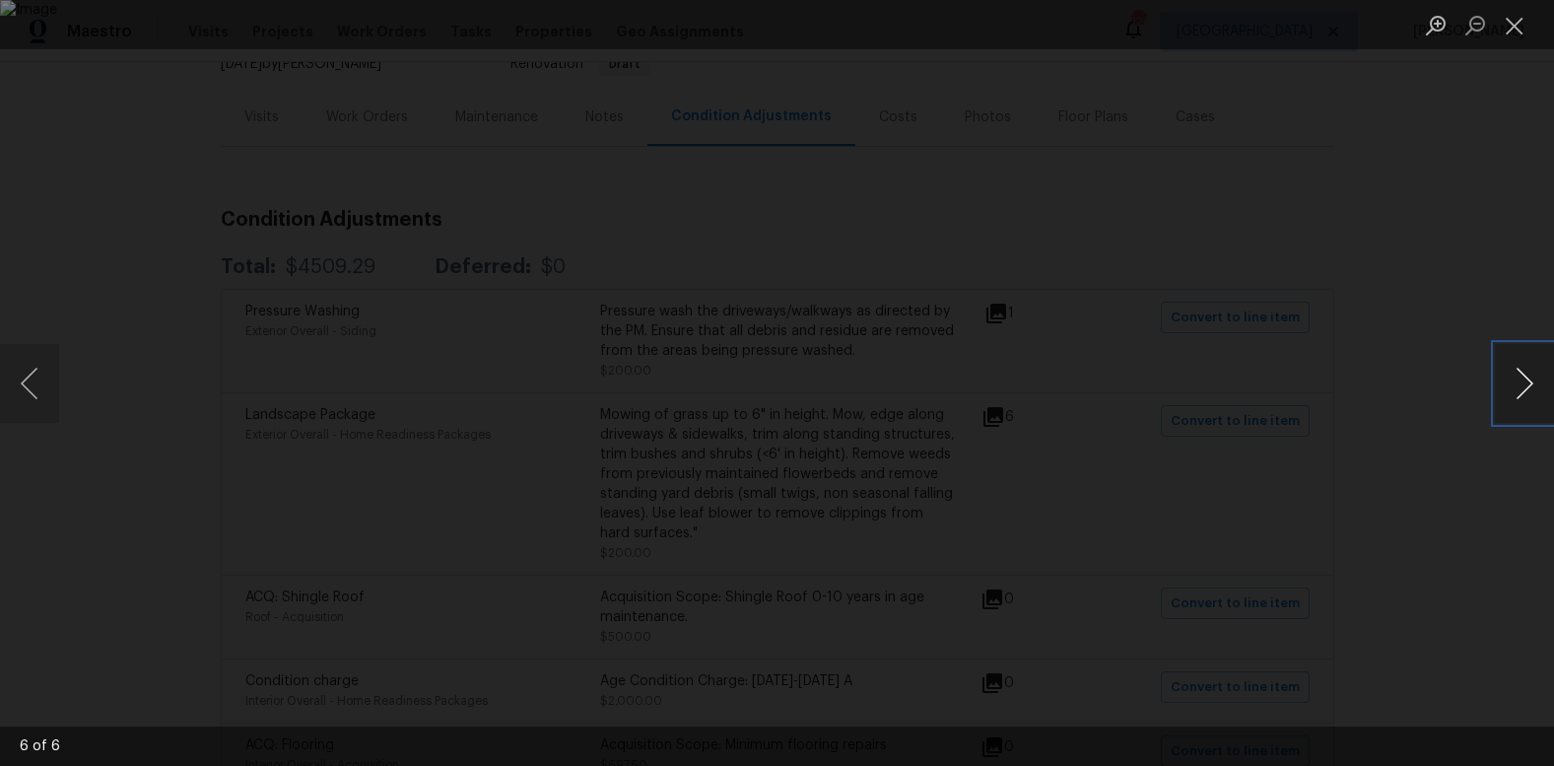
click at [1517, 386] on button "Next image" at bounding box center [1524, 383] width 59 height 79
click at [1516, 31] on button "Close lightbox" at bounding box center [1514, 25] width 39 height 34
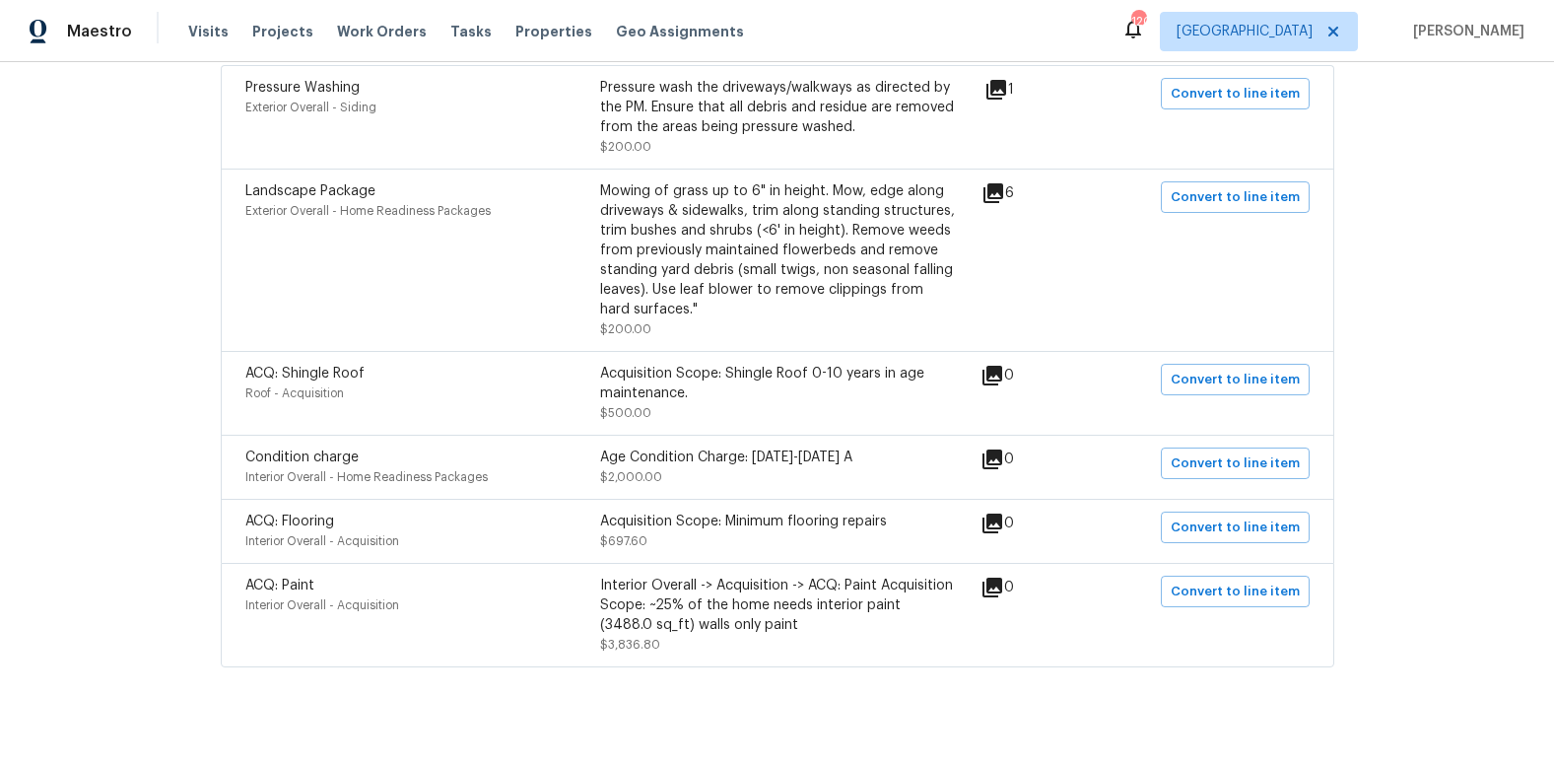
scroll to position [469, 0]
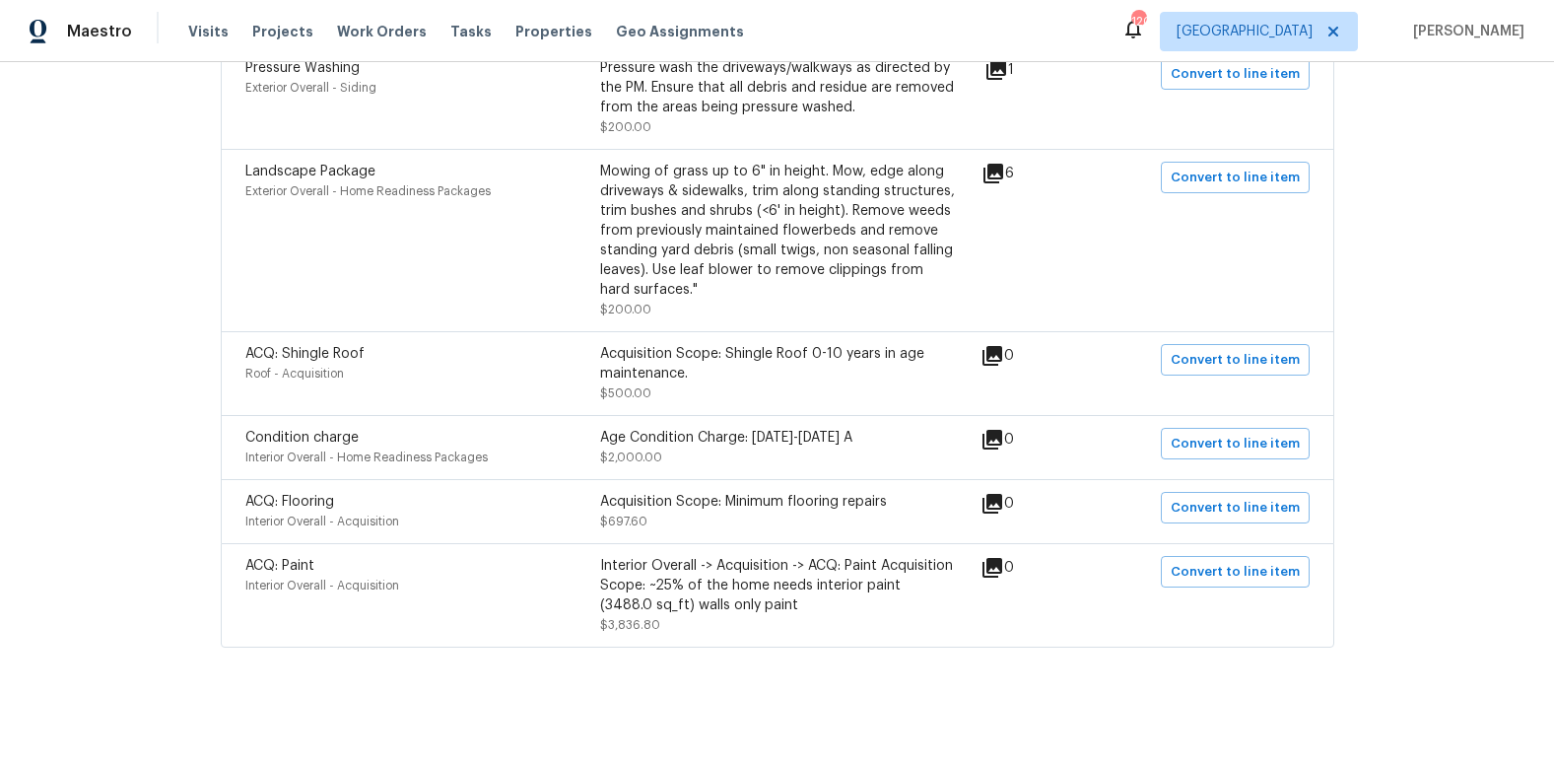
click at [997, 558] on icon at bounding box center [992, 568] width 20 height 20
click at [997, 556] on icon at bounding box center [992, 568] width 24 height 24
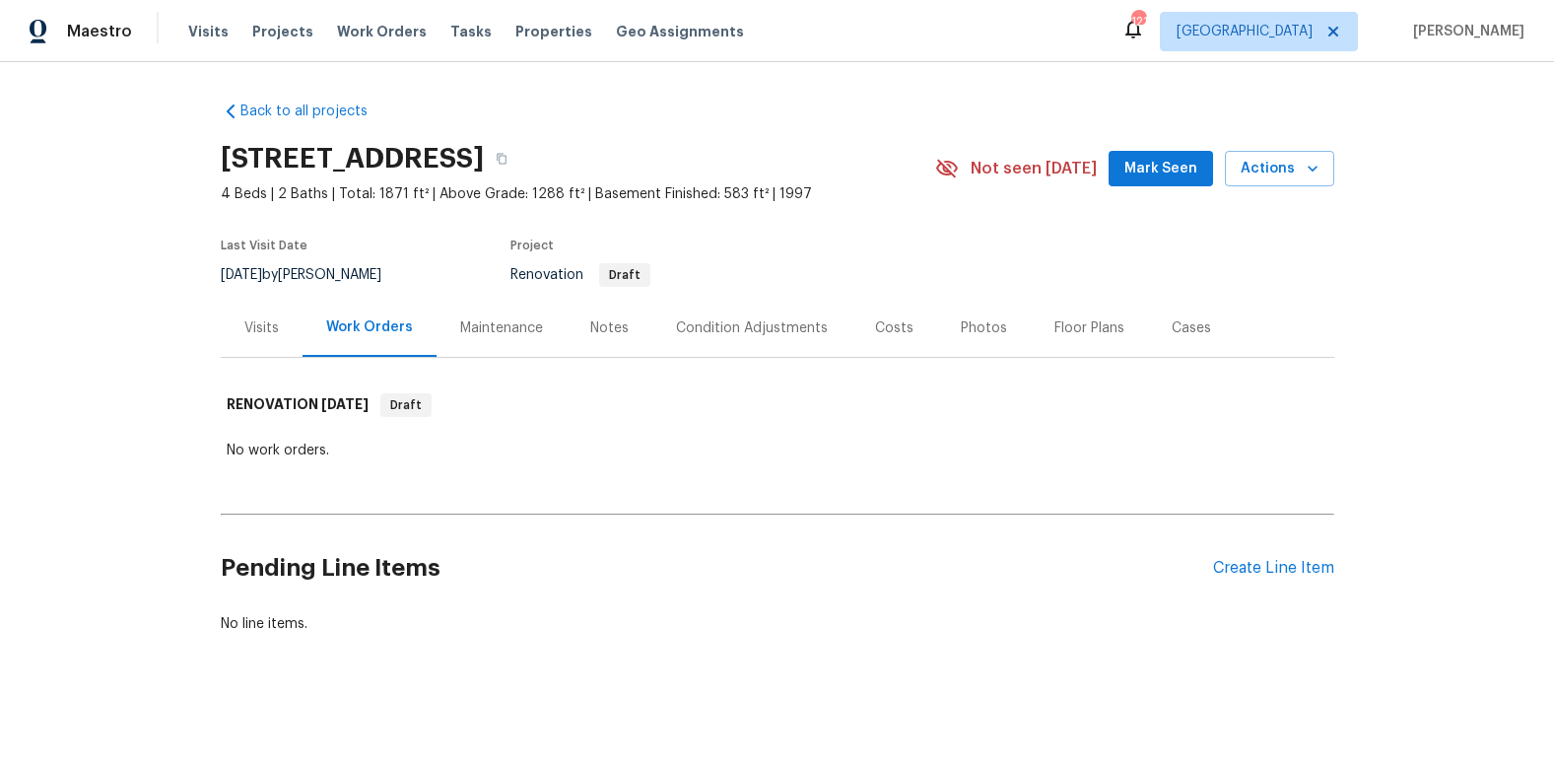
click at [711, 328] on div "Condition Adjustments" at bounding box center [752, 328] width 152 height 20
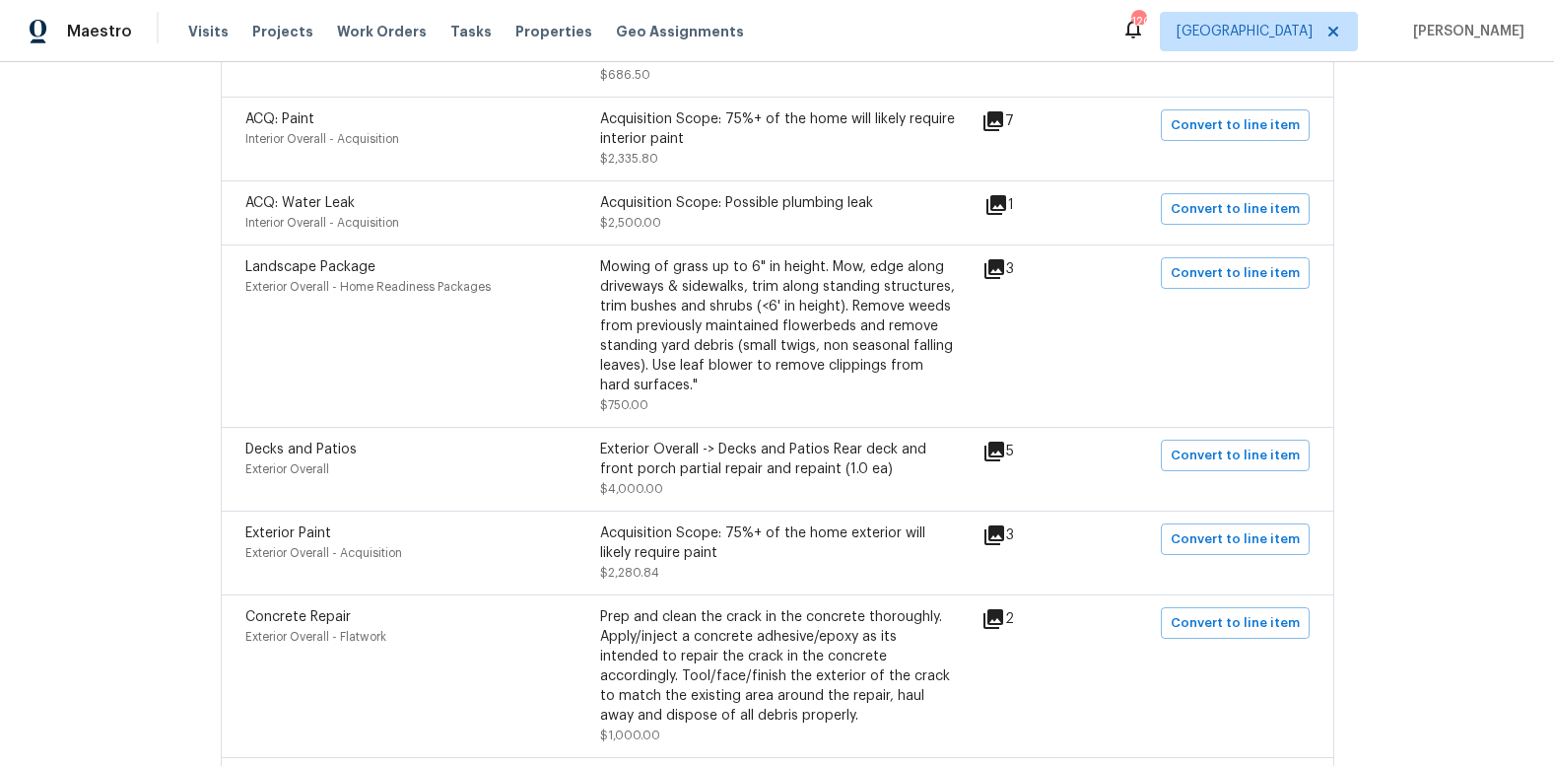
scroll to position [671, 0]
click at [1002, 198] on icon at bounding box center [996, 203] width 20 height 20
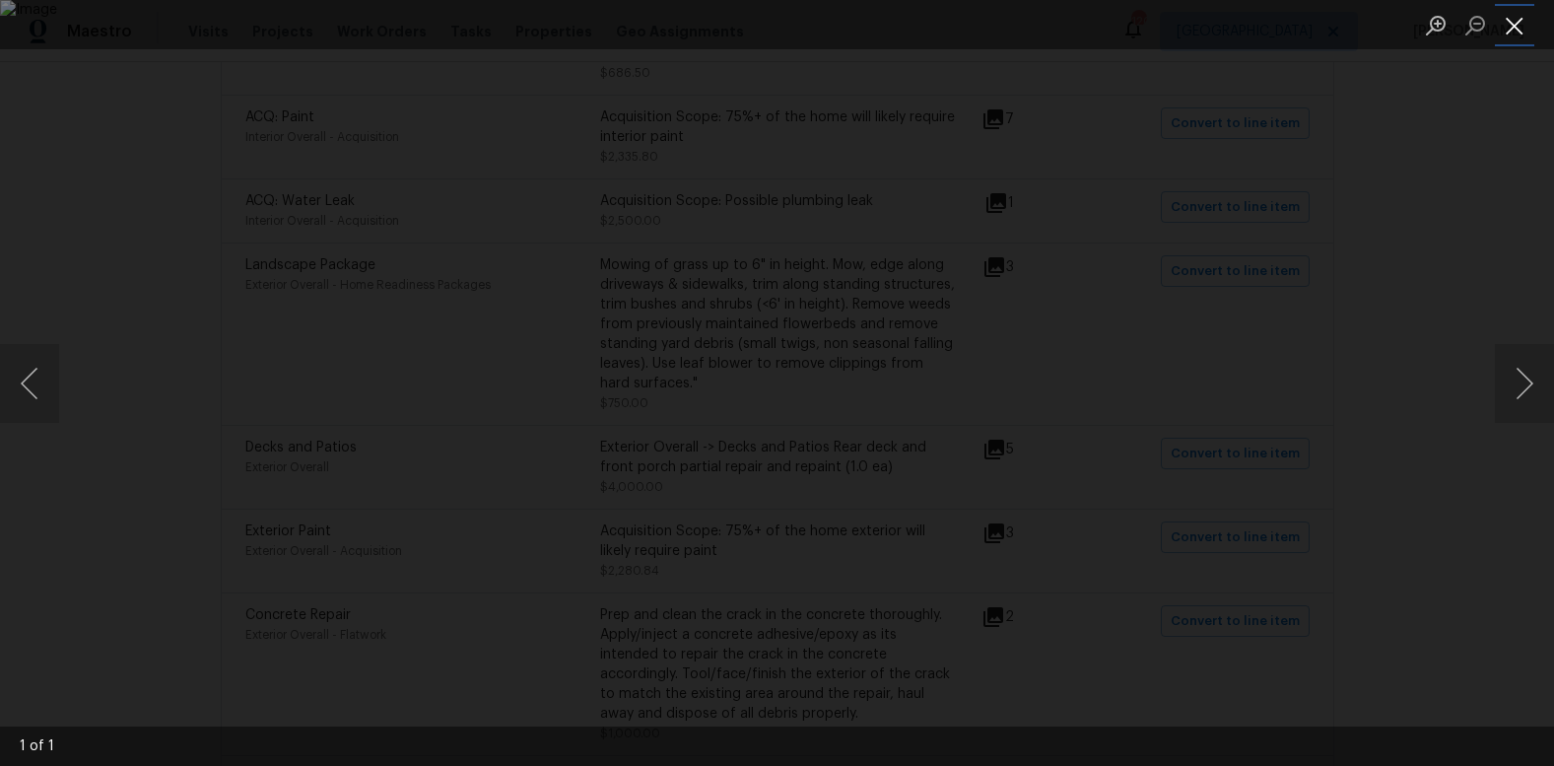
click at [1519, 24] on button "Close lightbox" at bounding box center [1514, 25] width 39 height 34
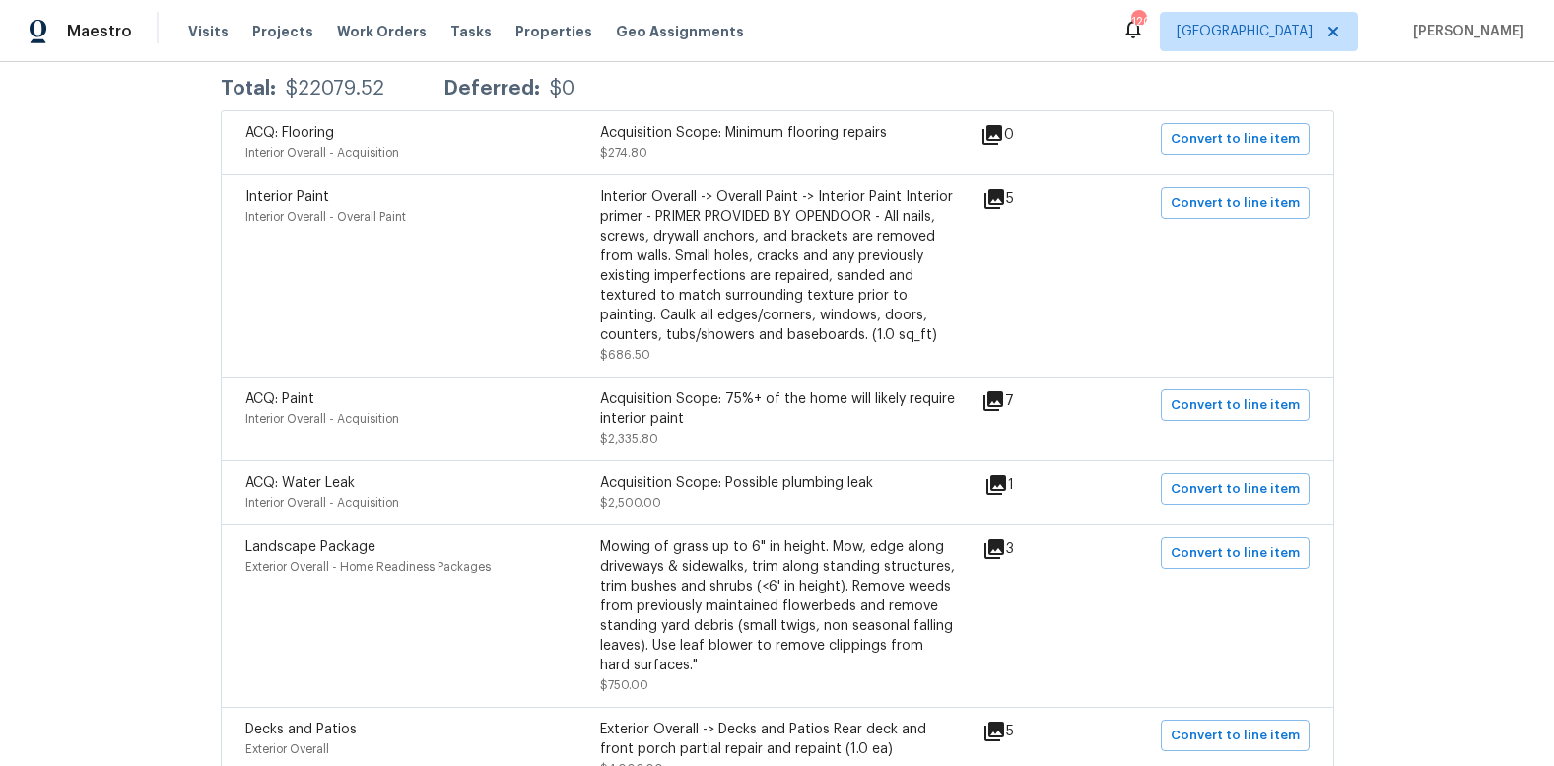
scroll to position [0, 0]
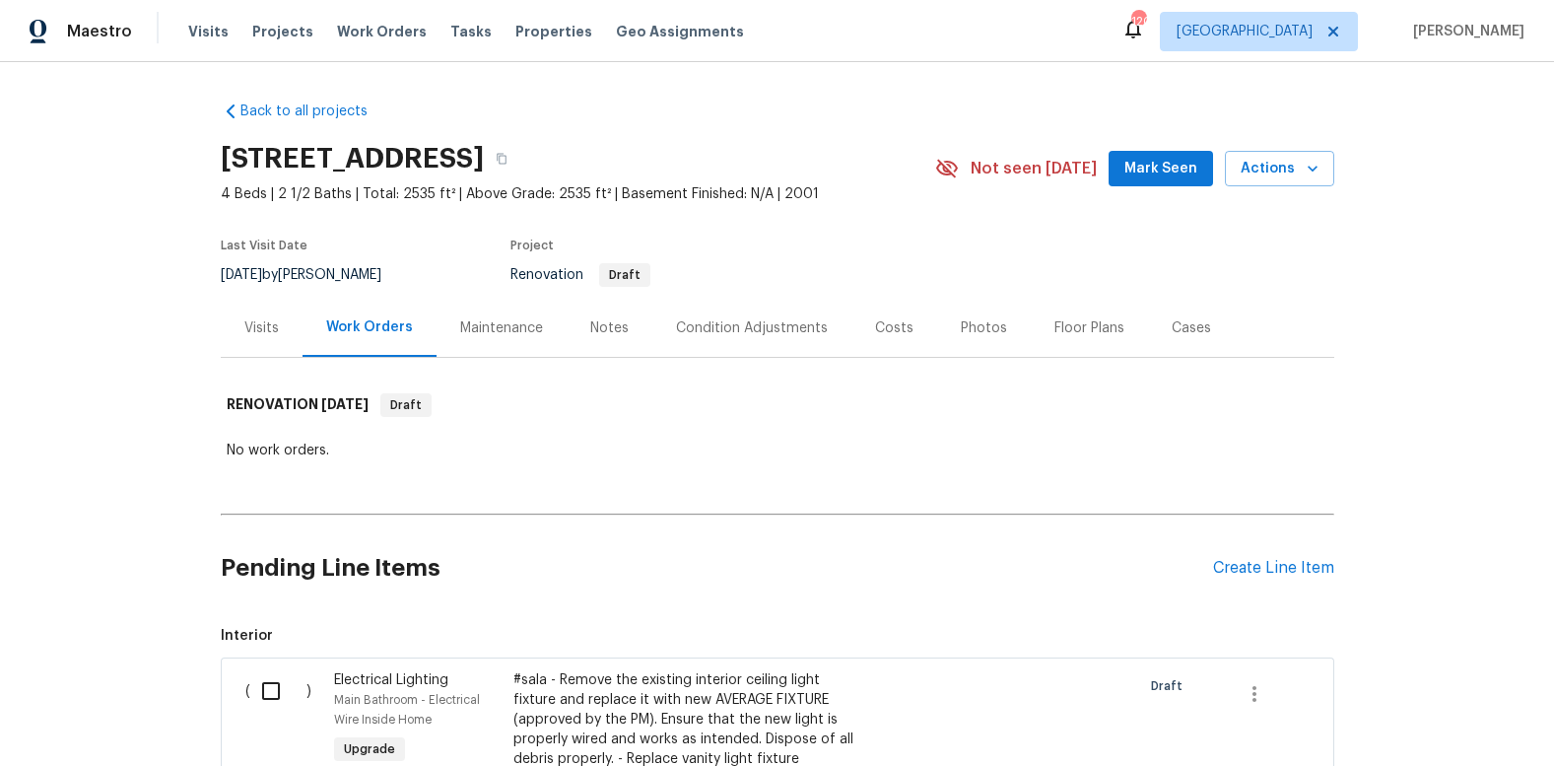
click at [761, 325] on div "Condition Adjustments" at bounding box center [752, 328] width 152 height 20
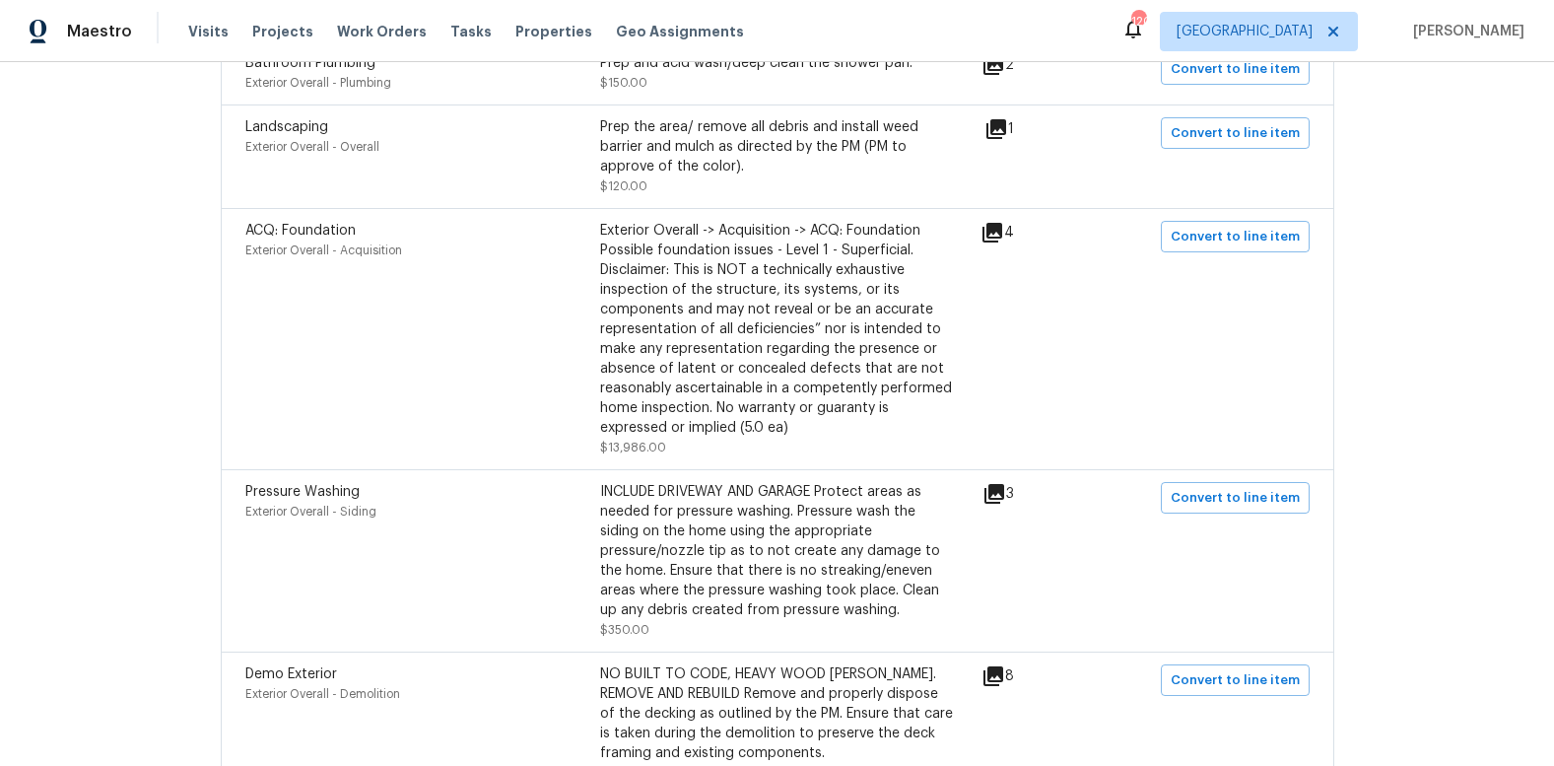
scroll to position [1092, 0]
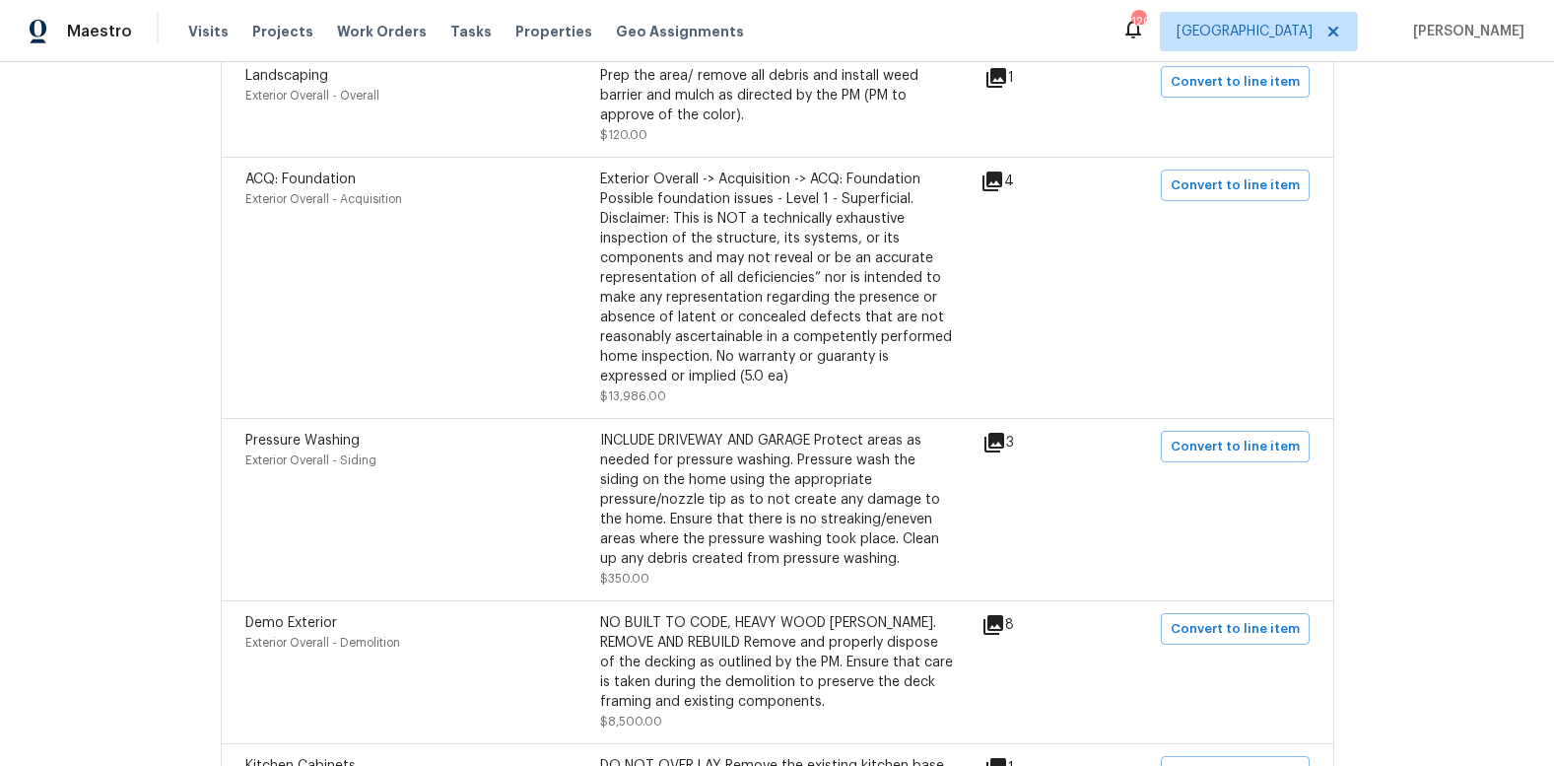
click at [999, 179] on icon at bounding box center [992, 181] width 20 height 20
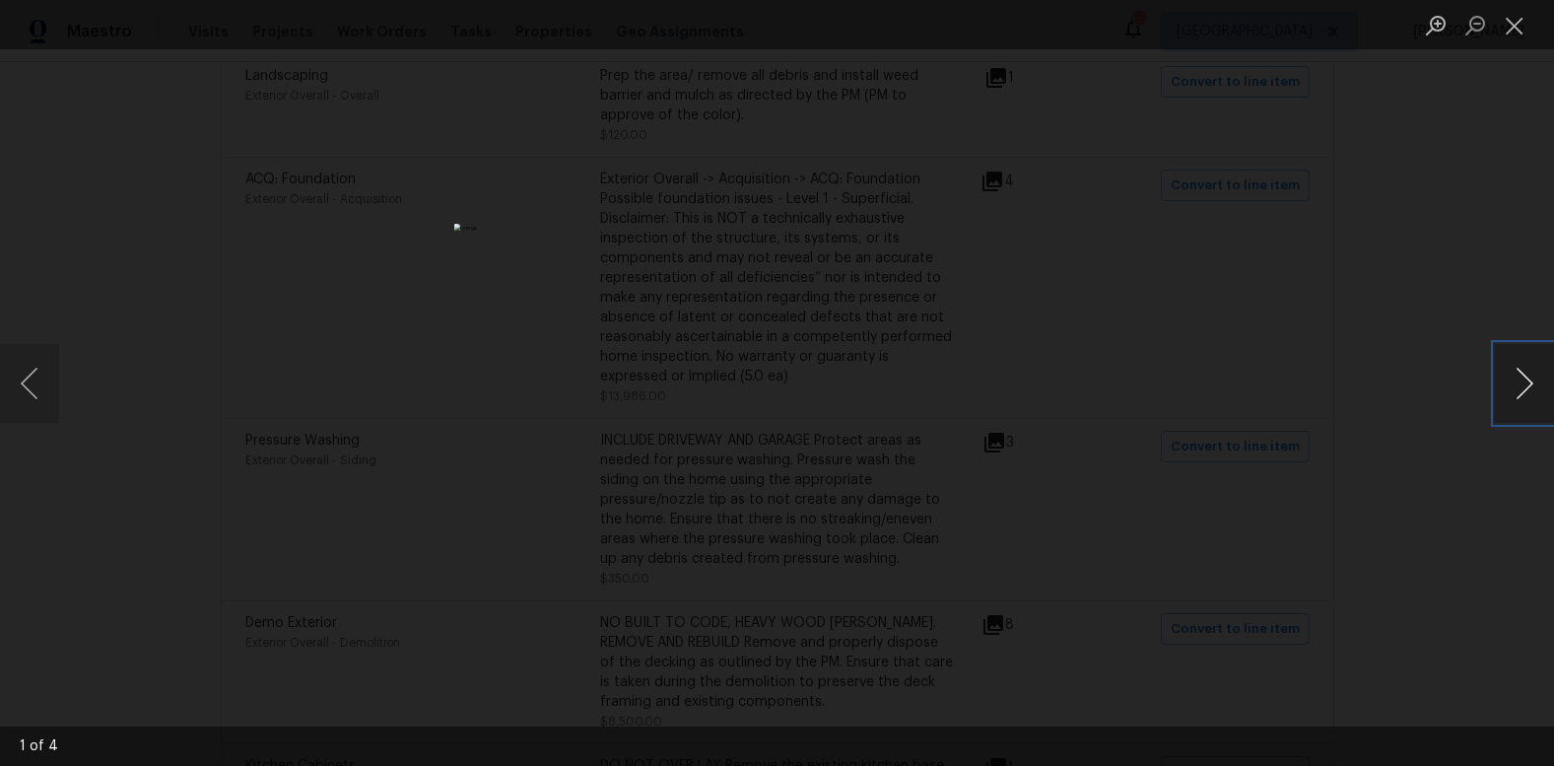
click at [1524, 392] on button "Next image" at bounding box center [1524, 383] width 59 height 79
click at [1523, 391] on button "Next image" at bounding box center [1524, 383] width 59 height 79
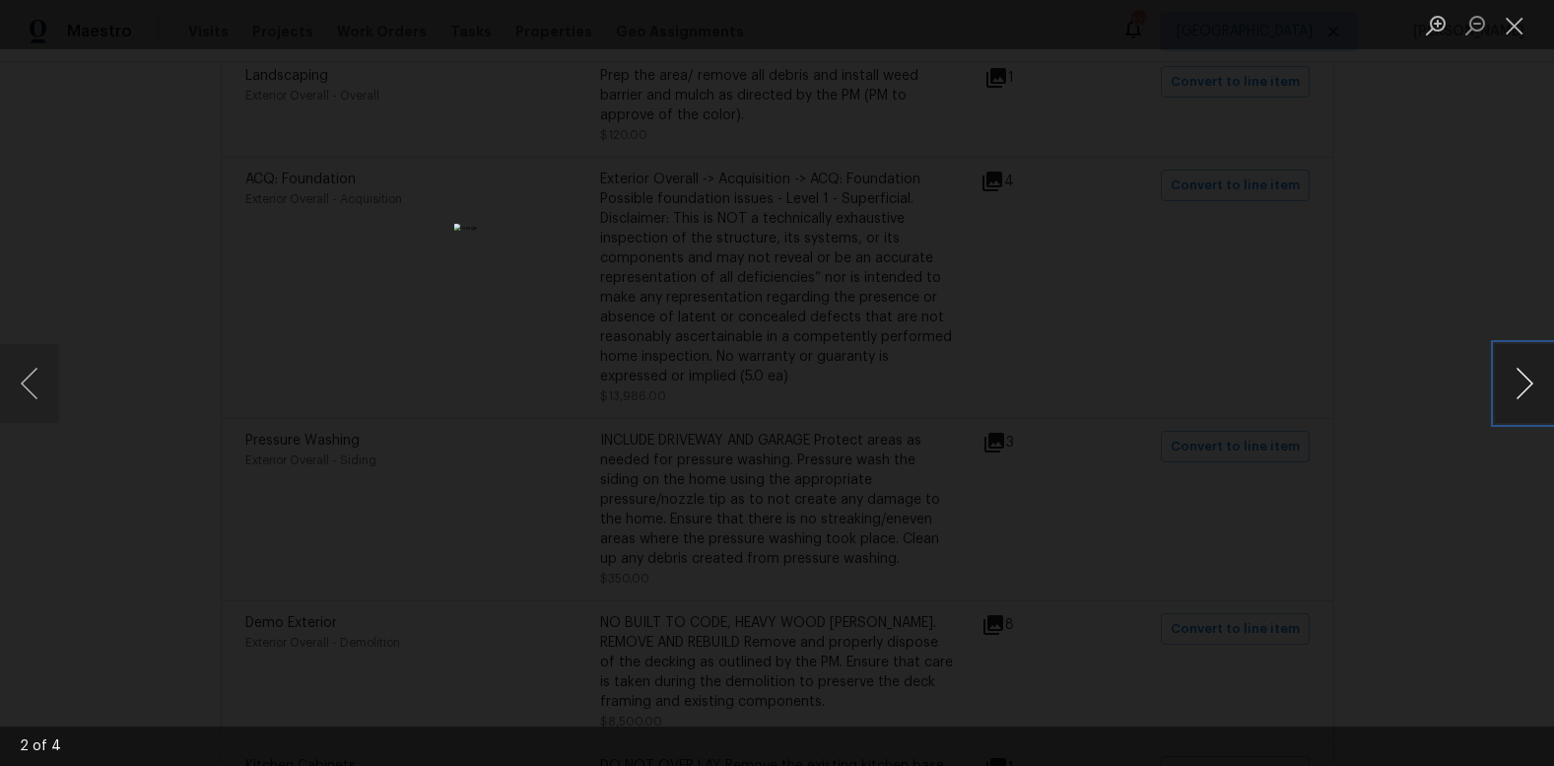
click at [1523, 391] on button "Next image" at bounding box center [1524, 383] width 59 height 79
click at [1513, 24] on button "Close lightbox" at bounding box center [1514, 25] width 39 height 34
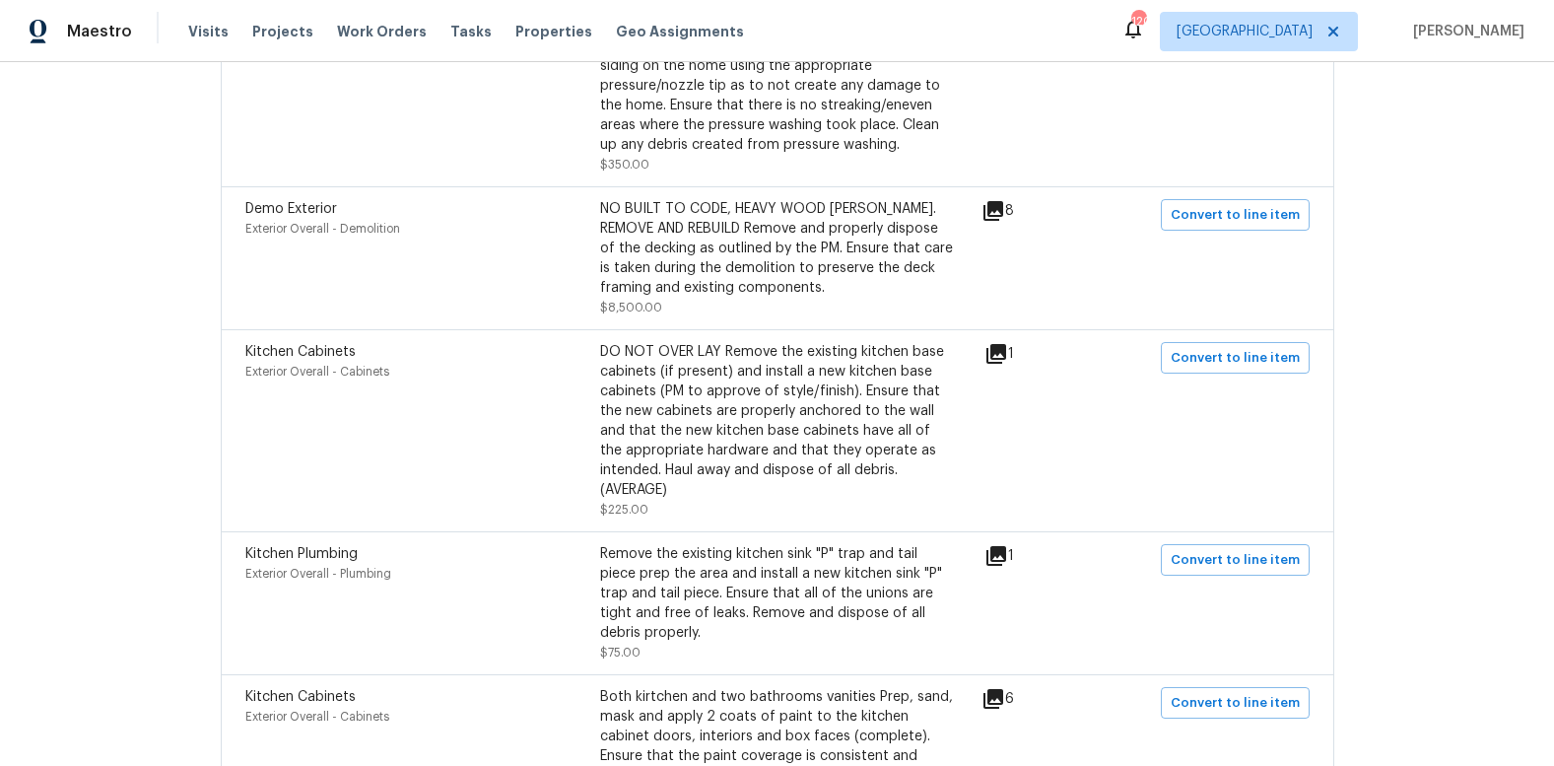
scroll to position [1514, 0]
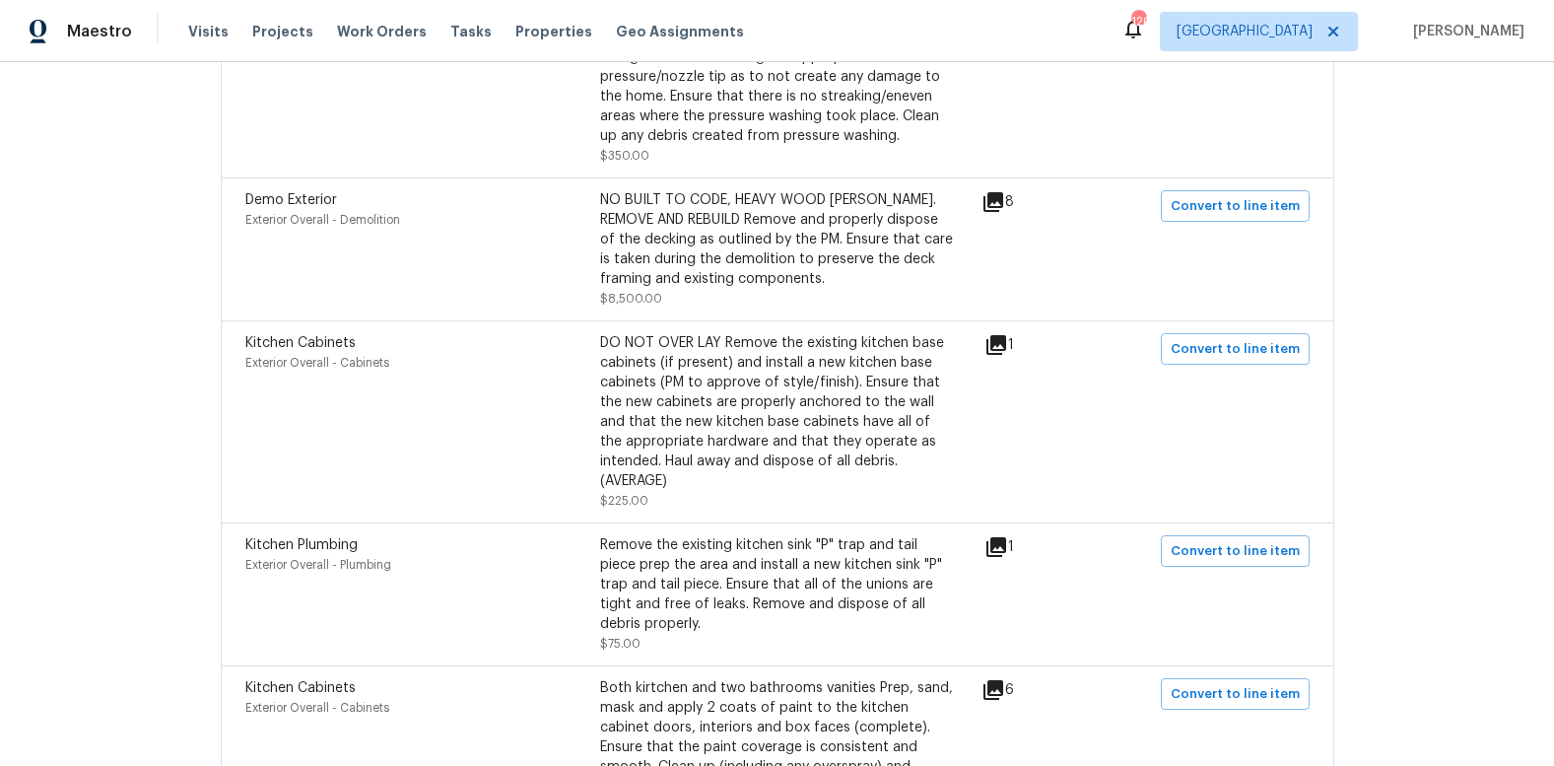
click at [996, 198] on icon at bounding box center [993, 202] width 20 height 20
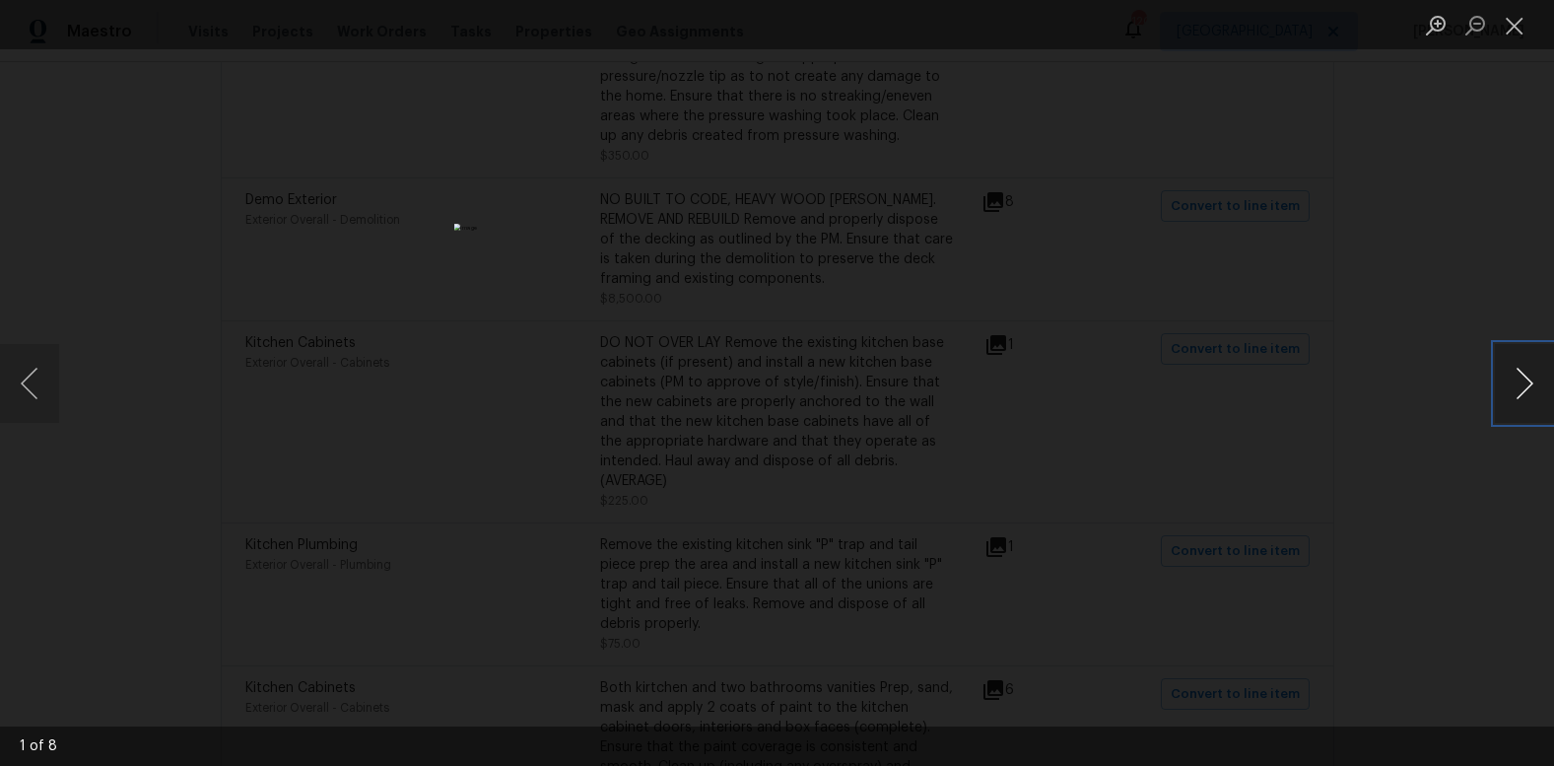
click at [1523, 388] on button "Next image" at bounding box center [1524, 383] width 59 height 79
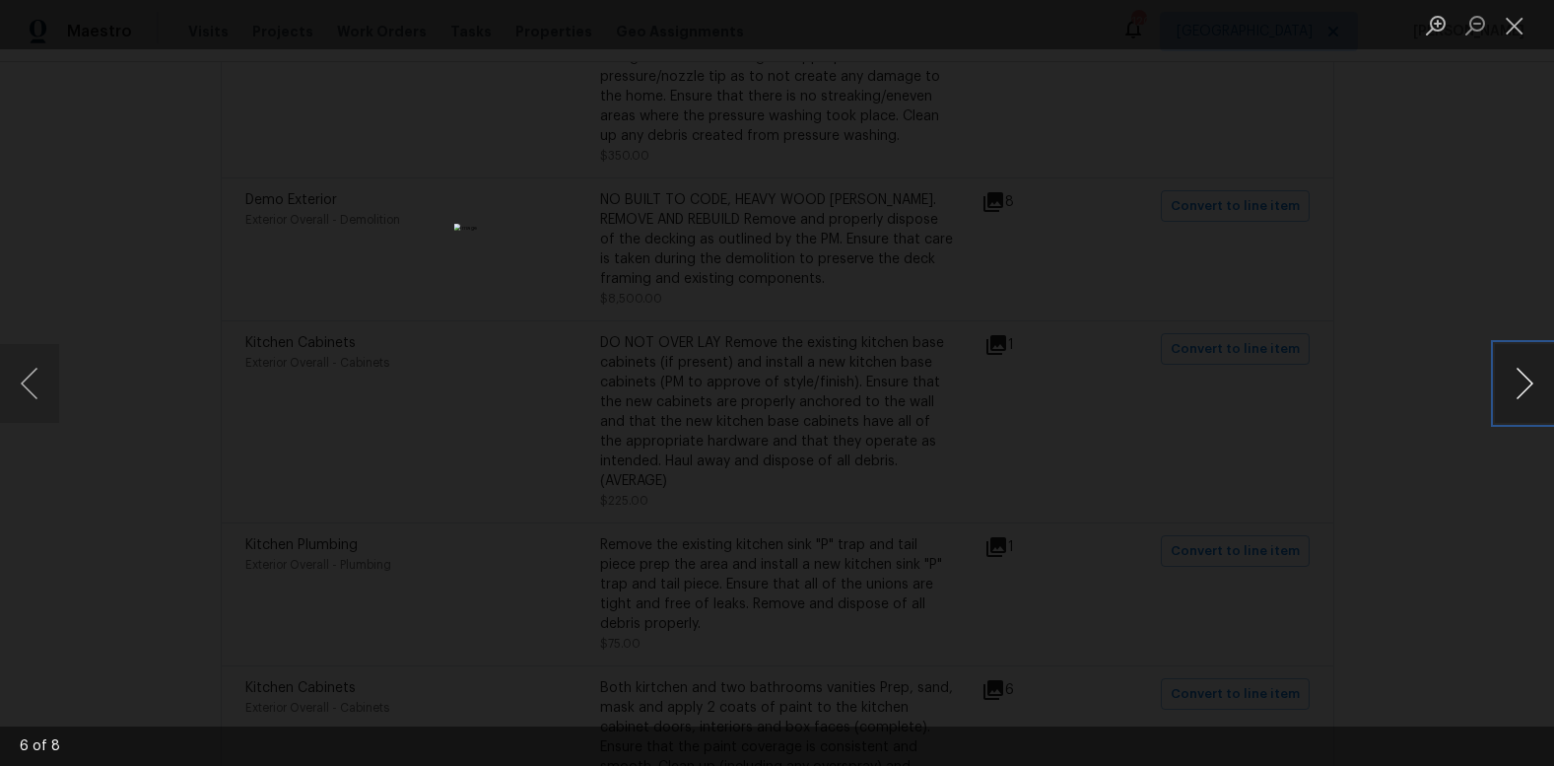
click at [1523, 388] on button "Next image" at bounding box center [1524, 383] width 59 height 79
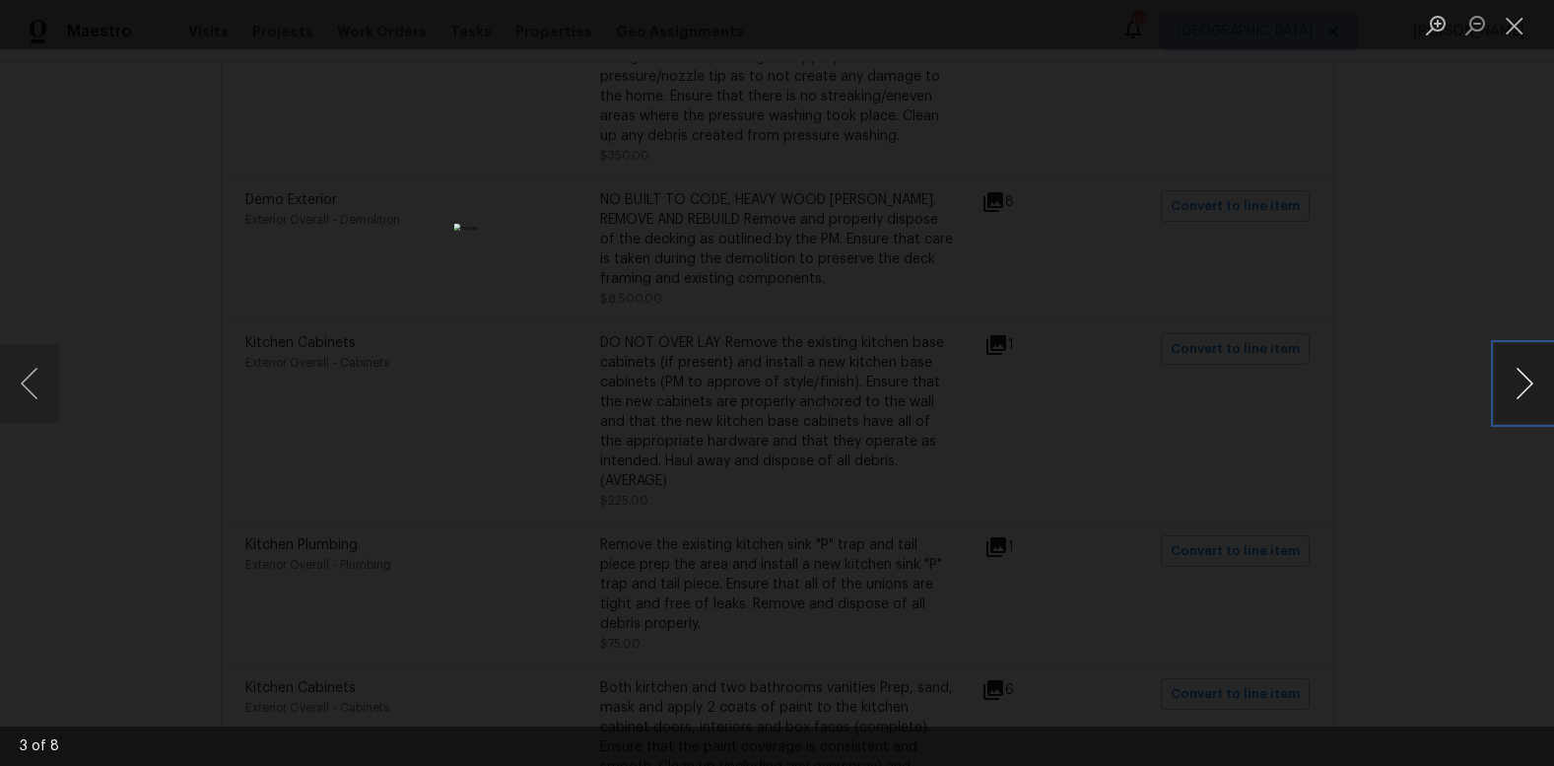
click at [1523, 388] on button "Next image" at bounding box center [1524, 383] width 59 height 79
click at [1506, 27] on button "Close lightbox" at bounding box center [1514, 25] width 39 height 34
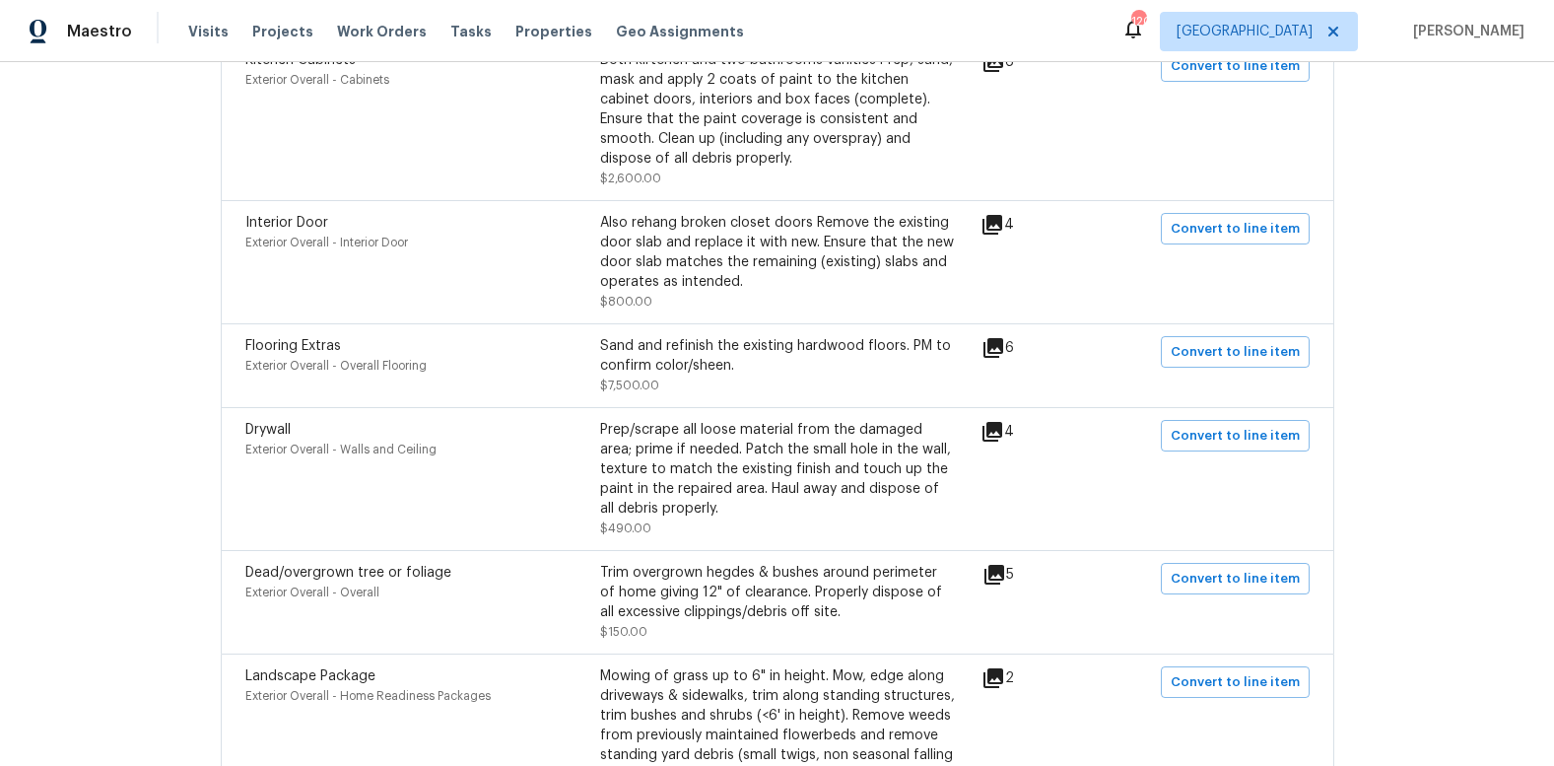
scroll to position [2216, 0]
